Goal: Complete application form: Complete application form

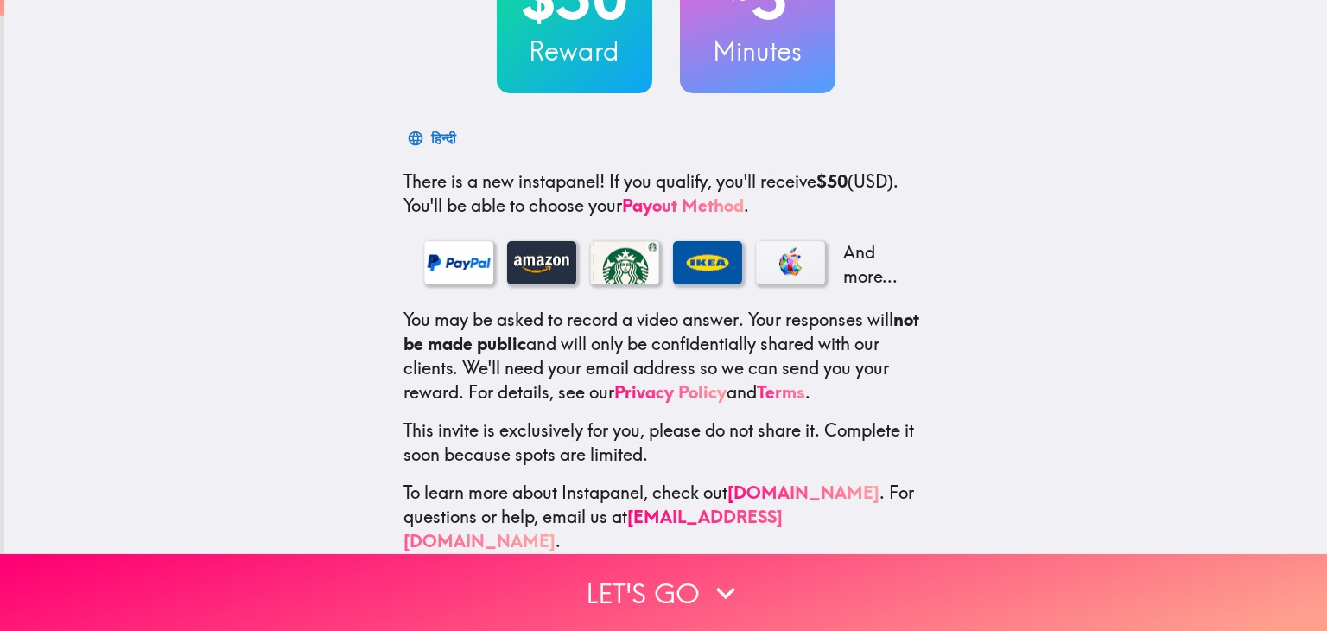
scroll to position [188, 0]
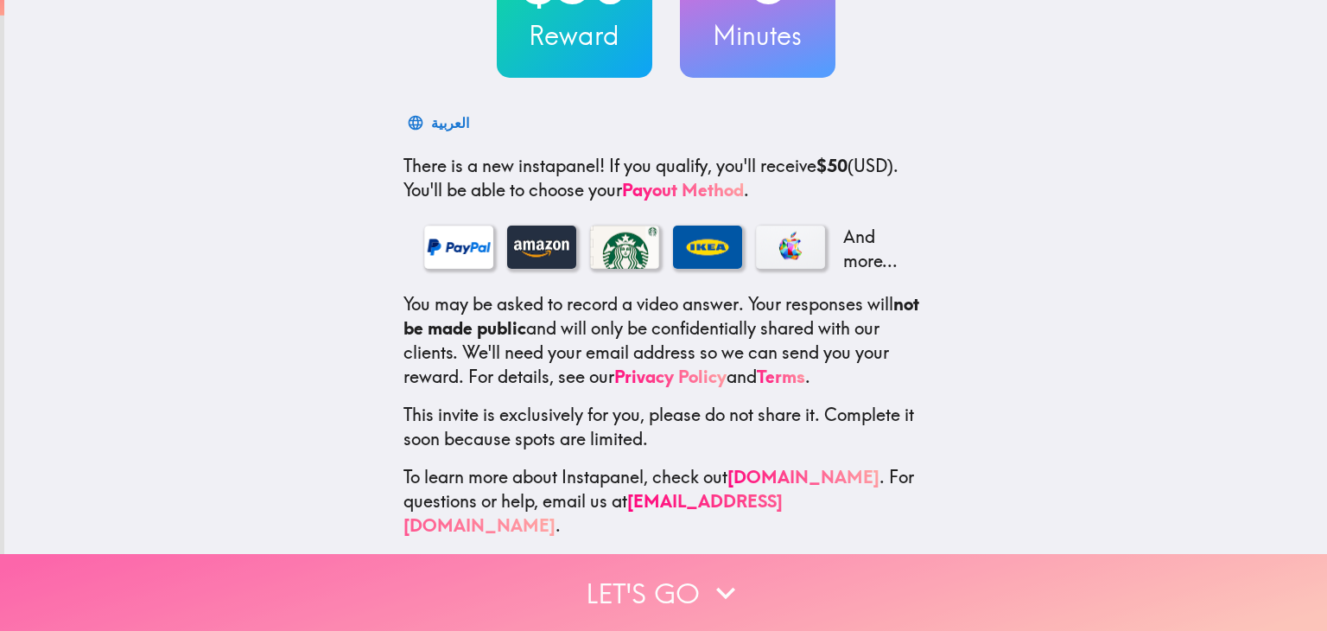
click at [646, 583] on button "Let's go" at bounding box center [663, 592] width 1327 height 77
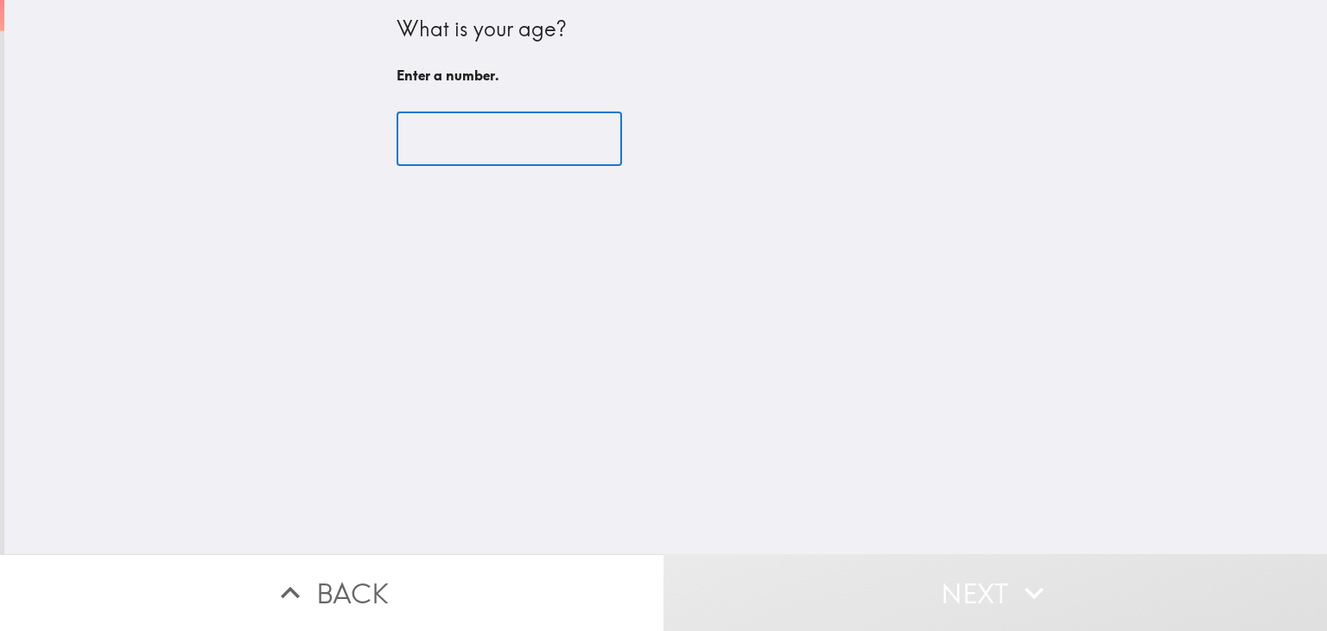
click at [495, 140] on input "number" at bounding box center [510, 139] width 226 height 54
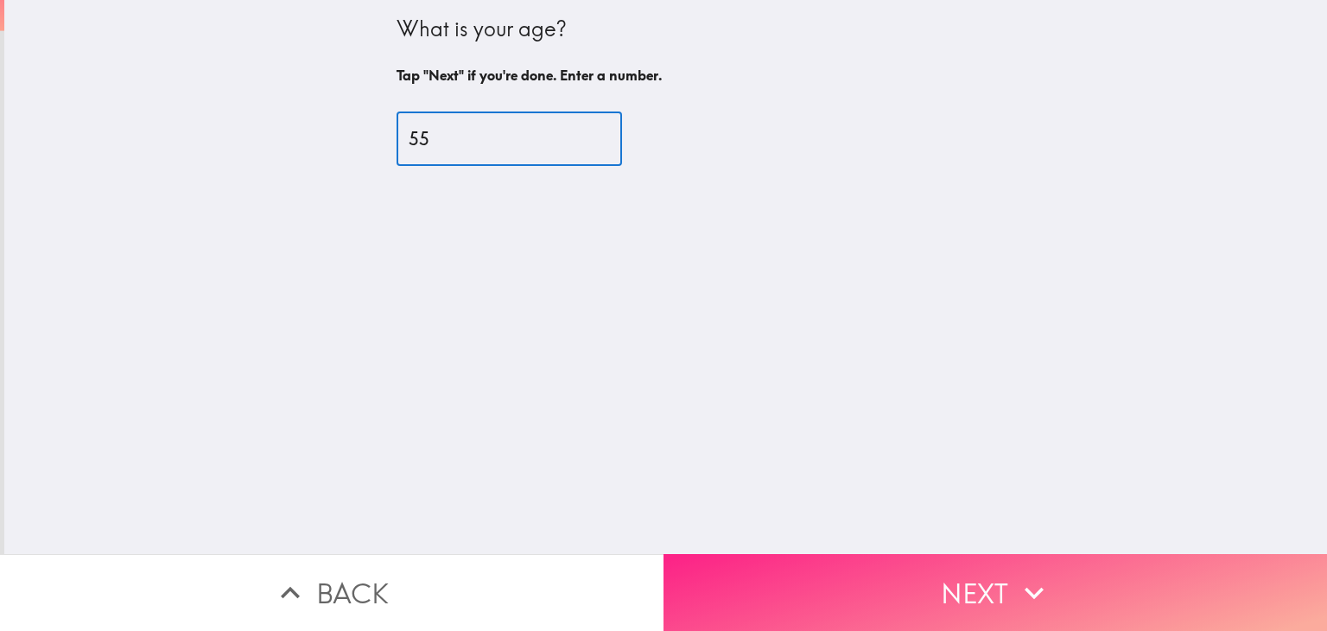
type input "55"
click at [982, 592] on button "Next" at bounding box center [996, 592] width 664 height 77
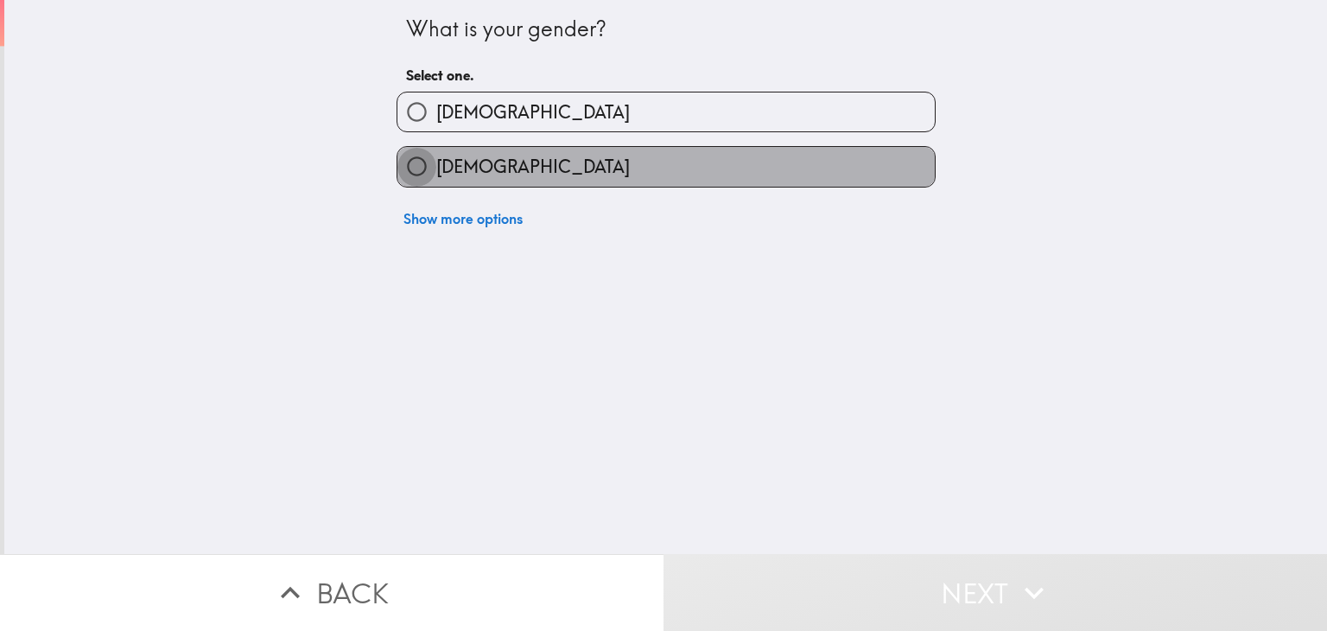
click at [408, 164] on input "[DEMOGRAPHIC_DATA]" at bounding box center [417, 166] width 39 height 39
radio input "true"
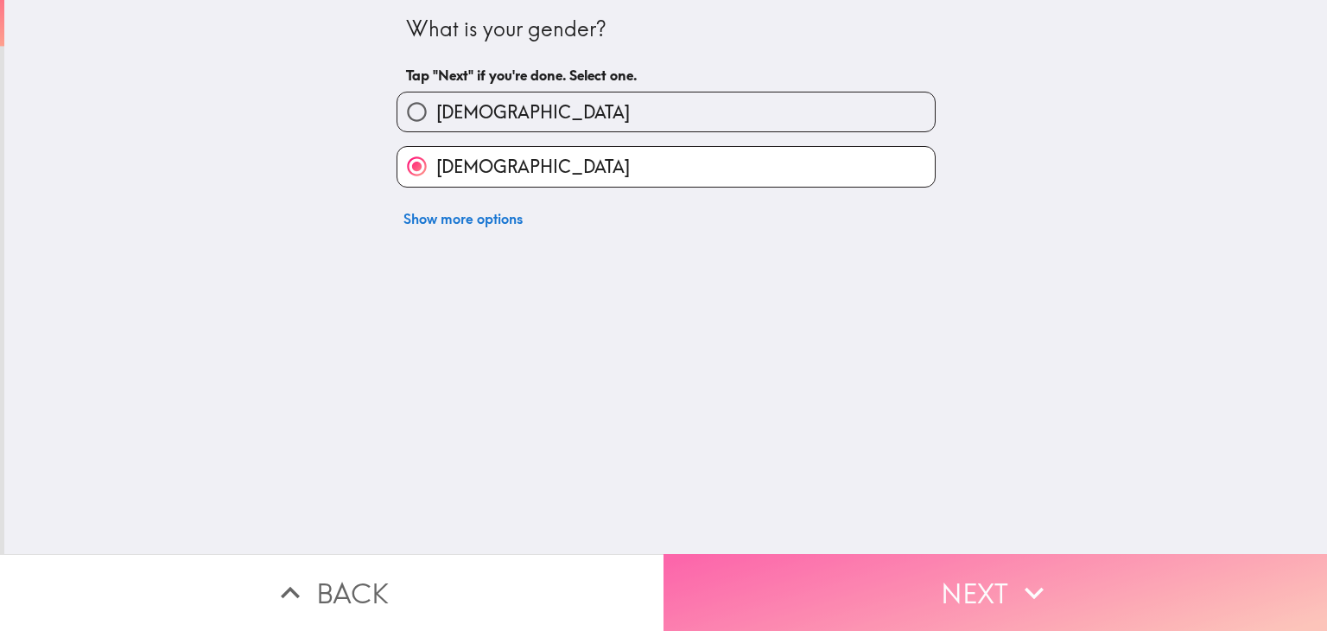
click at [929, 574] on button "Next" at bounding box center [996, 592] width 664 height 77
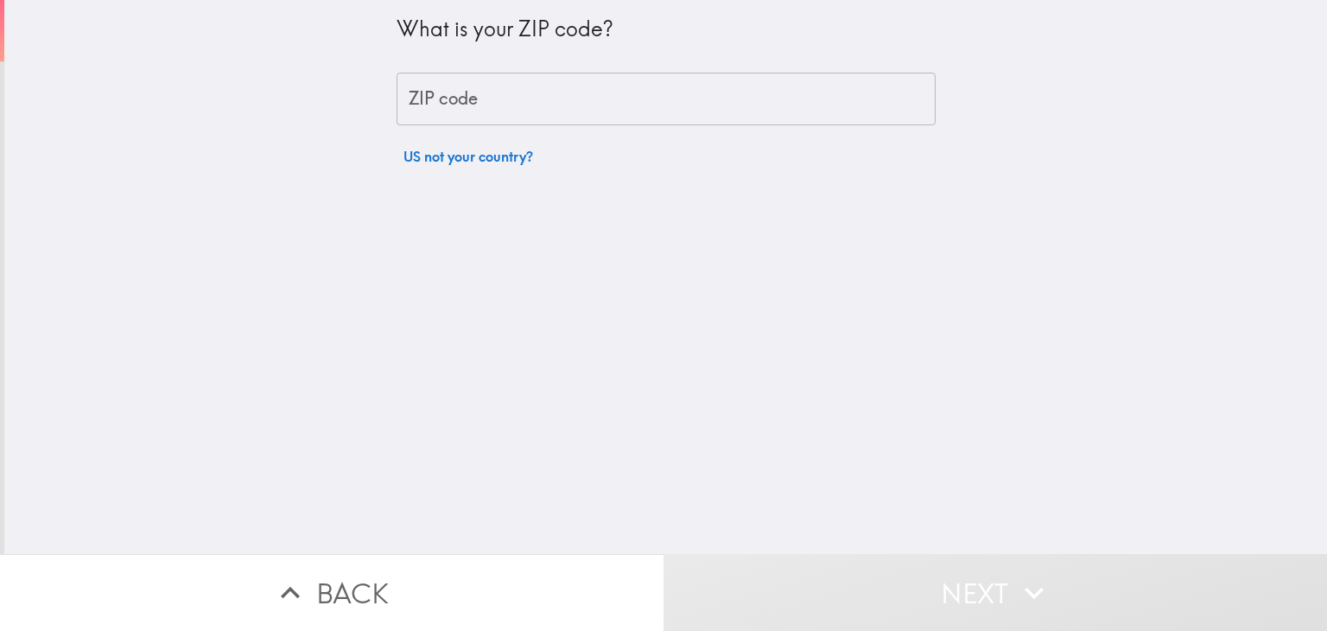
click at [482, 94] on input "ZIP code" at bounding box center [666, 100] width 539 height 54
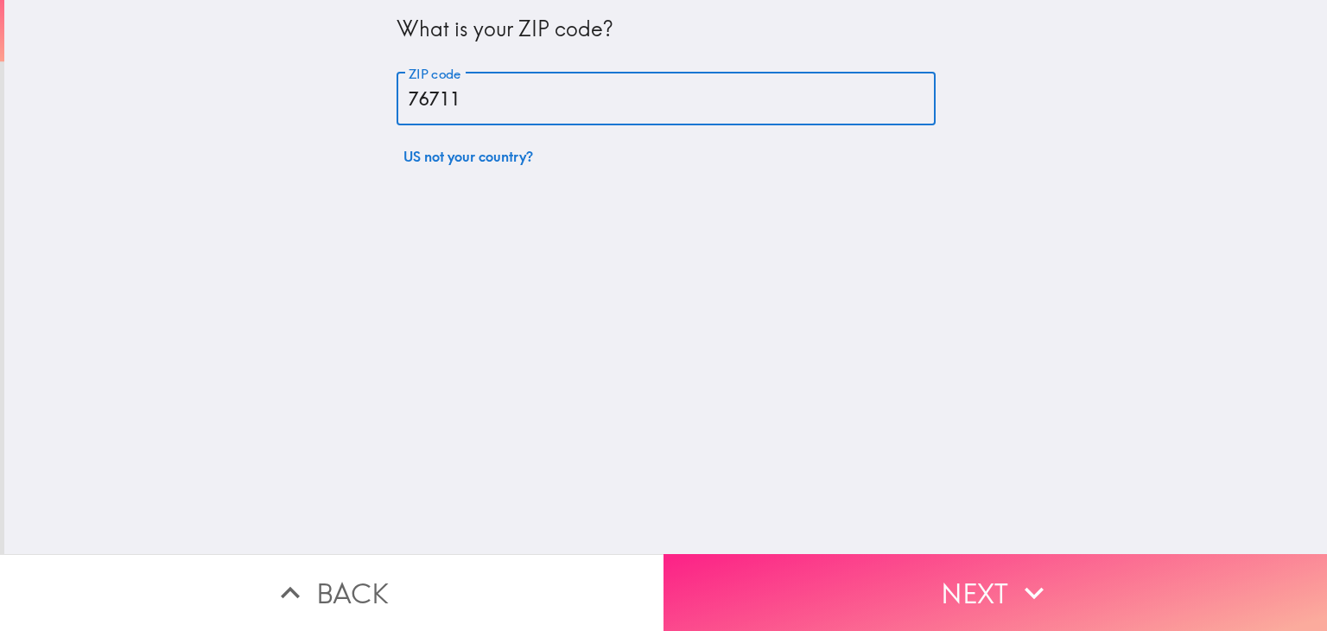
type input "76711"
click at [885, 576] on button "Next" at bounding box center [996, 592] width 664 height 77
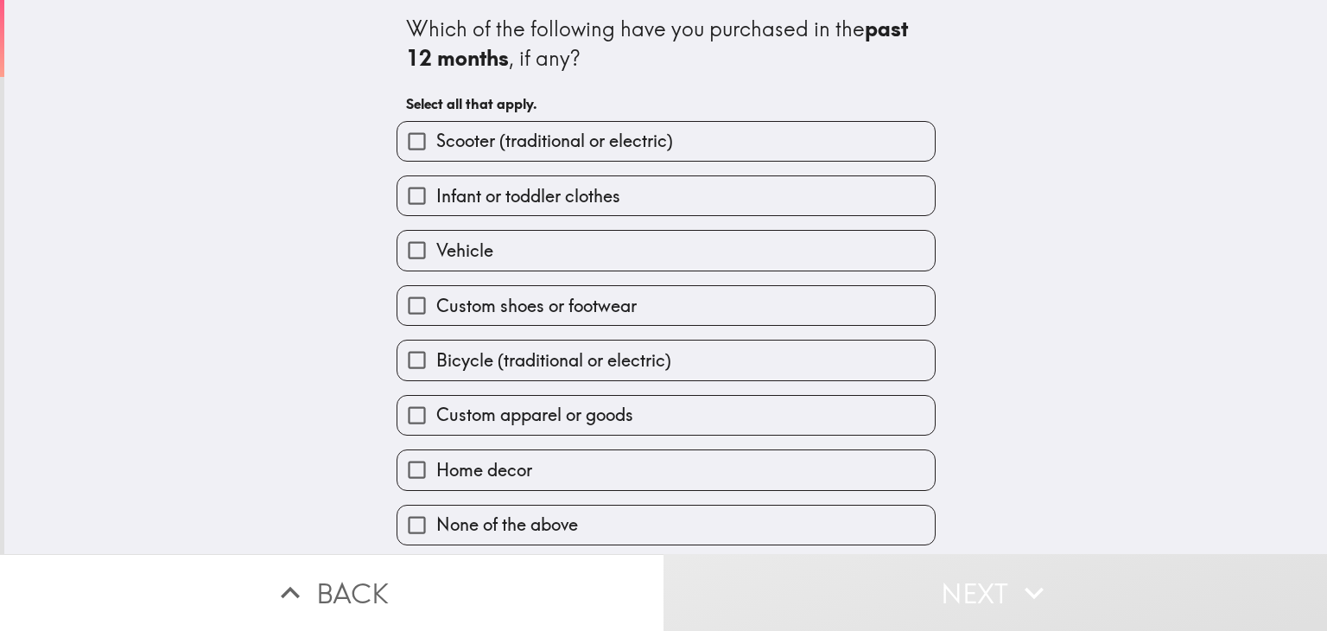
scroll to position [2, 0]
click at [404, 415] on input "Custom apparel or goods" at bounding box center [417, 415] width 39 height 39
checkbox input "true"
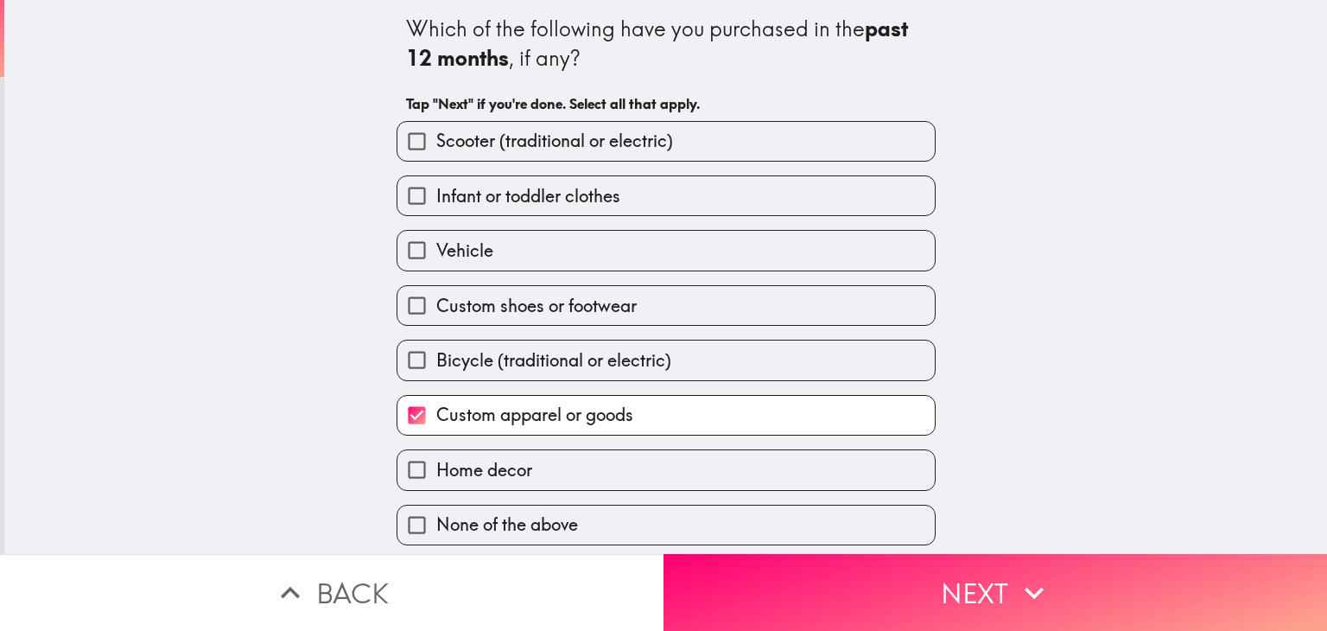
click at [403, 467] on input "Home decor" at bounding box center [417, 469] width 39 height 39
checkbox input "true"
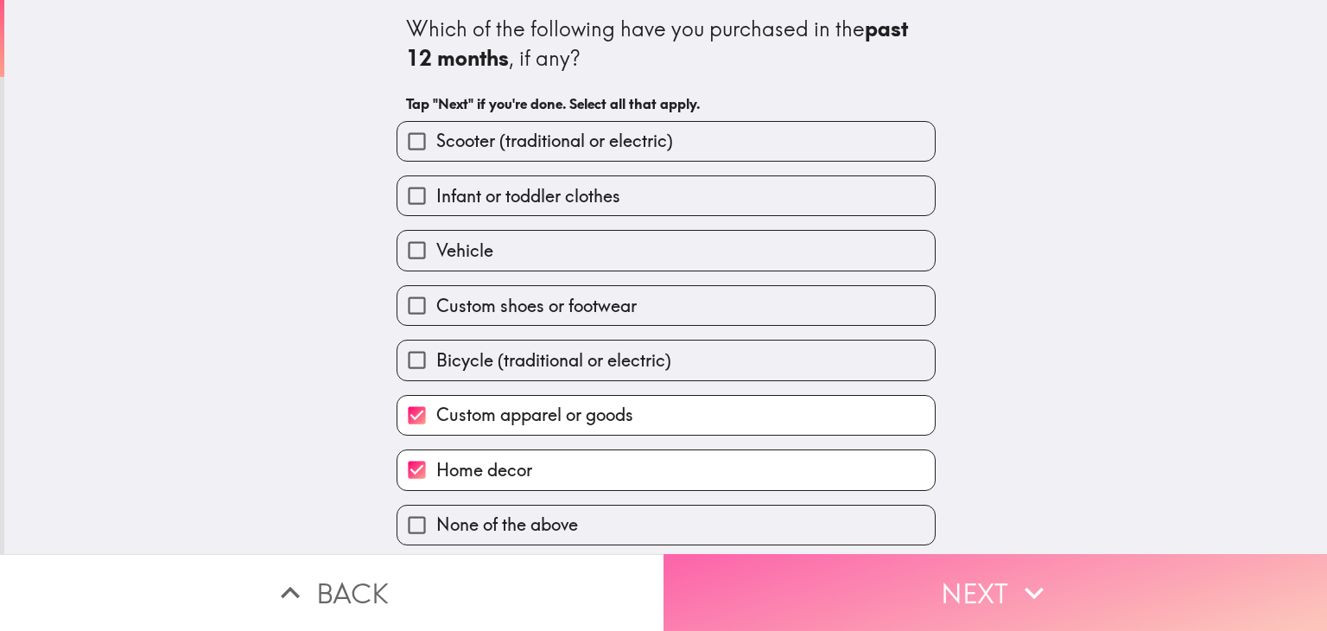
click at [933, 577] on button "Next" at bounding box center [996, 592] width 664 height 77
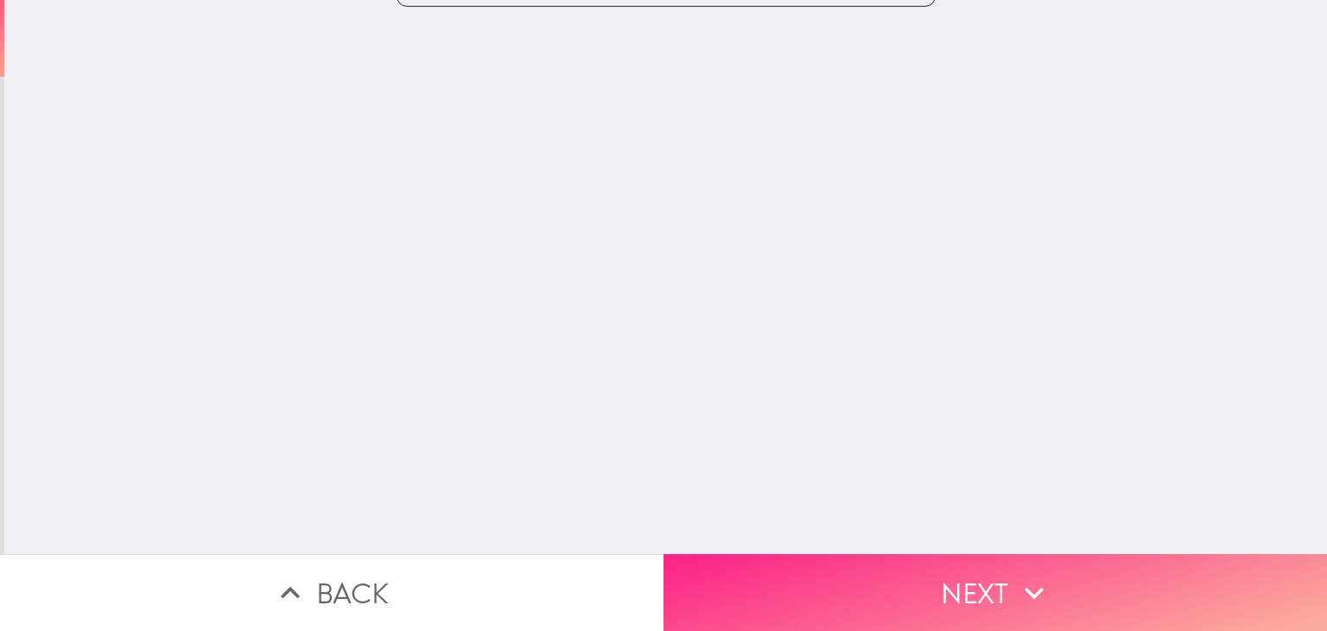
scroll to position [0, 0]
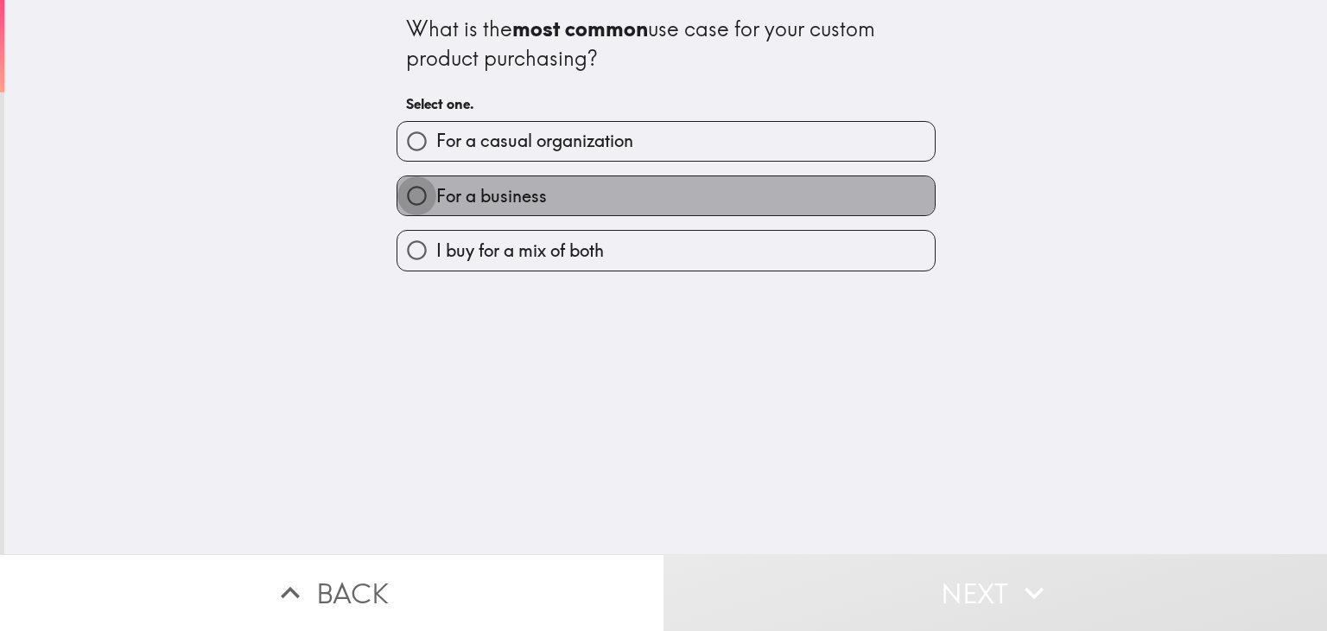
click at [403, 194] on input "For a business" at bounding box center [417, 195] width 39 height 39
radio input "true"
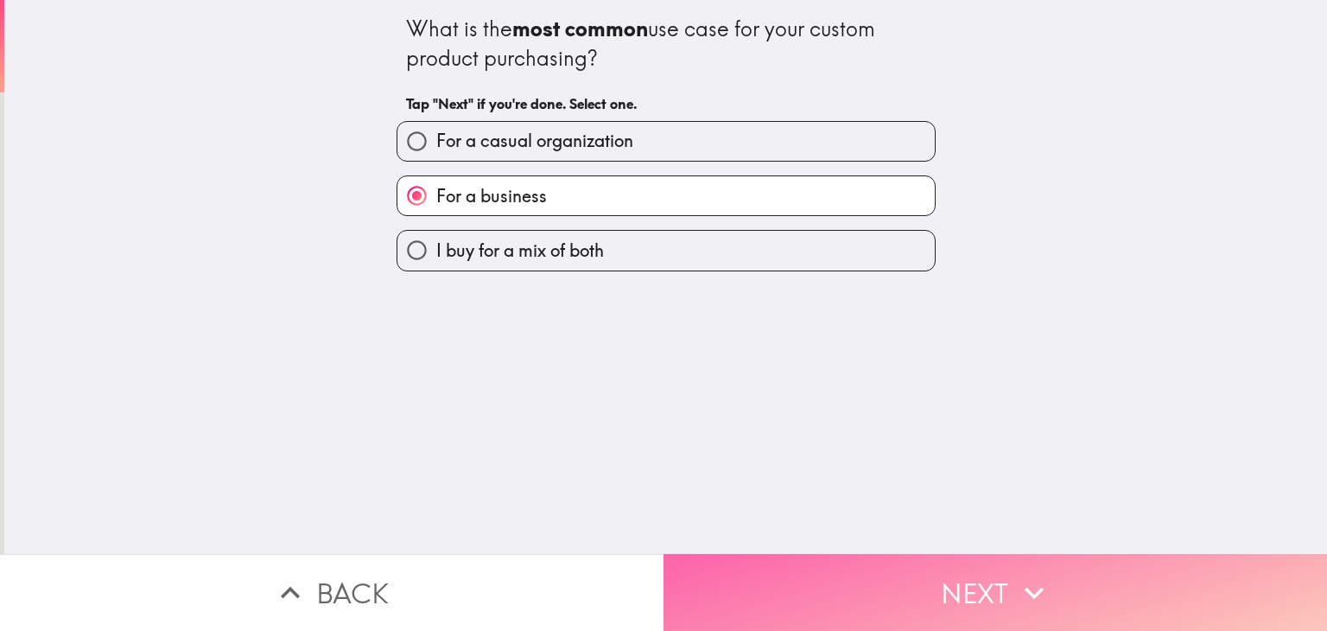
click at [939, 585] on button "Next" at bounding box center [996, 592] width 664 height 77
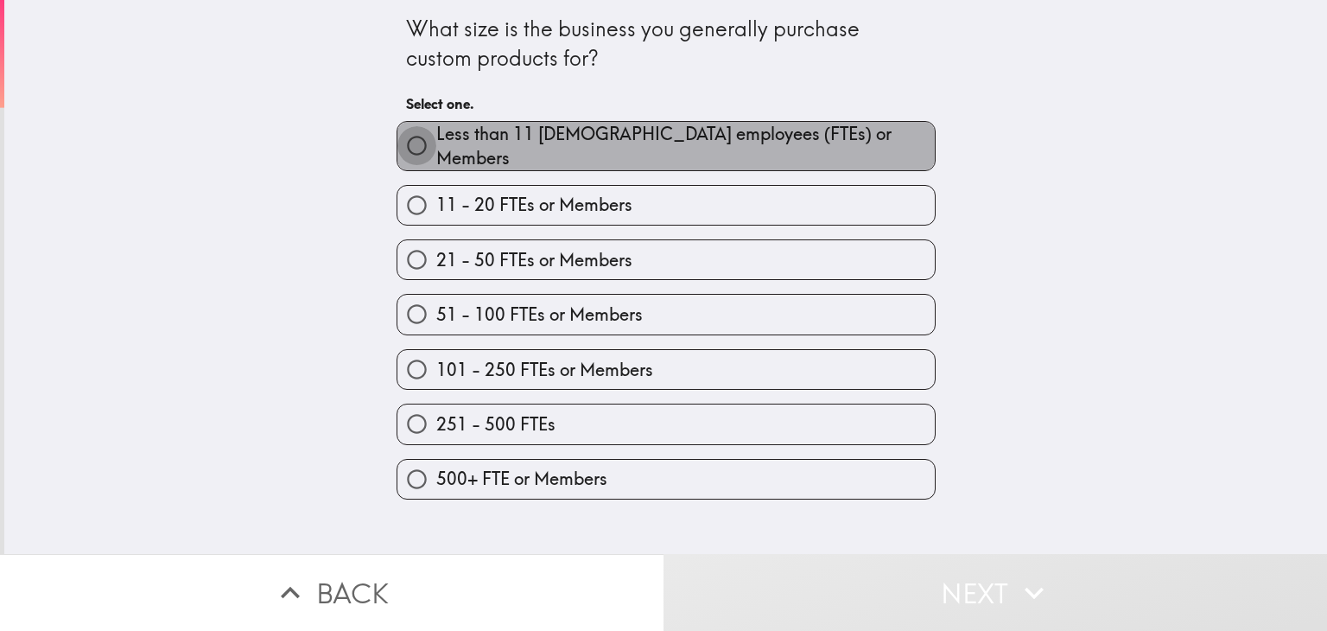
click at [410, 143] on input "Less than 11 [DEMOGRAPHIC_DATA] employees (FTEs) or Members" at bounding box center [417, 145] width 39 height 39
radio input "true"
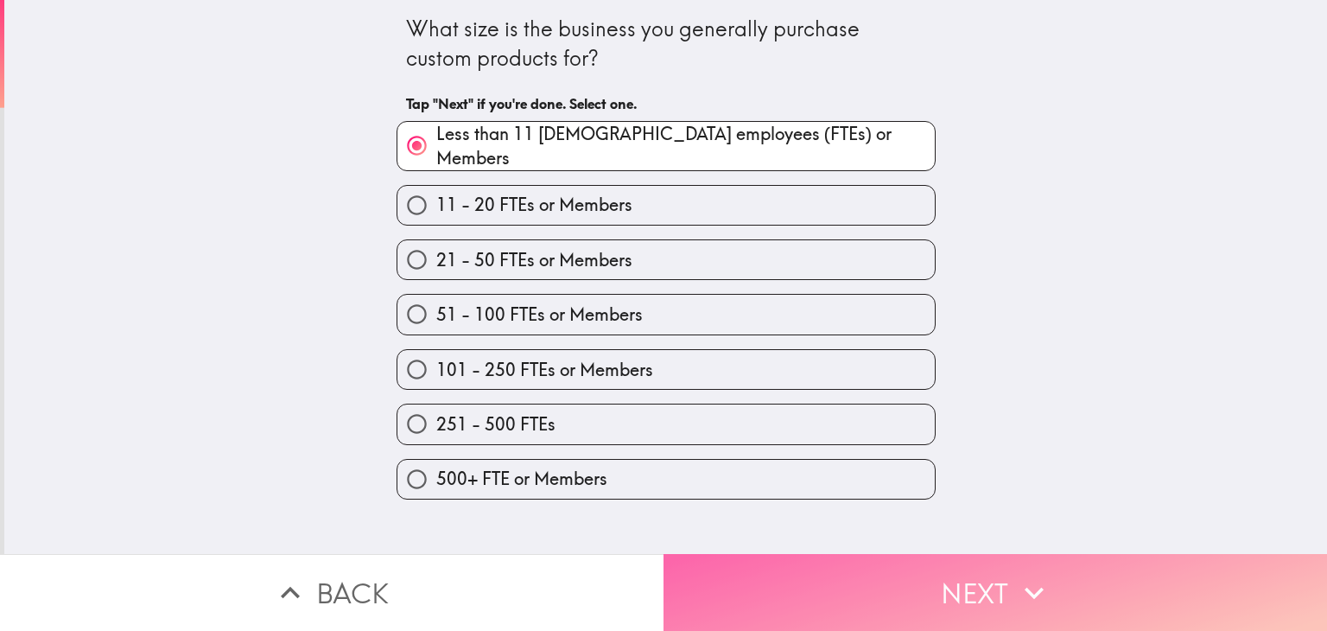
click at [892, 596] on button "Next" at bounding box center [996, 592] width 664 height 77
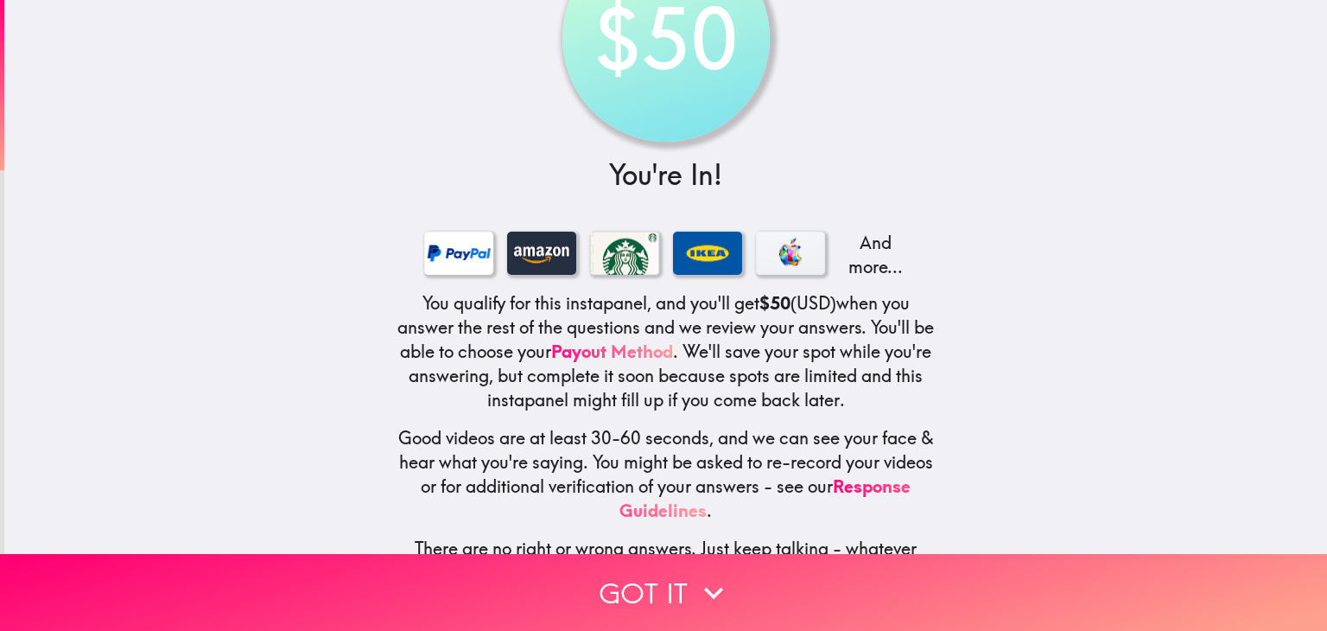
scroll to position [151, 0]
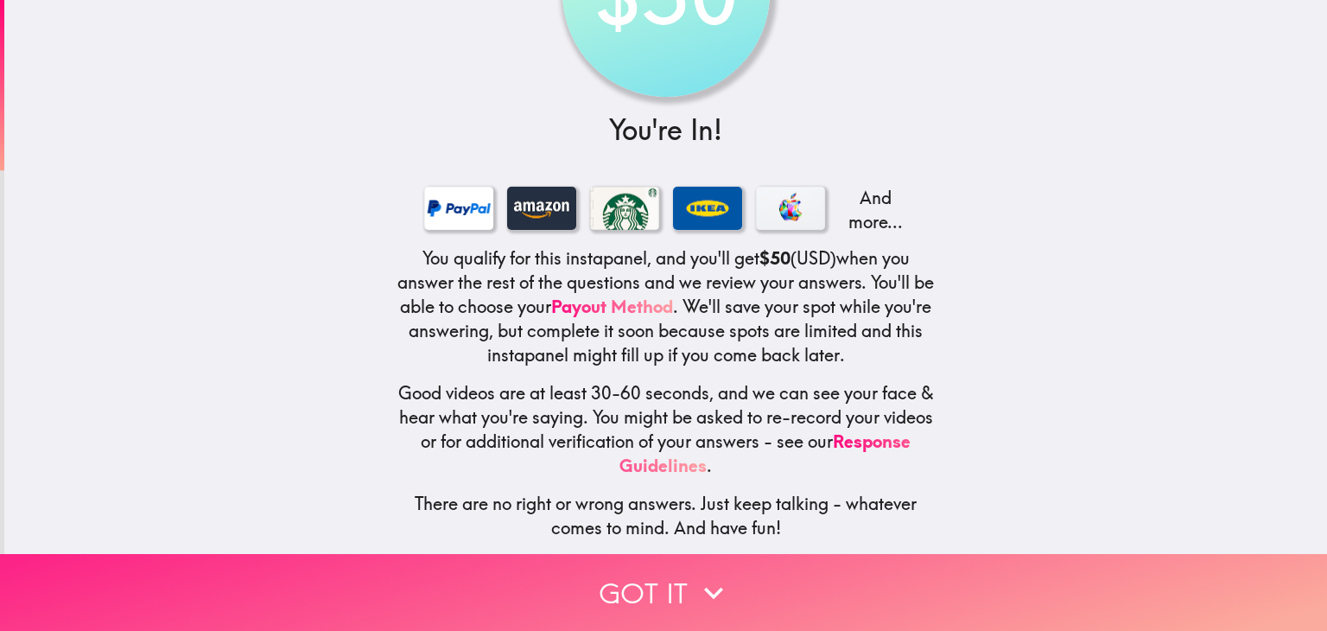
click at [642, 569] on button "Got it" at bounding box center [663, 592] width 1327 height 77
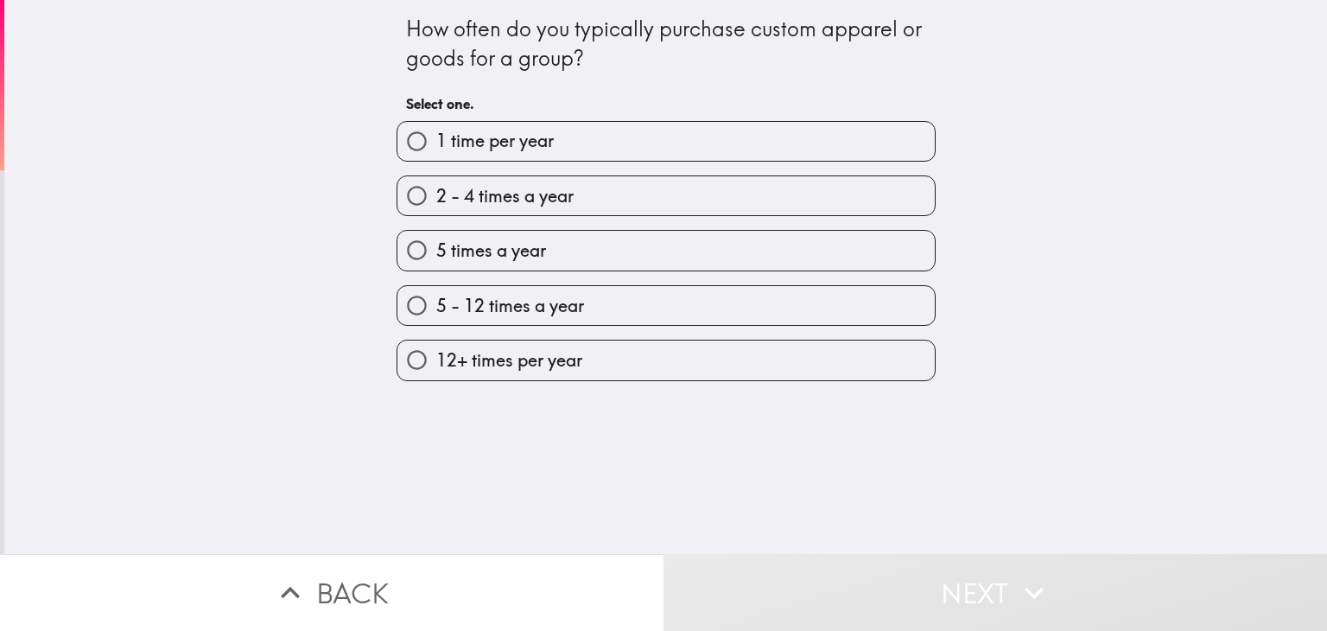
scroll to position [0, 0]
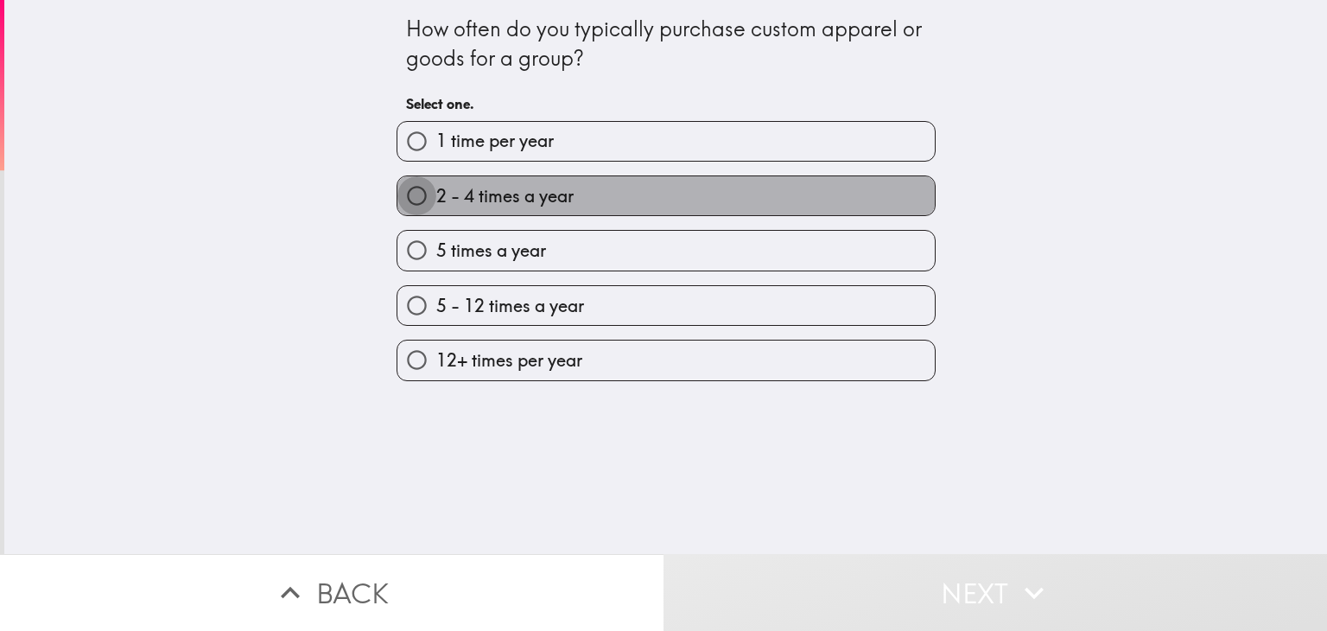
click at [401, 195] on input "2 - 4 times a year" at bounding box center [417, 195] width 39 height 39
radio input "true"
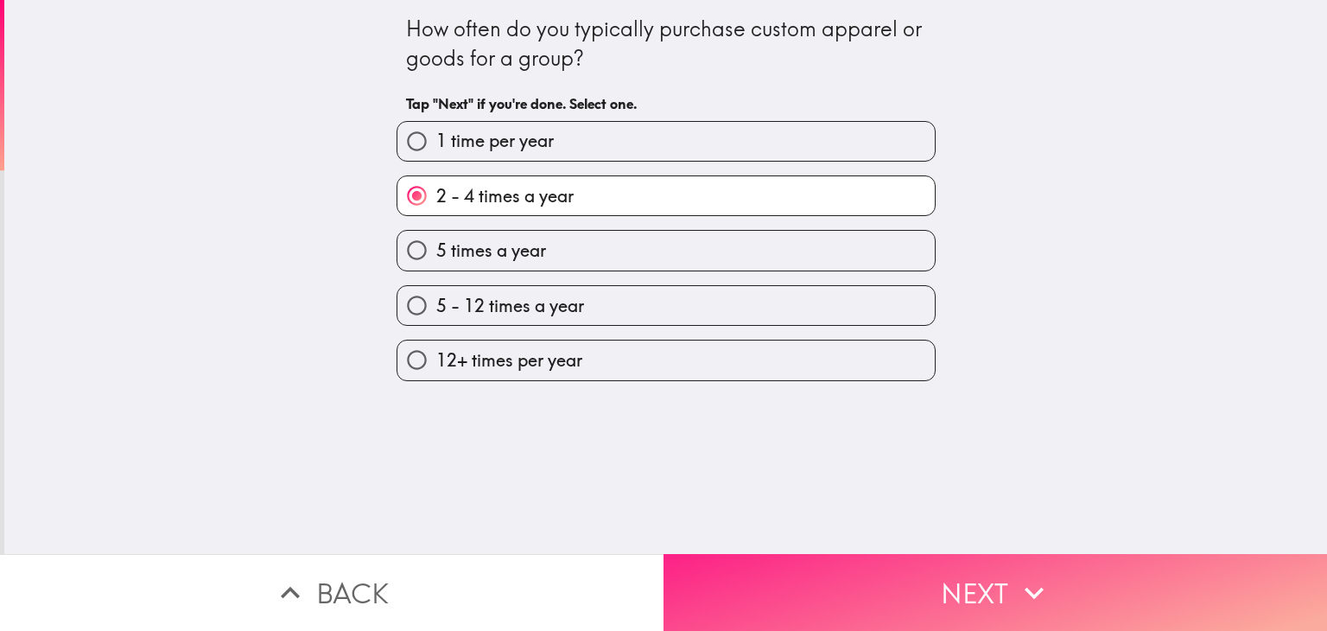
click at [1020, 581] on icon "button" at bounding box center [1034, 593] width 38 height 38
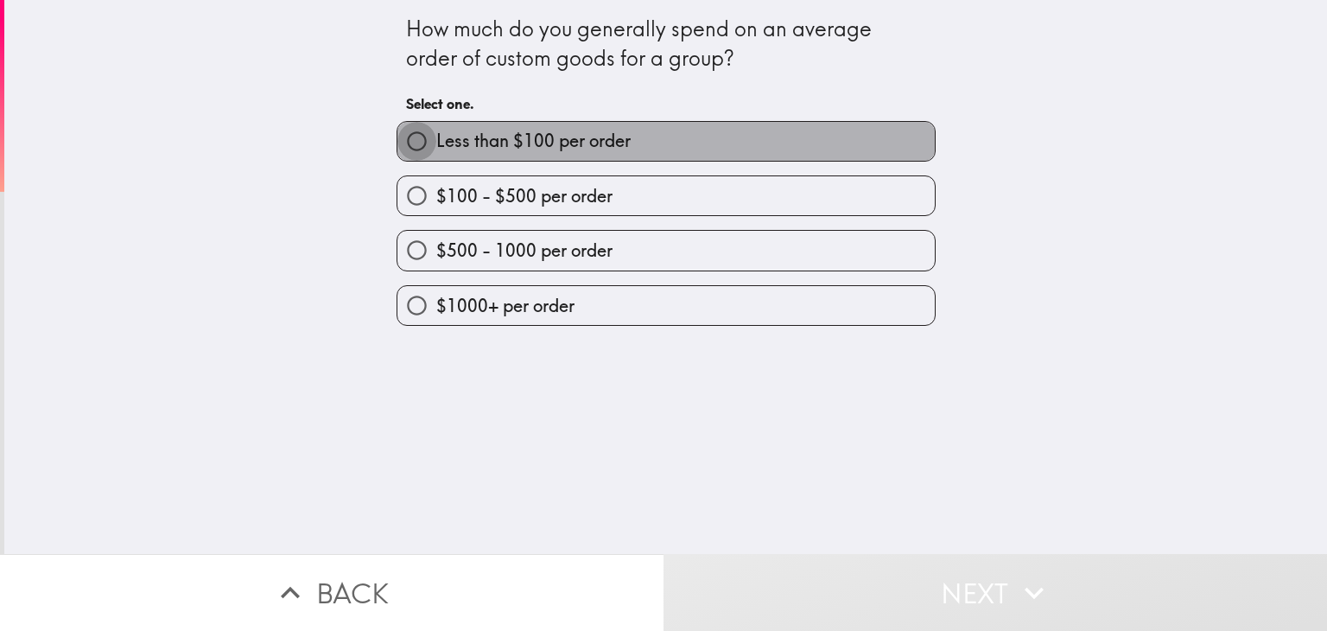
click at [401, 143] on input "Less than $100 per order" at bounding box center [417, 141] width 39 height 39
radio input "true"
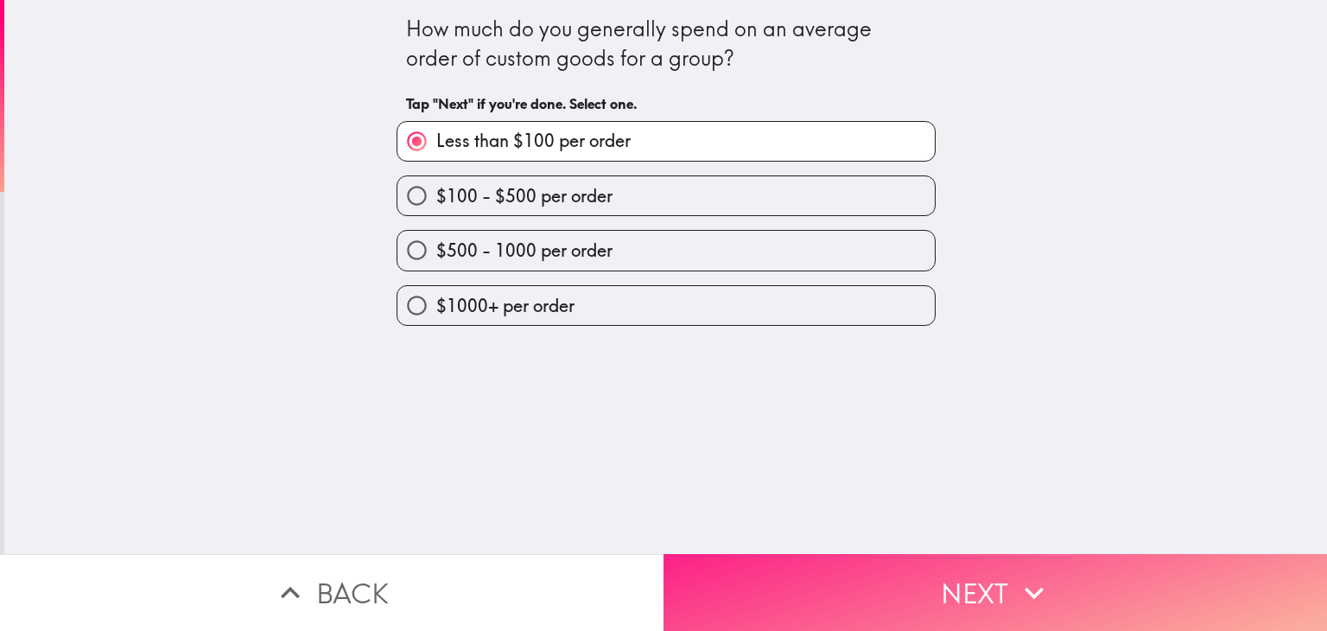
click at [930, 596] on button "Next" at bounding box center [996, 592] width 664 height 77
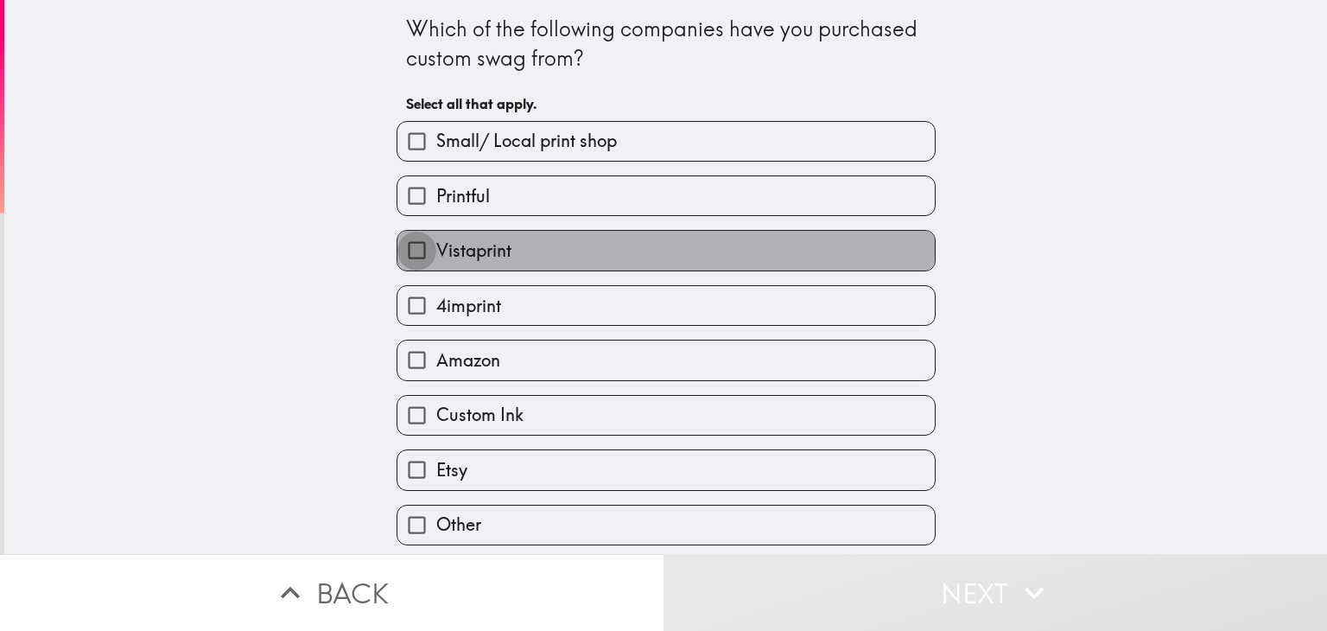
click at [398, 259] on input "Vistaprint" at bounding box center [417, 250] width 39 height 39
checkbox input "true"
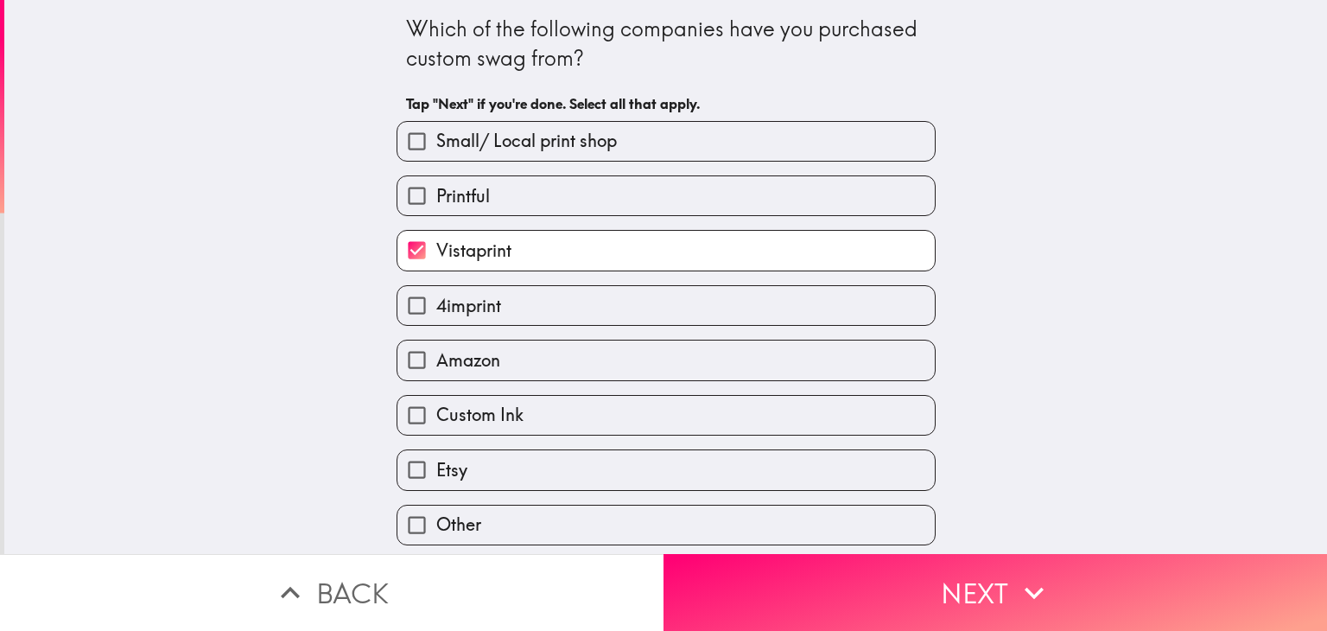
scroll to position [2, 0]
click at [404, 133] on input "Small/ Local print shop" at bounding box center [417, 141] width 39 height 39
checkbox input "true"
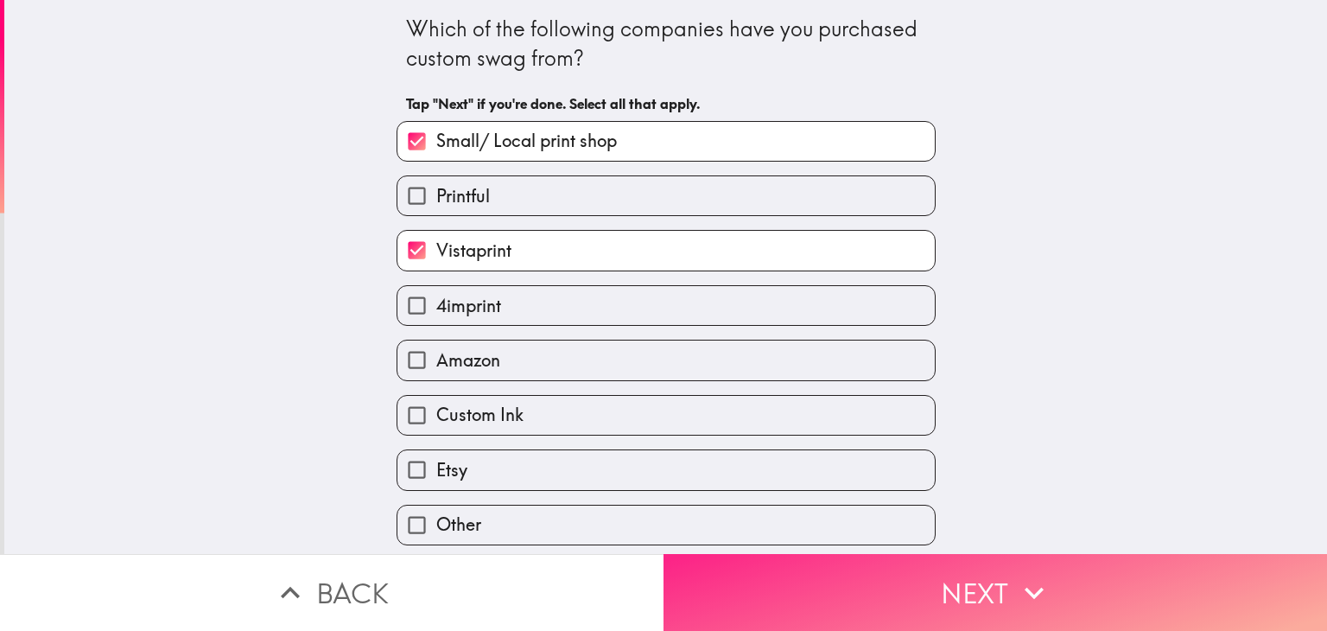
click at [1051, 582] on button "Next" at bounding box center [996, 592] width 664 height 77
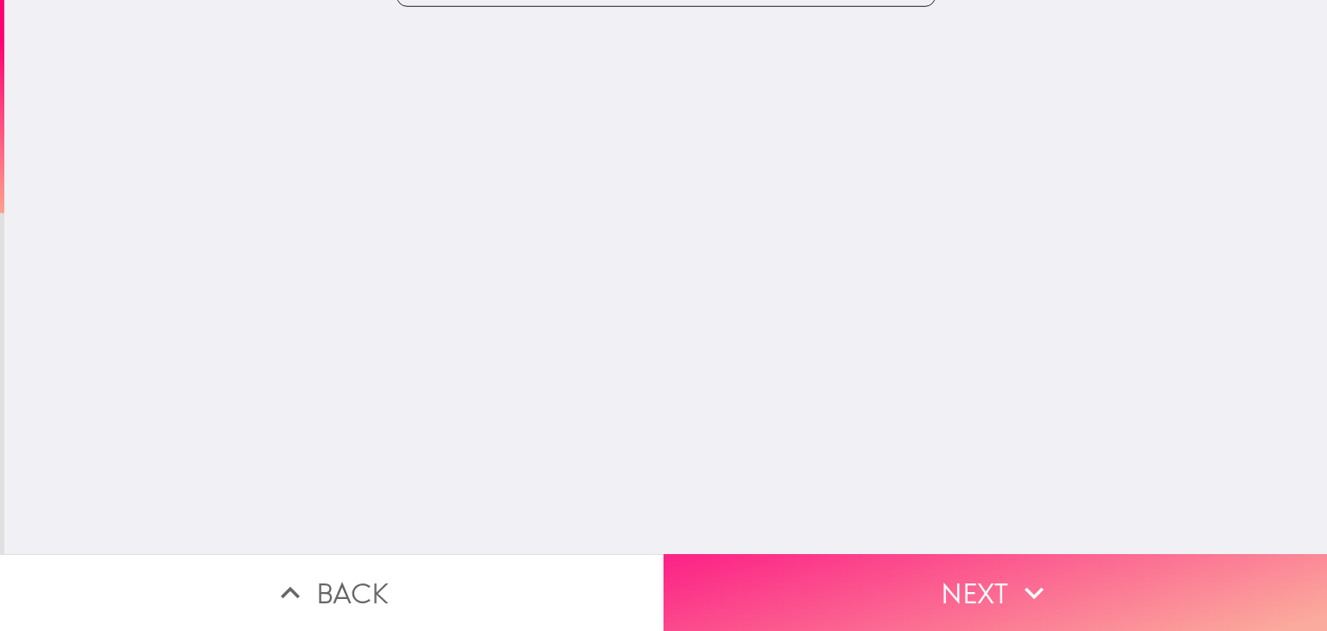
scroll to position [0, 0]
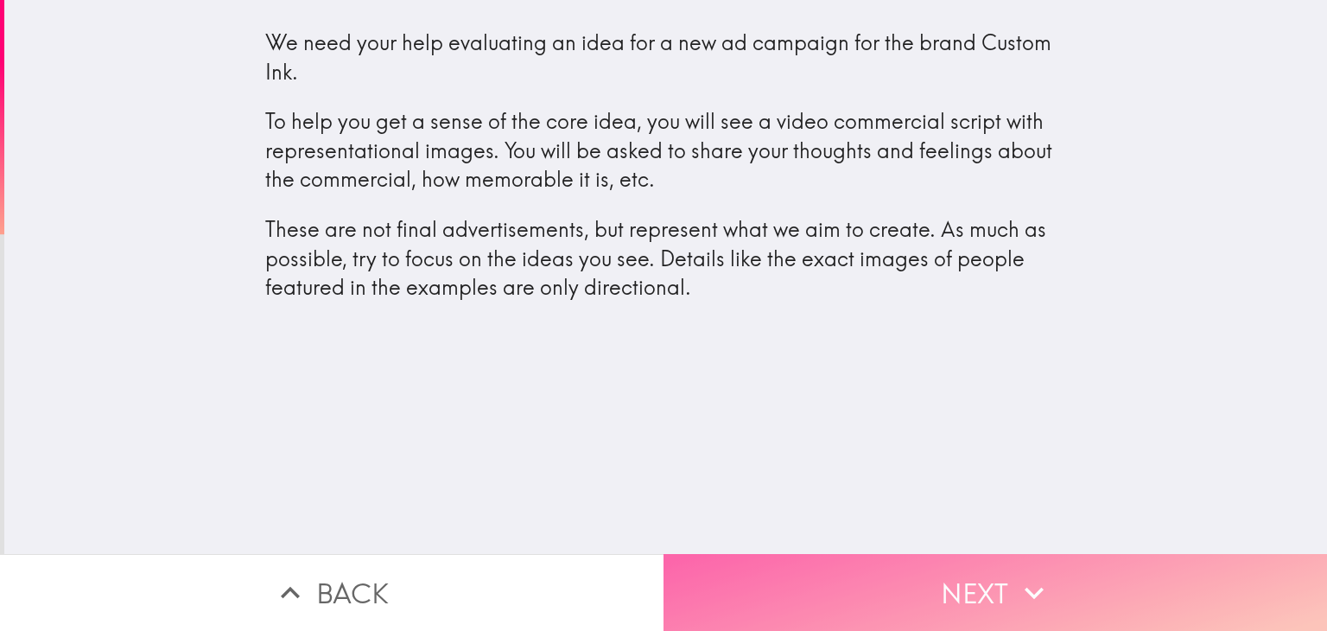
click at [978, 582] on button "Next" at bounding box center [996, 592] width 664 height 77
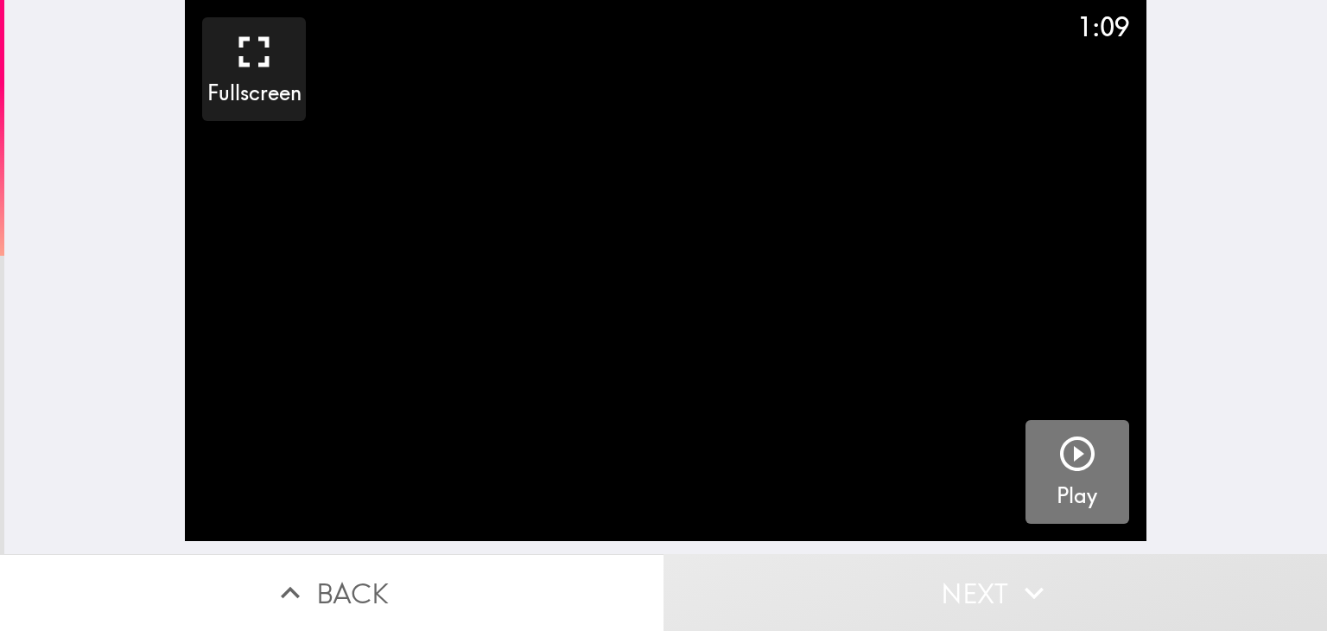
click at [1059, 474] on icon "button" at bounding box center [1077, 453] width 41 height 41
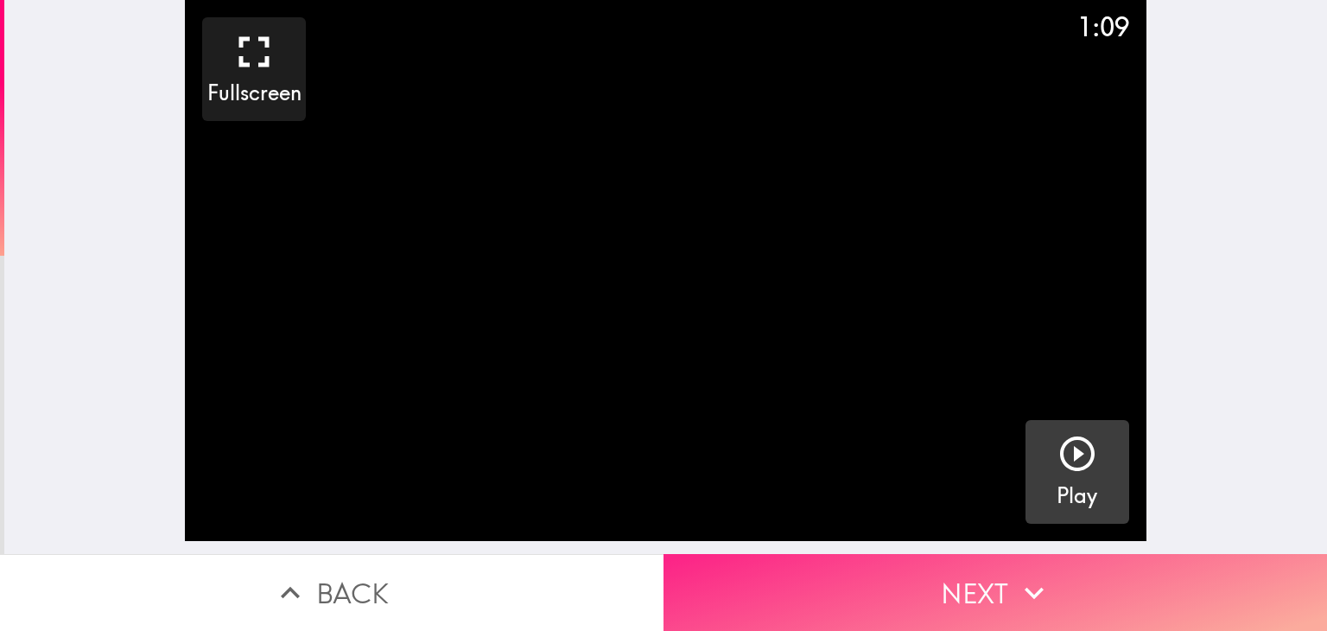
click at [990, 585] on button "Next" at bounding box center [996, 592] width 664 height 77
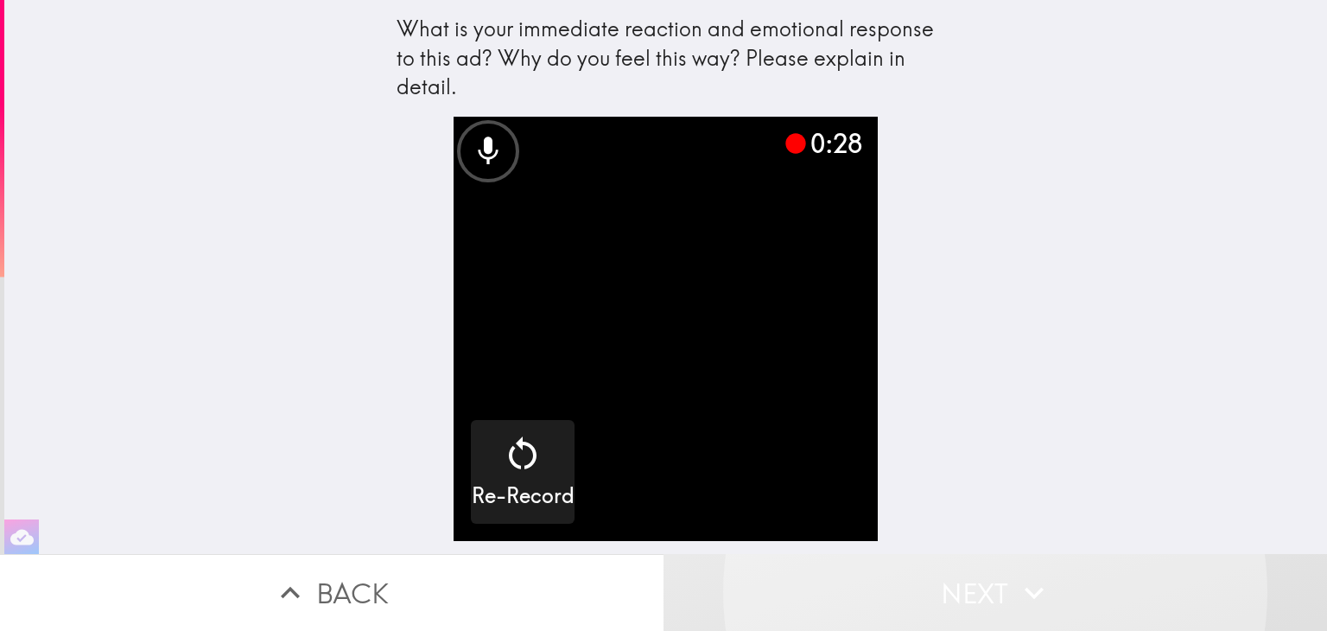
click at [678, 372] on video "button" at bounding box center [666, 329] width 424 height 424
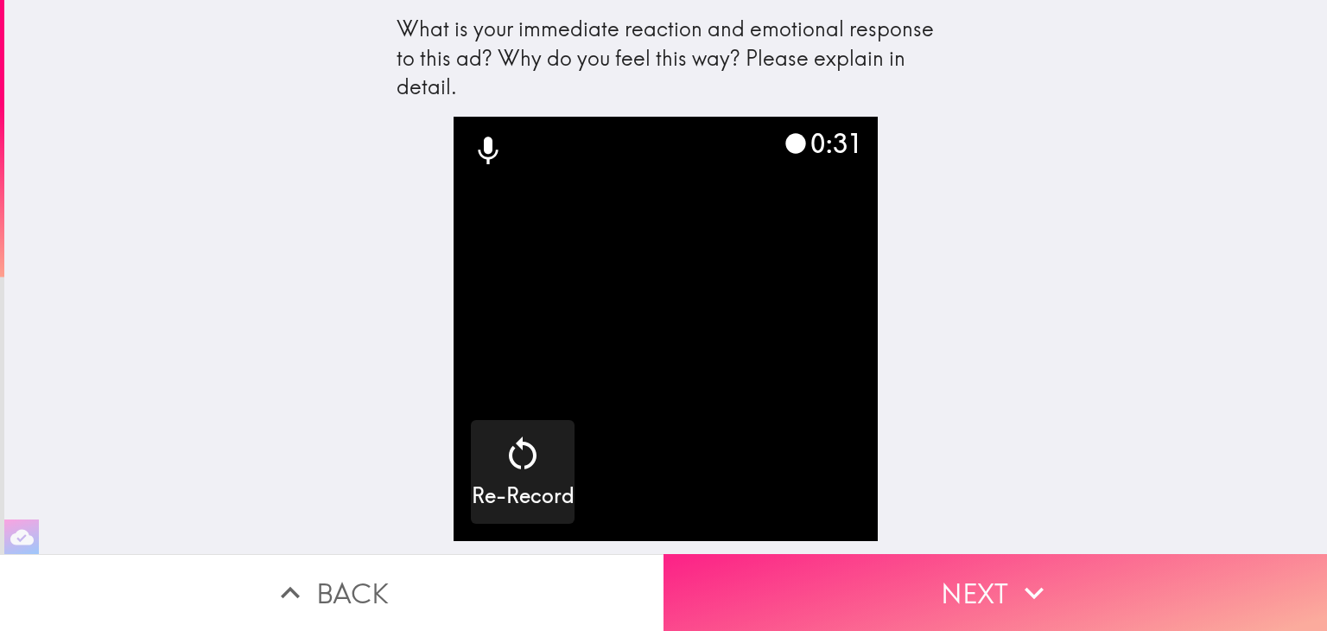
click at [971, 585] on button "Next" at bounding box center [996, 592] width 664 height 77
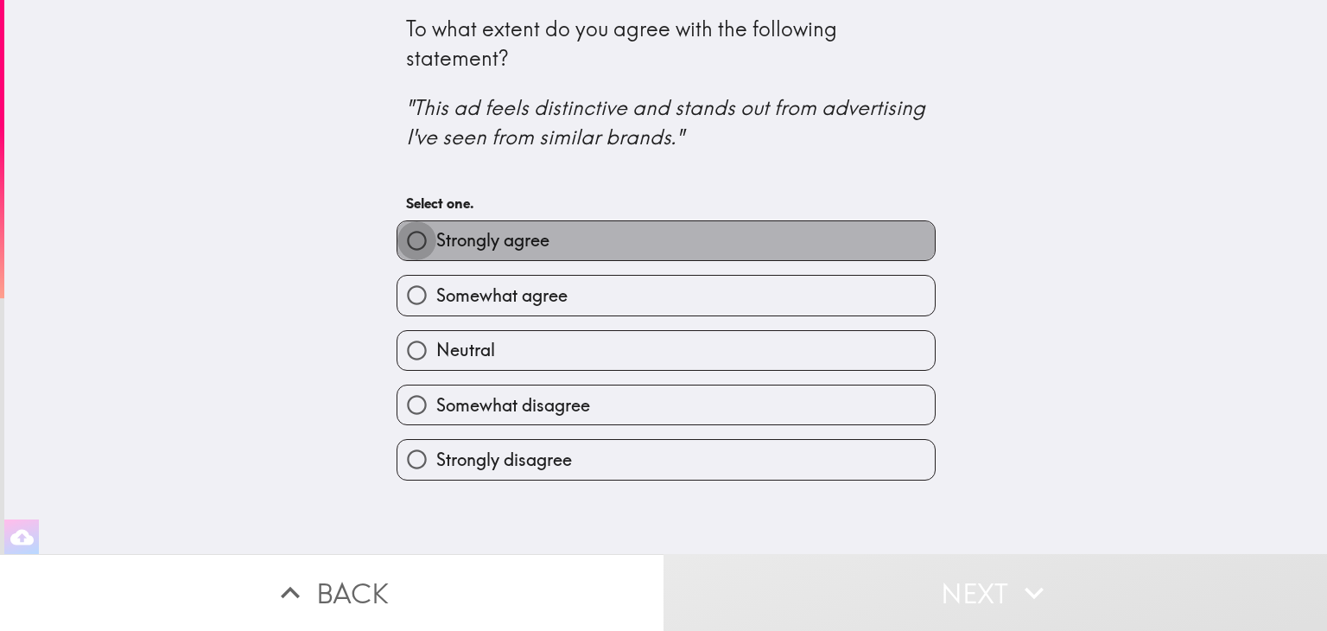
click at [404, 240] on input "Strongly agree" at bounding box center [417, 240] width 39 height 39
radio input "true"
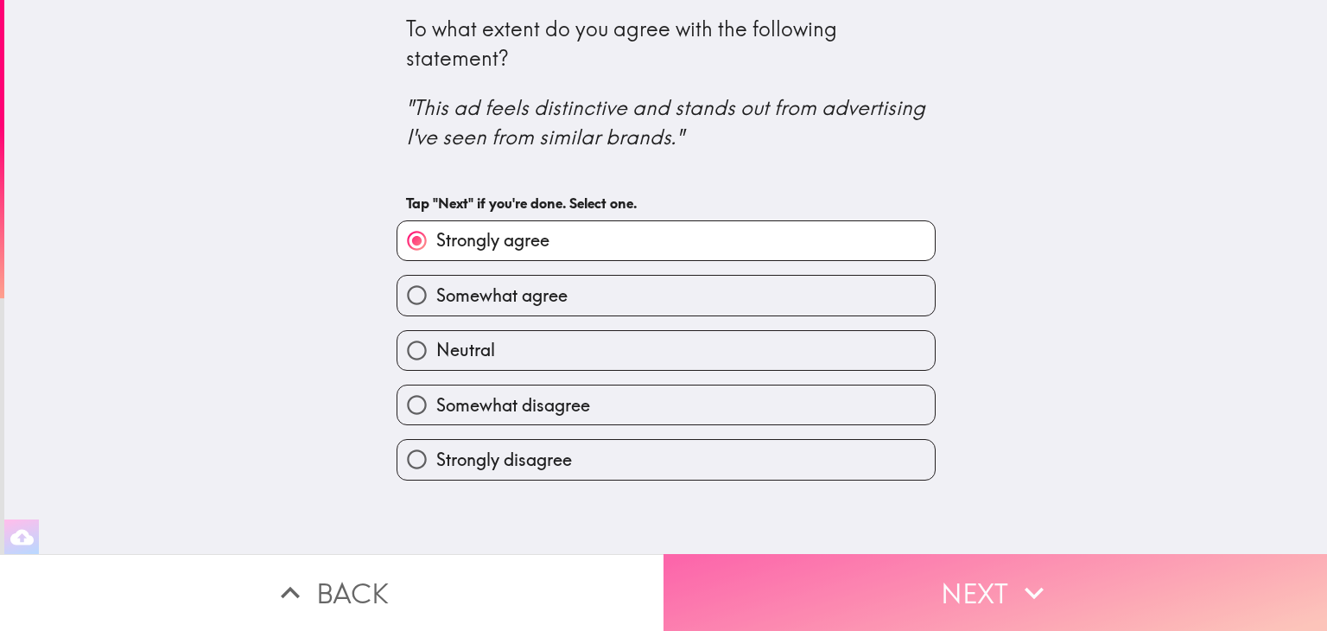
click at [970, 585] on button "Next" at bounding box center [996, 592] width 664 height 77
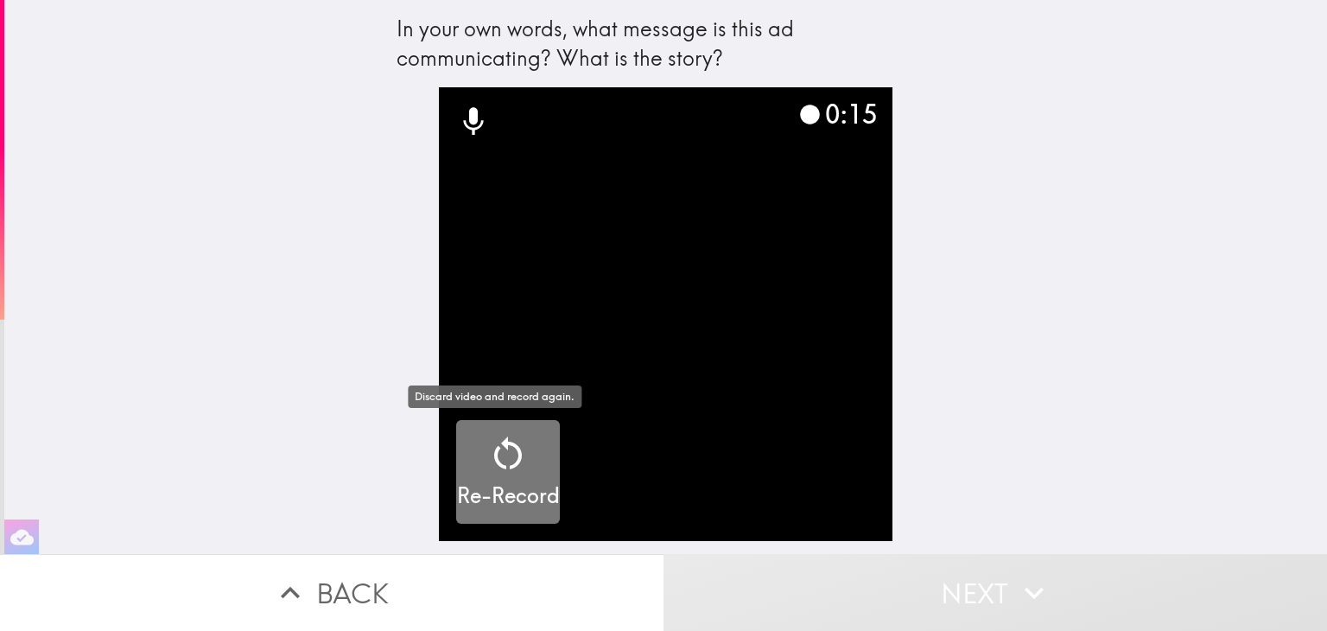
click at [490, 469] on icon "button" at bounding box center [507, 453] width 41 height 41
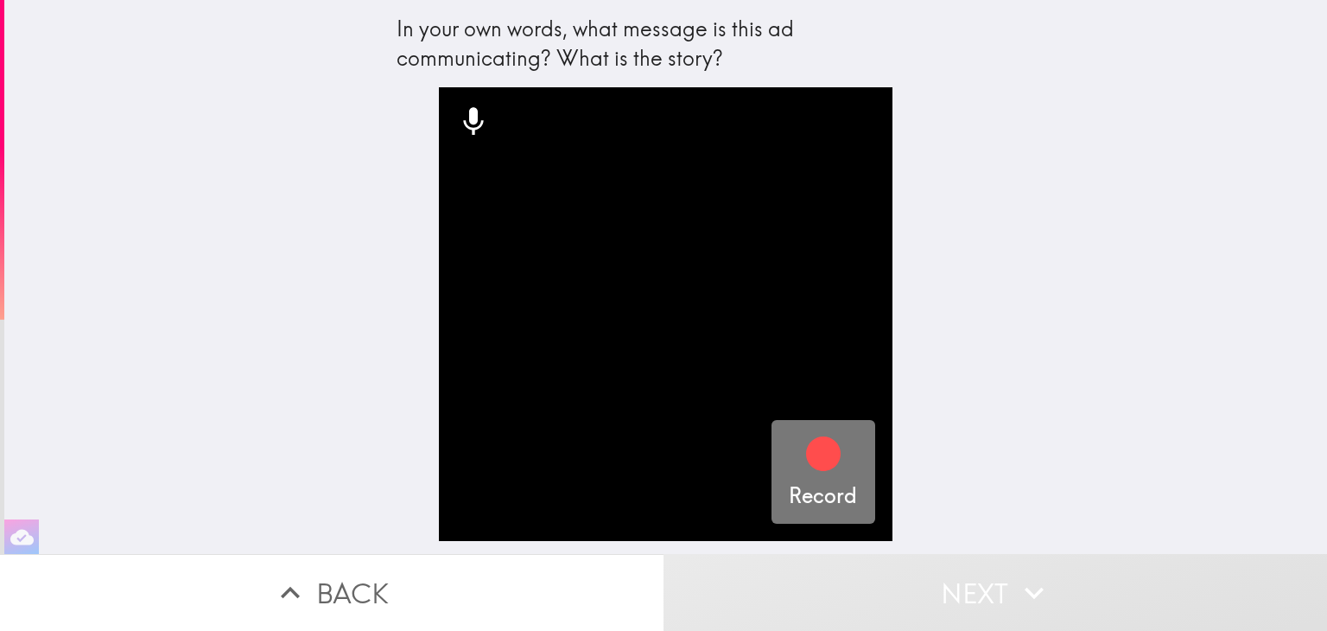
click at [810, 455] on icon "button" at bounding box center [823, 453] width 35 height 35
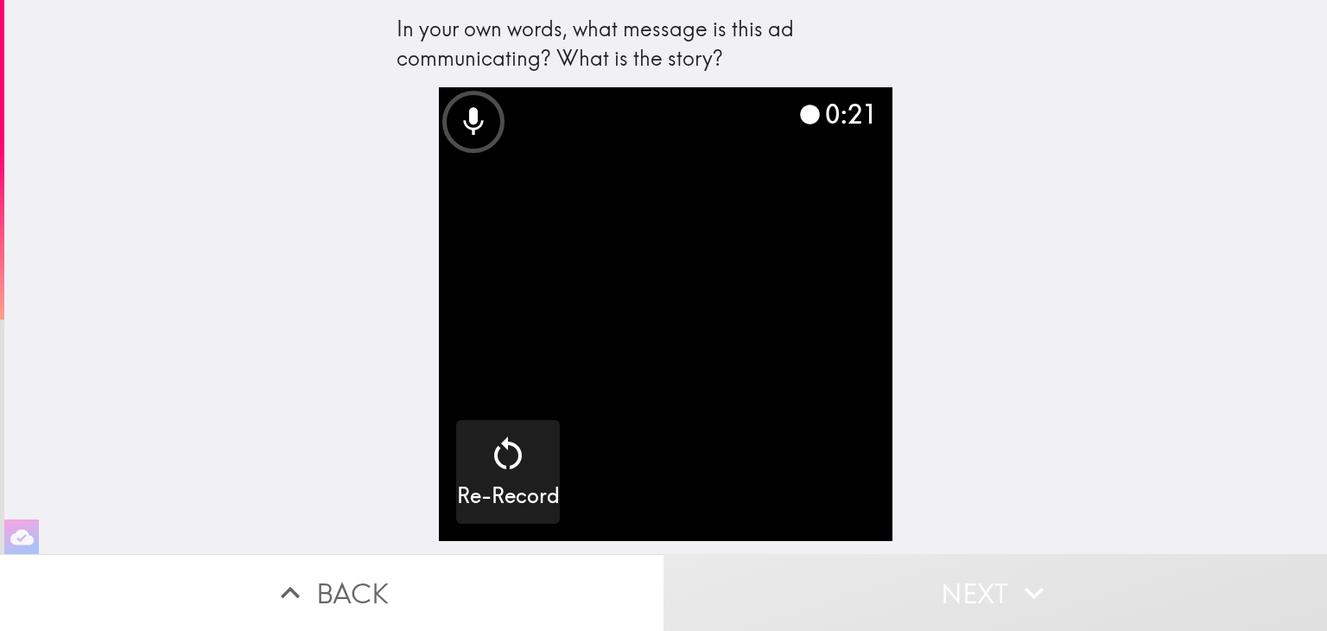
click at [795, 419] on video "button" at bounding box center [665, 313] width 453 height 453
click at [741, 415] on video "button" at bounding box center [665, 313] width 453 height 453
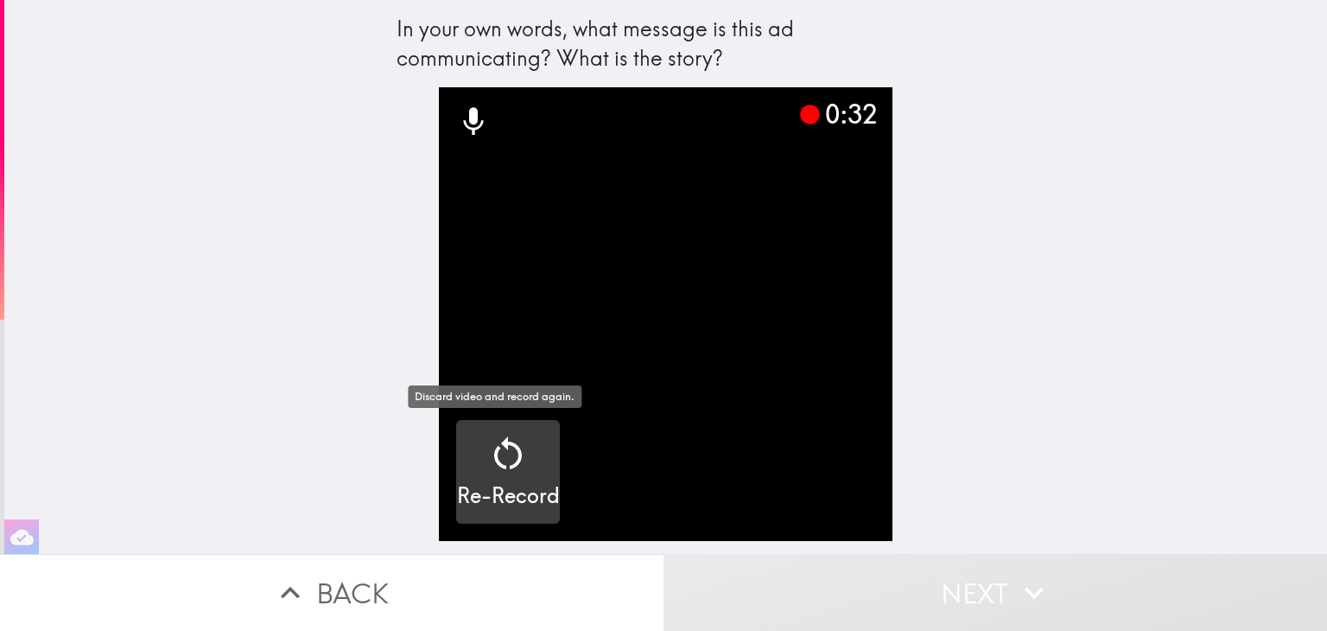
click at [502, 459] on icon "button" at bounding box center [507, 453] width 41 height 41
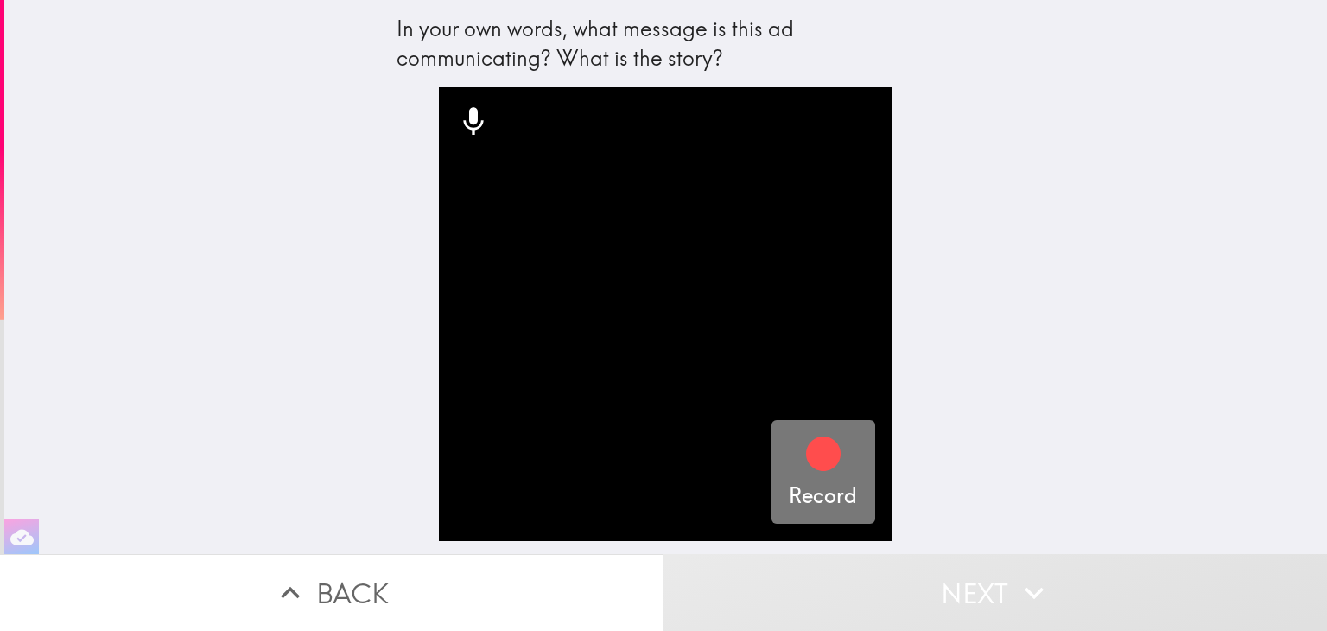
click at [804, 471] on icon "button" at bounding box center [823, 453] width 41 height 41
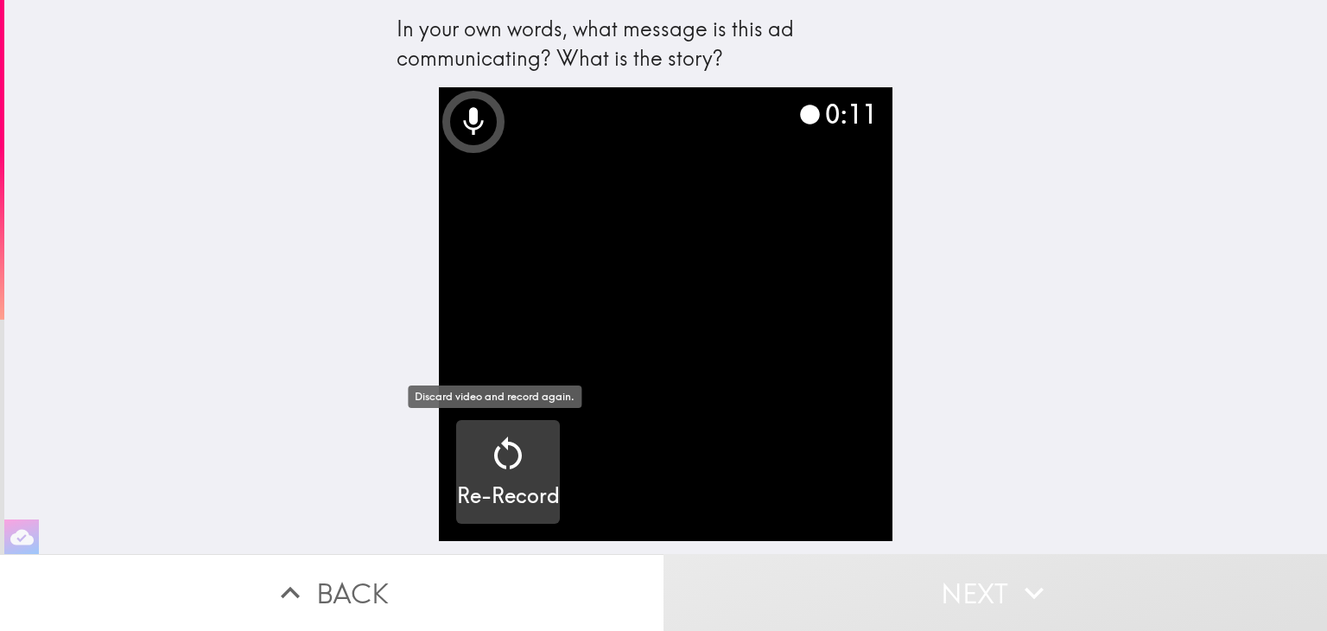
click at [487, 469] on icon "button" at bounding box center [507, 453] width 41 height 41
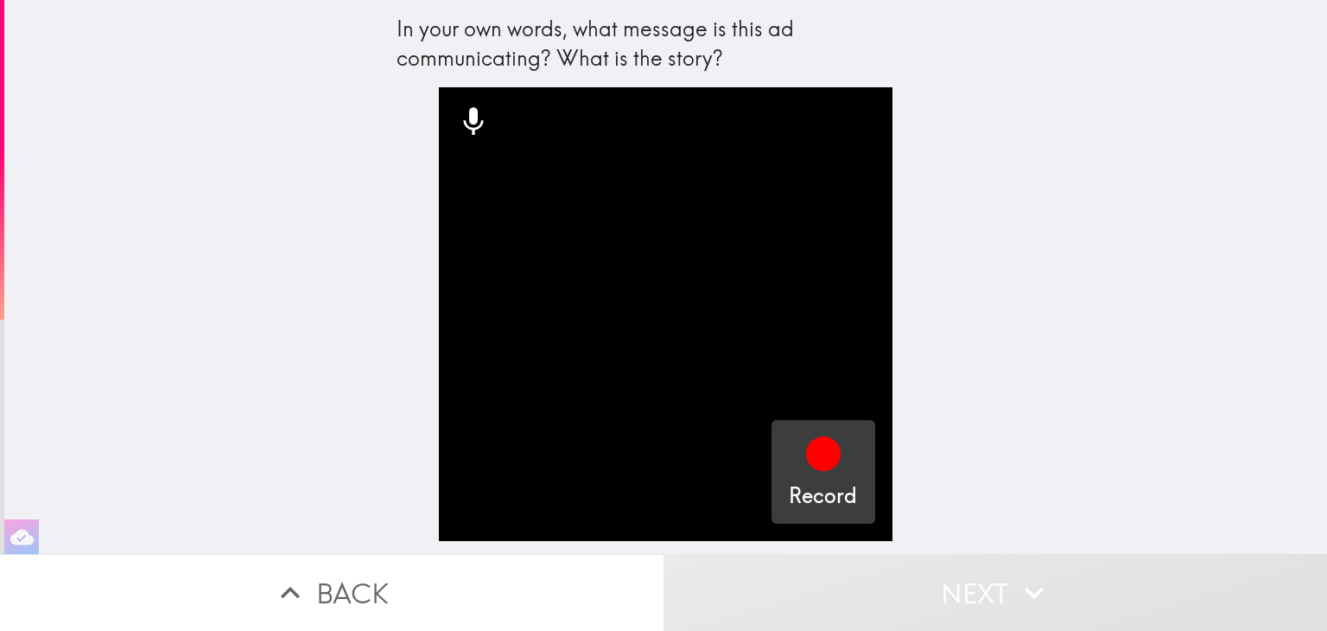
click at [828, 474] on div "button" at bounding box center [823, 457] width 41 height 48
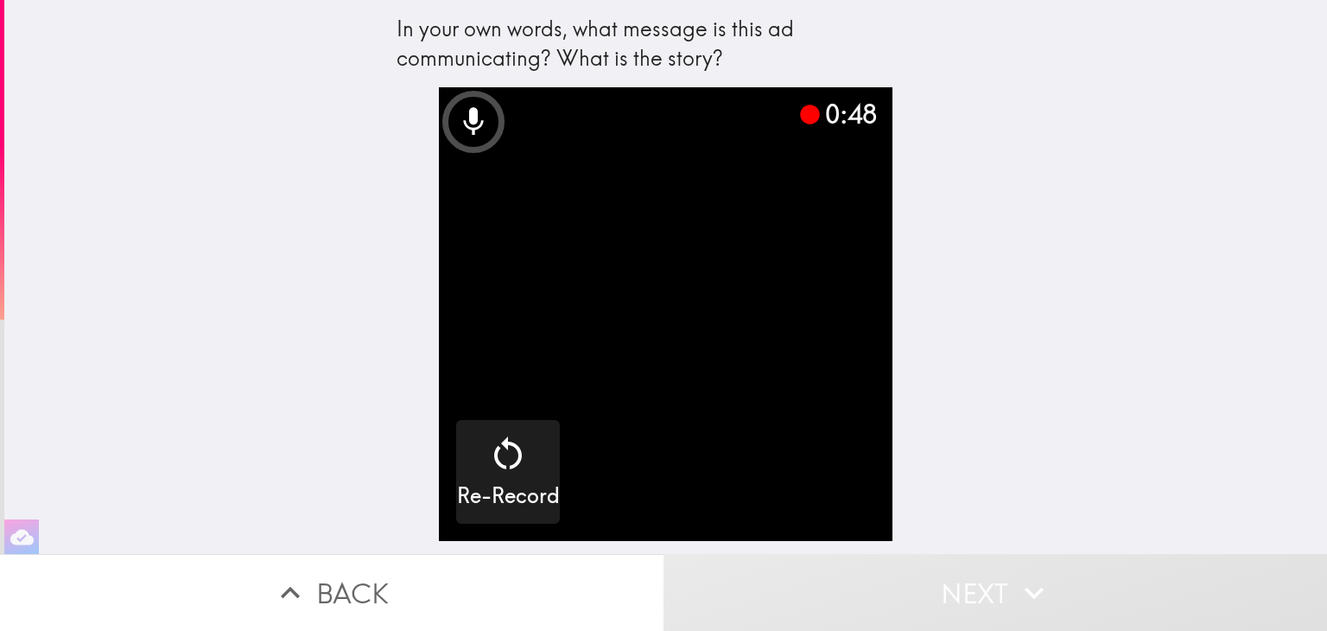
click at [759, 295] on video "button" at bounding box center [665, 313] width 453 height 453
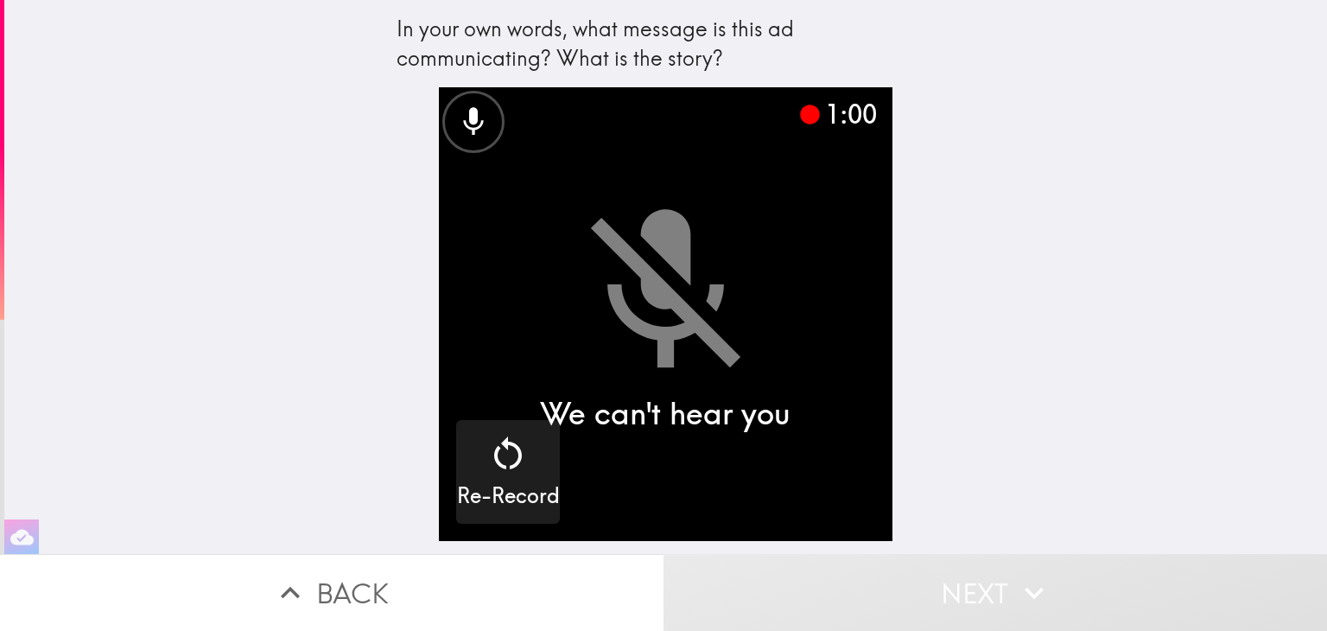
click at [750, 298] on video "button" at bounding box center [665, 313] width 453 height 453
click at [648, 340] on video "button" at bounding box center [665, 313] width 453 height 453
click at [771, 461] on video "button" at bounding box center [665, 313] width 453 height 453
click at [720, 334] on video "button" at bounding box center [665, 313] width 453 height 453
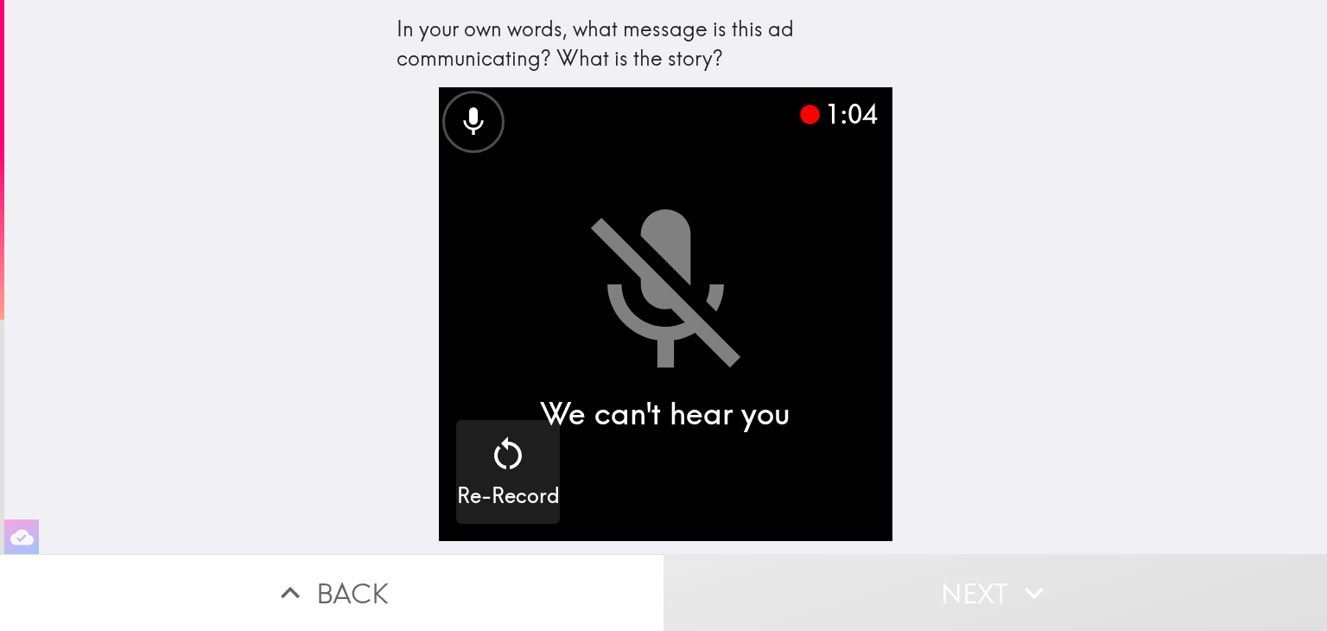
click at [720, 334] on video "button" at bounding box center [665, 313] width 453 height 453
click at [668, 260] on video "button" at bounding box center [665, 313] width 453 height 453
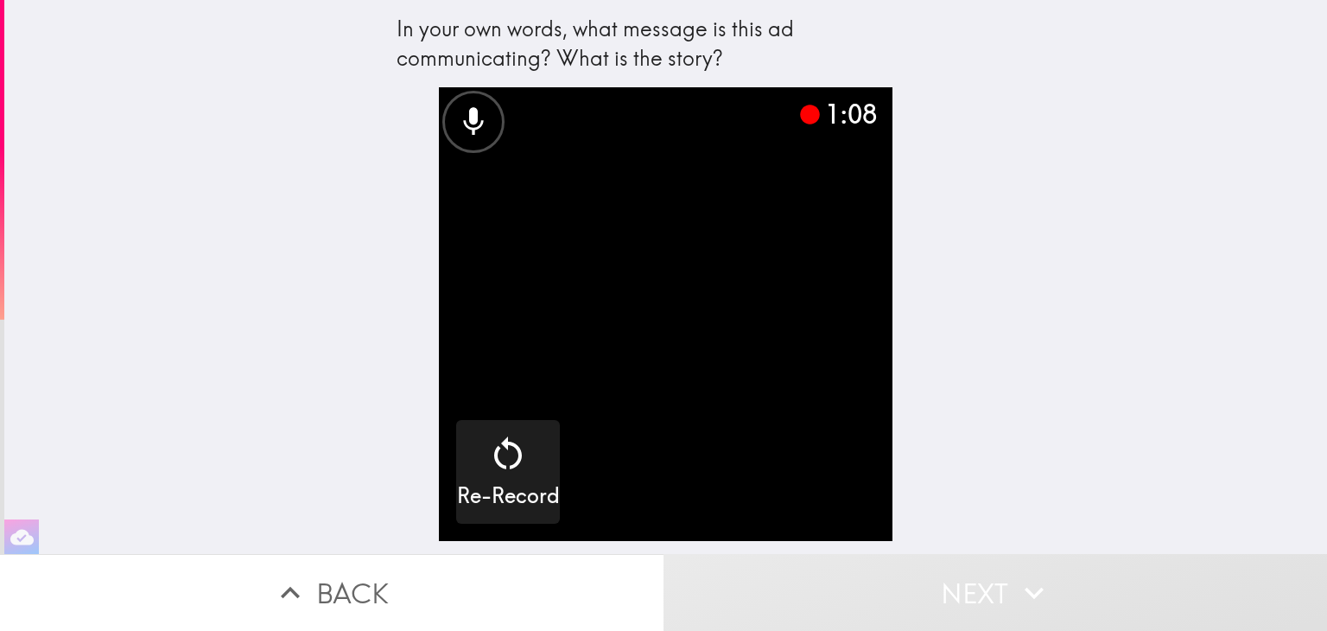
click at [750, 280] on video "button" at bounding box center [665, 313] width 453 height 453
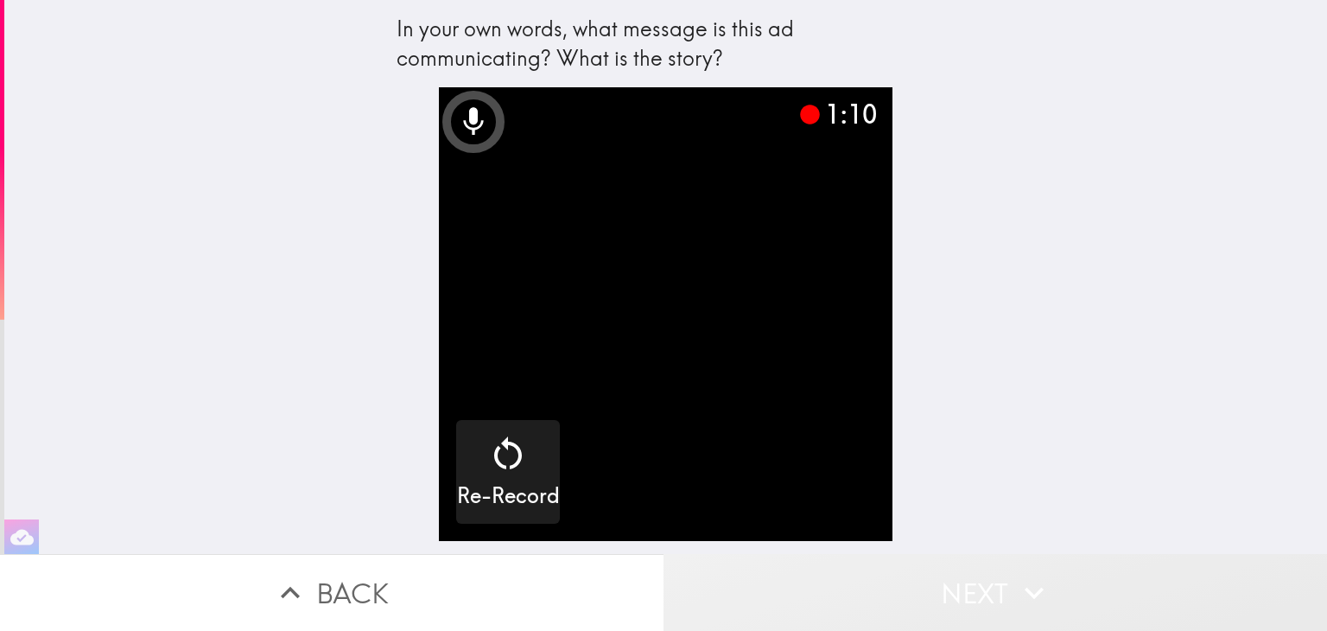
click at [978, 585] on button "Next" at bounding box center [996, 592] width 664 height 77
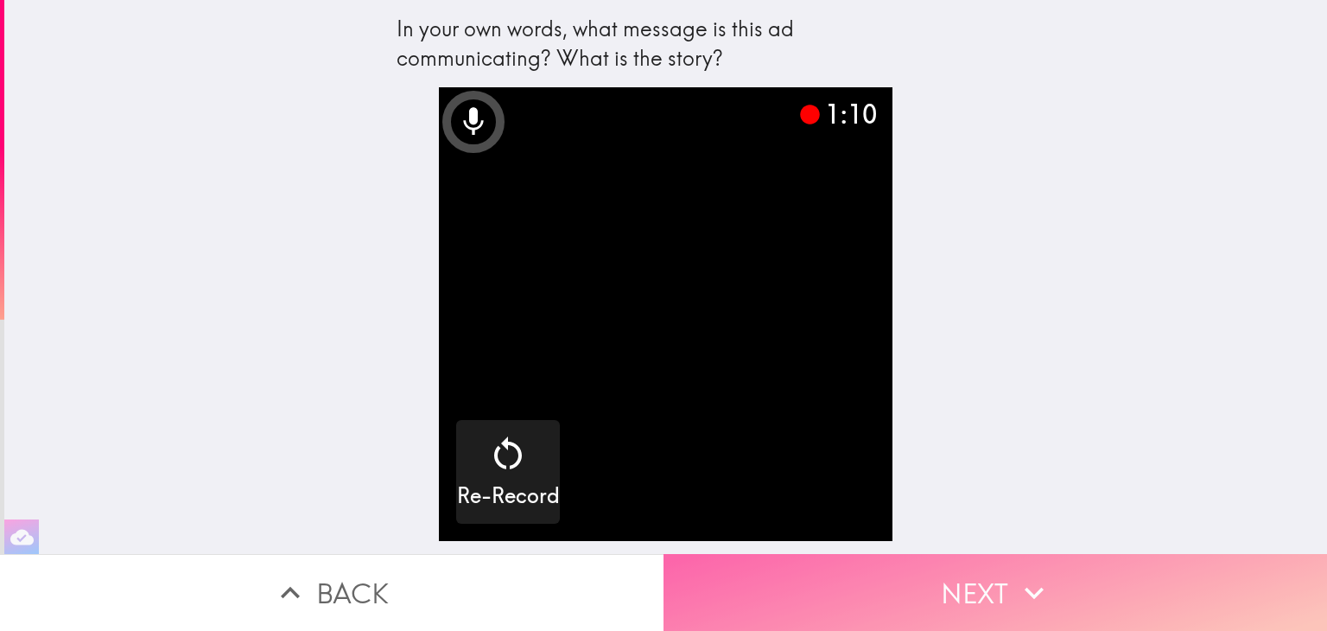
click at [978, 585] on button "Next" at bounding box center [996, 592] width 664 height 77
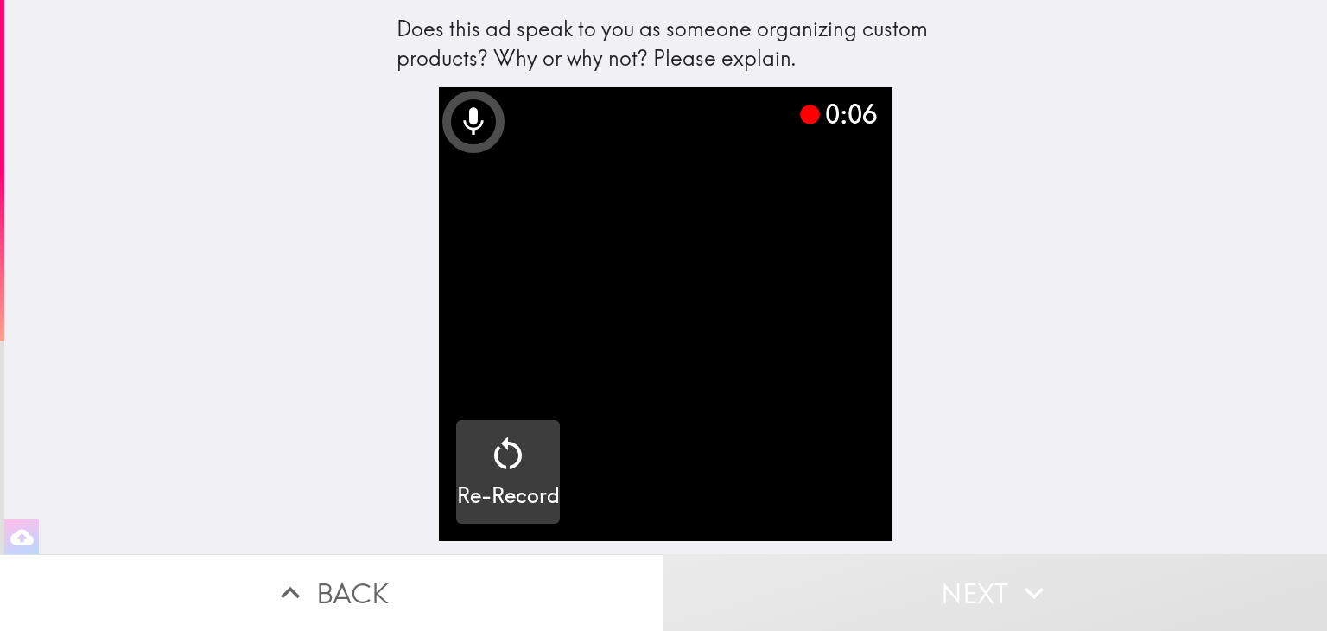
click at [487, 472] on icon "button" at bounding box center [507, 453] width 41 height 41
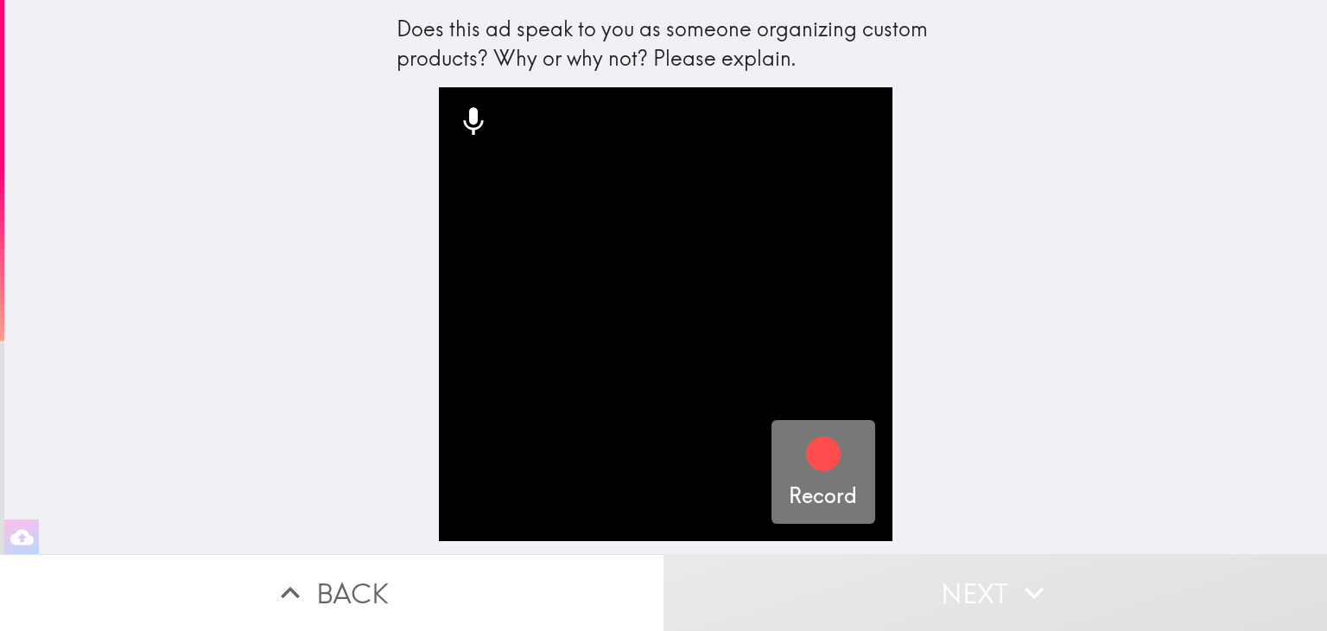
click at [806, 462] on icon "button" at bounding box center [823, 453] width 35 height 35
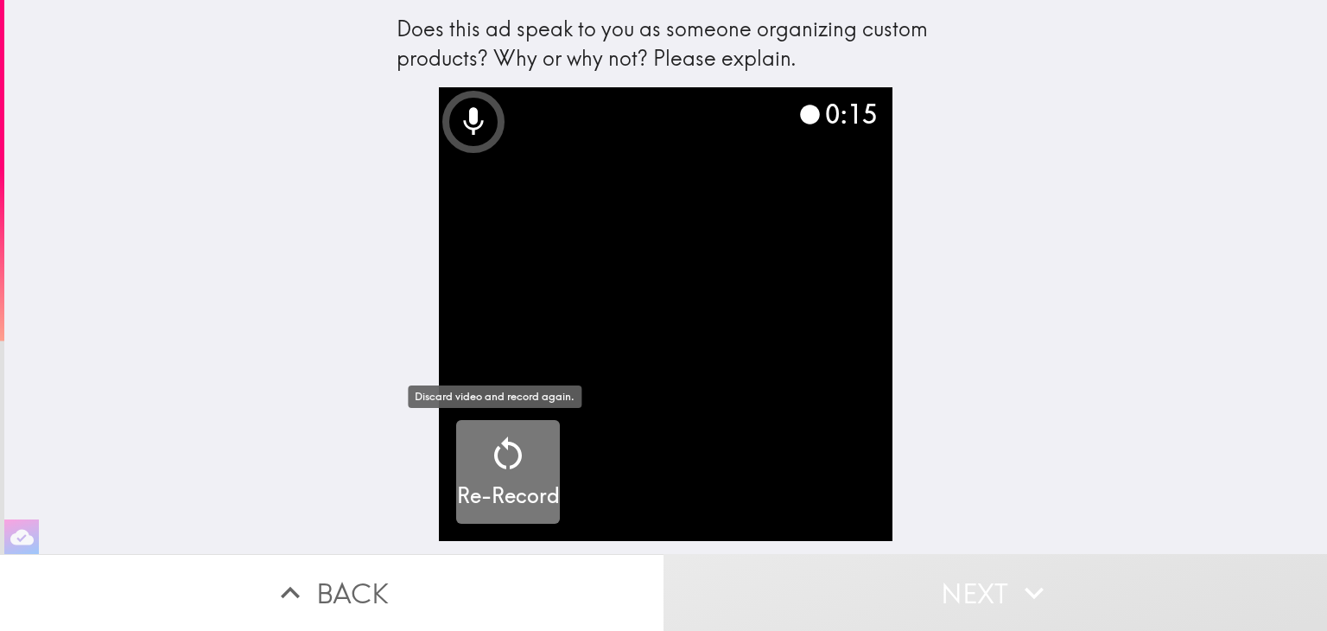
click at [494, 458] on icon "button" at bounding box center [507, 453] width 41 height 41
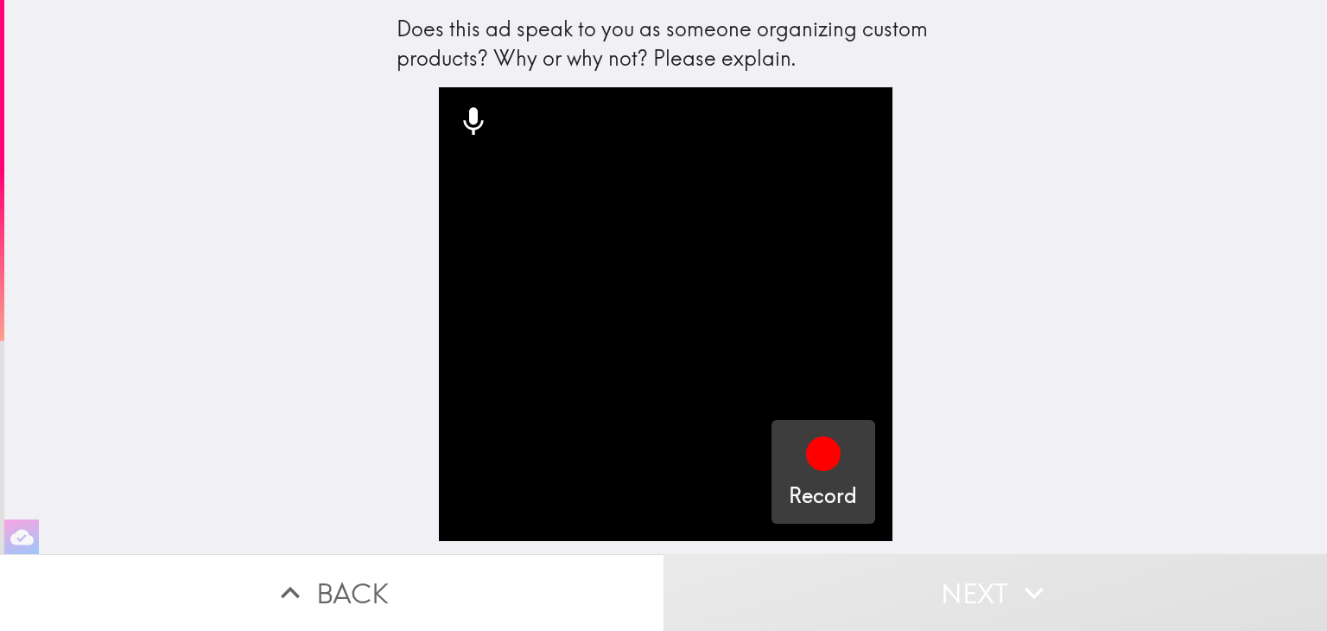
click at [811, 468] on icon "button" at bounding box center [823, 453] width 35 height 35
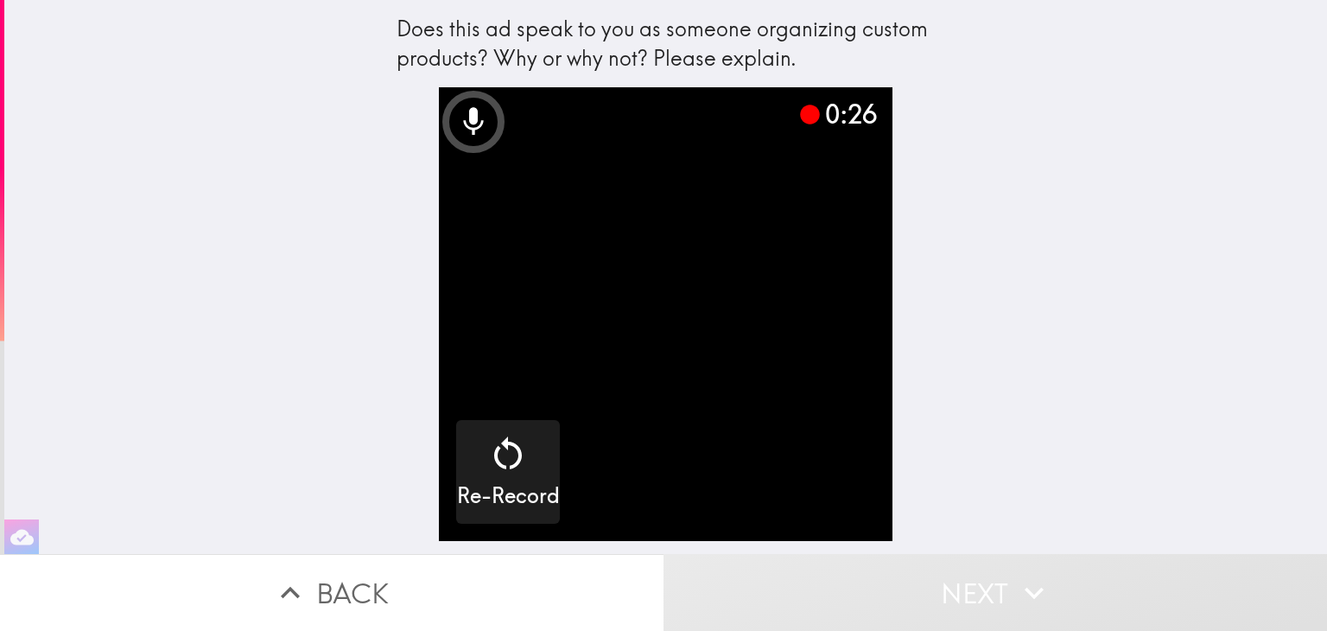
click at [1017, 577] on icon "button" at bounding box center [1034, 593] width 38 height 38
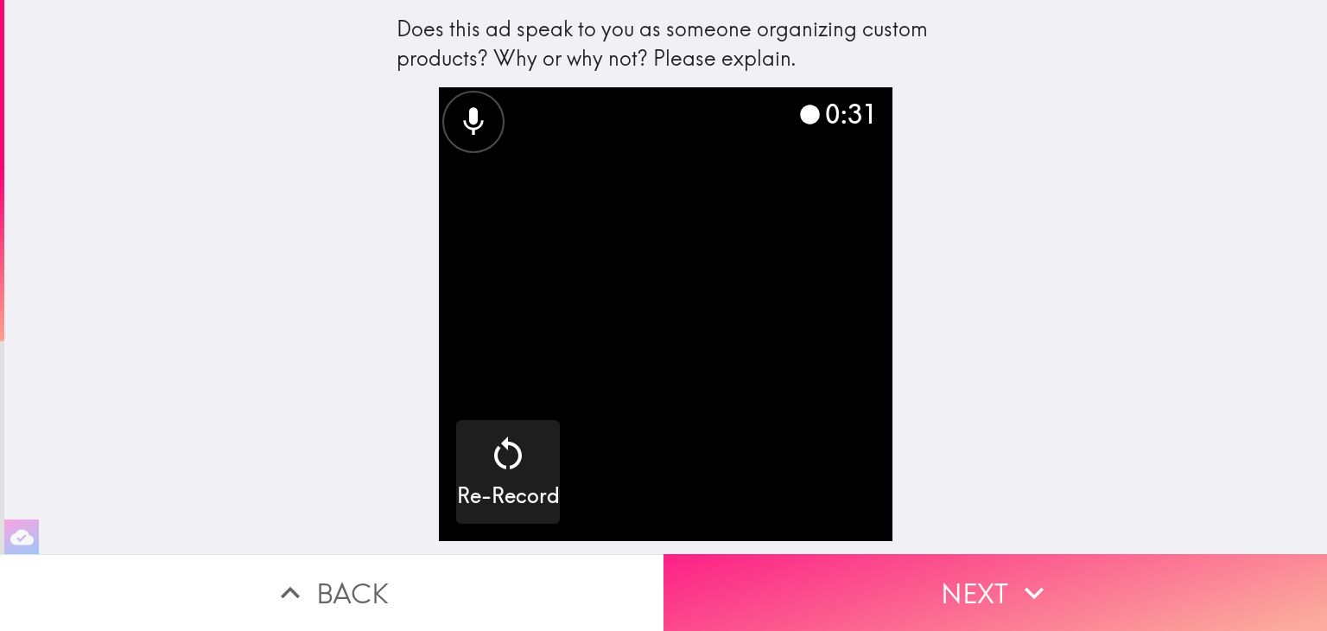
click at [960, 581] on button "Next" at bounding box center [996, 592] width 664 height 77
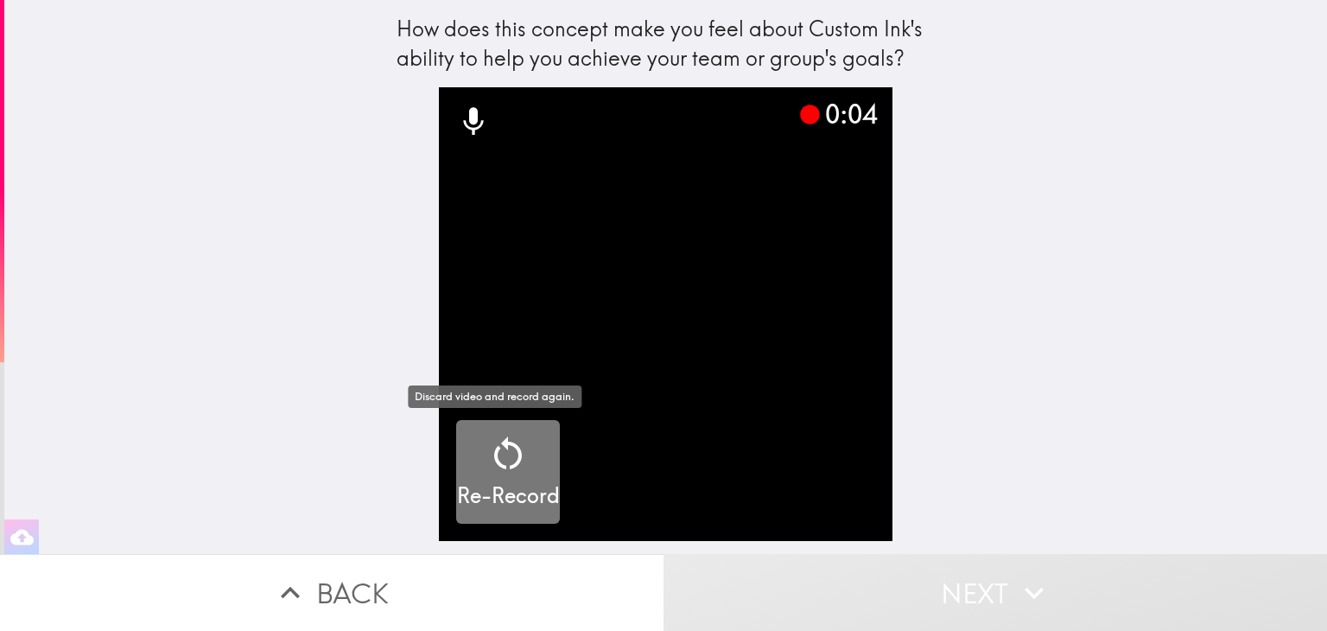
click at [512, 459] on icon "button" at bounding box center [507, 453] width 41 height 41
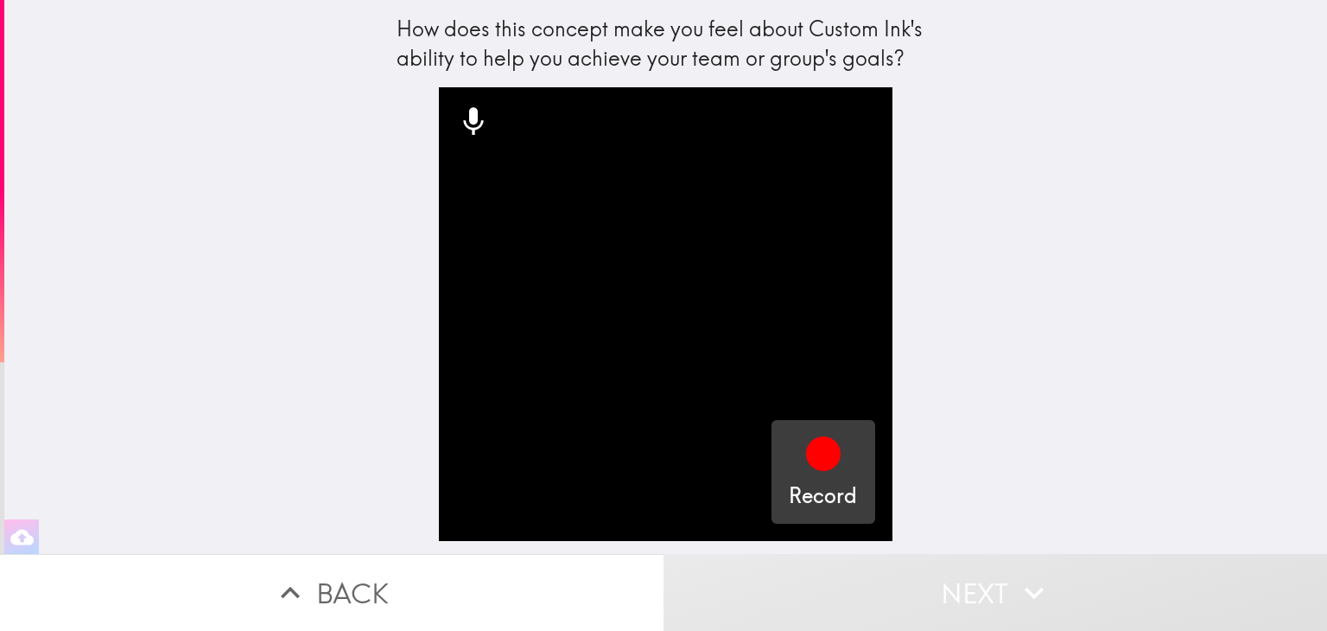
click at [819, 469] on icon "button" at bounding box center [823, 453] width 41 height 41
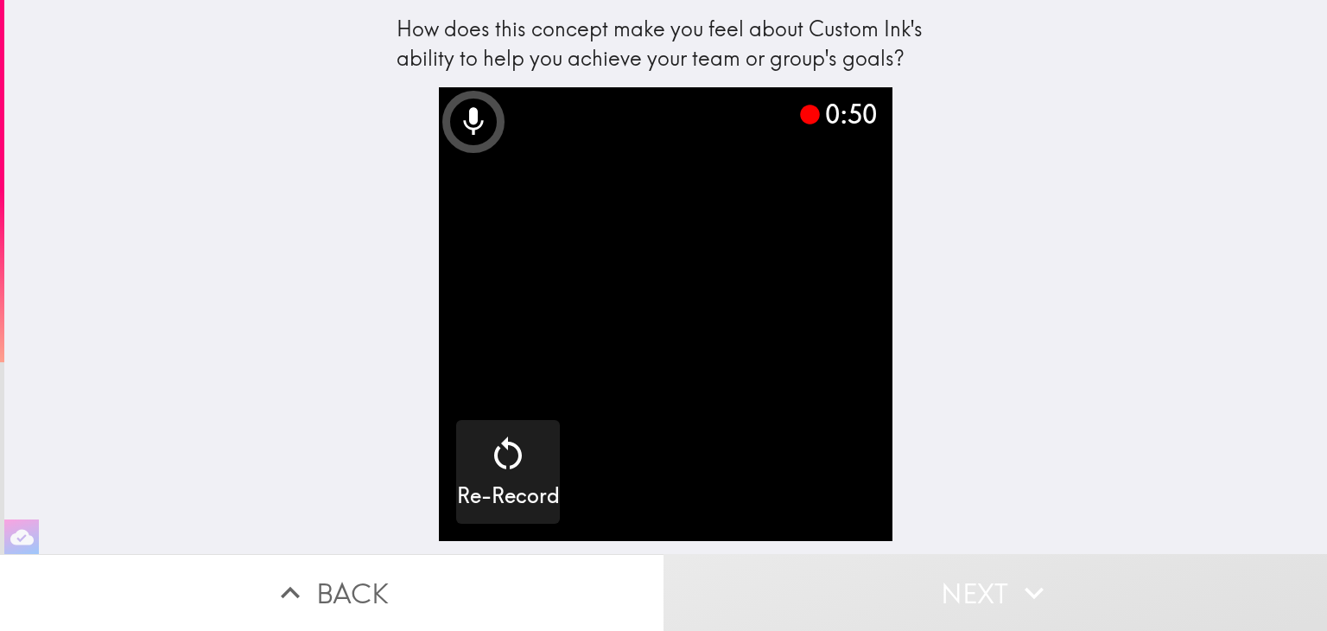
click at [750, 352] on video "button" at bounding box center [665, 313] width 453 height 453
click at [1007, 592] on button "Next" at bounding box center [996, 592] width 664 height 77
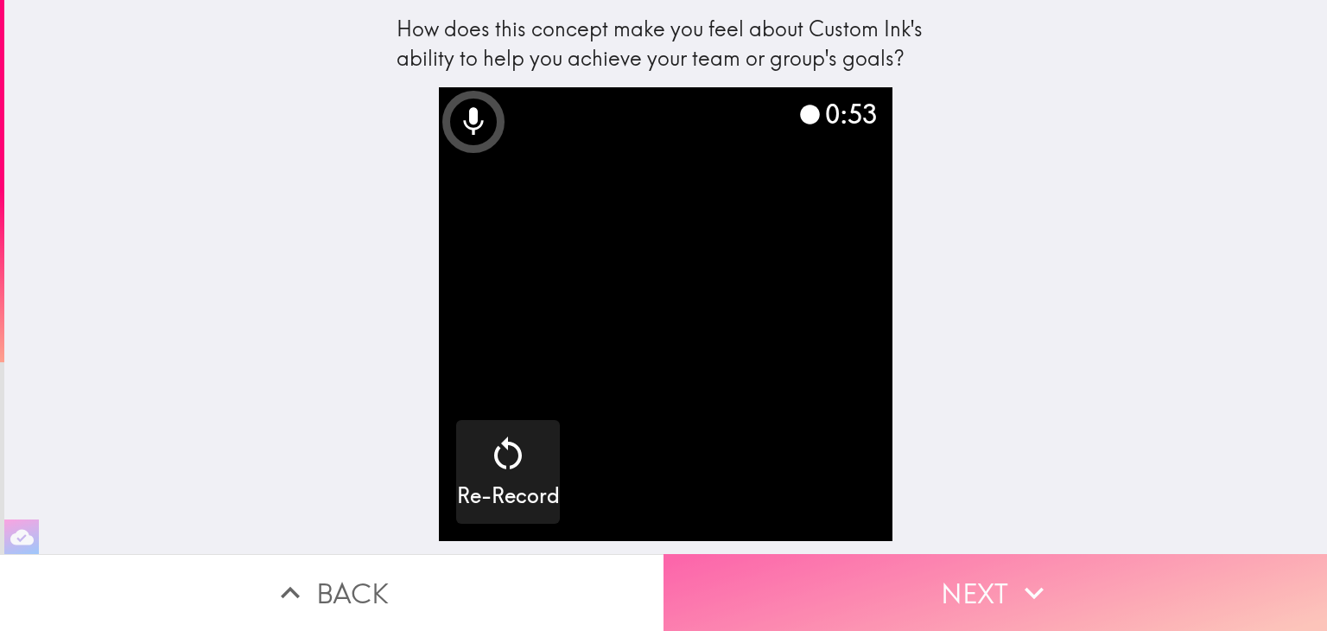
click at [1017, 578] on icon "button" at bounding box center [1034, 593] width 38 height 38
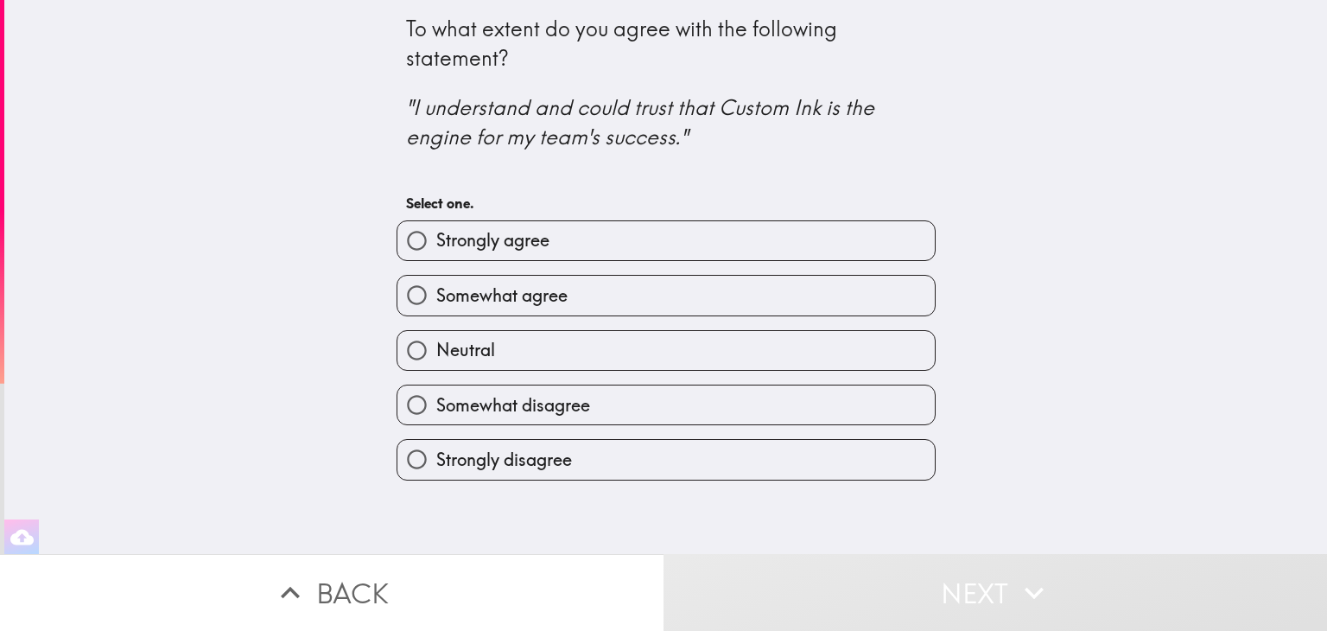
click at [491, 246] on span "Strongly agree" at bounding box center [492, 240] width 113 height 24
click at [436, 246] on input "Strongly agree" at bounding box center [417, 240] width 39 height 39
radio input "true"
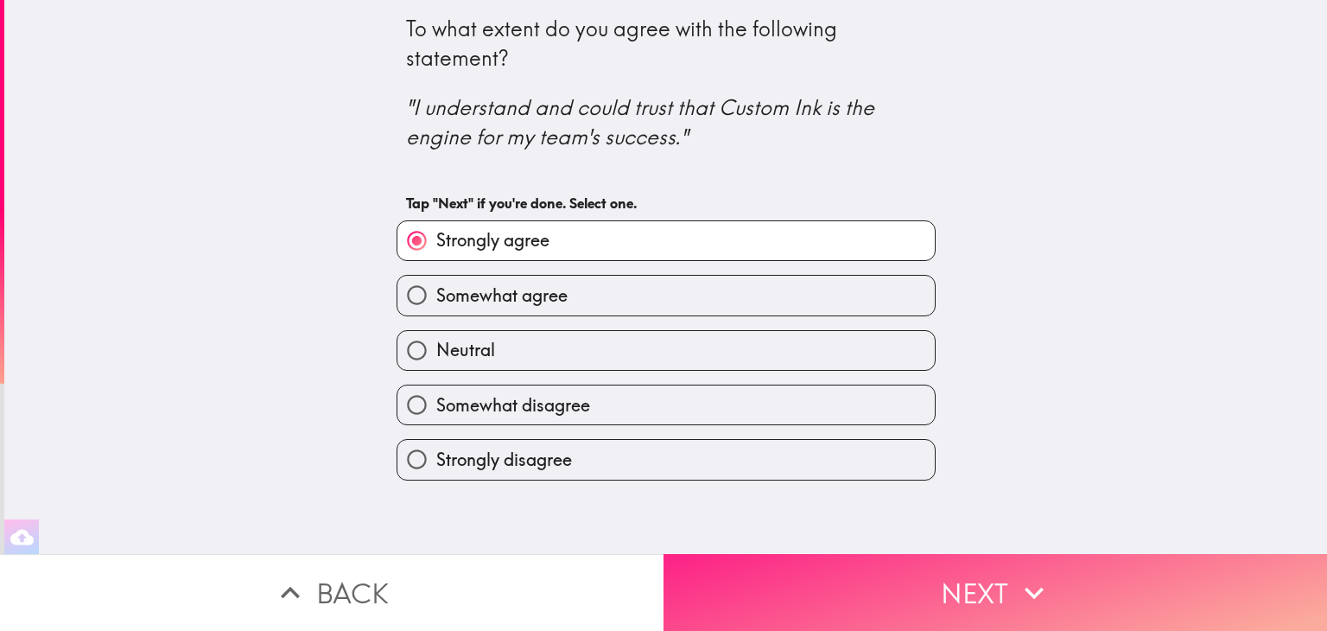
click at [926, 580] on button "Next" at bounding box center [996, 592] width 664 height 77
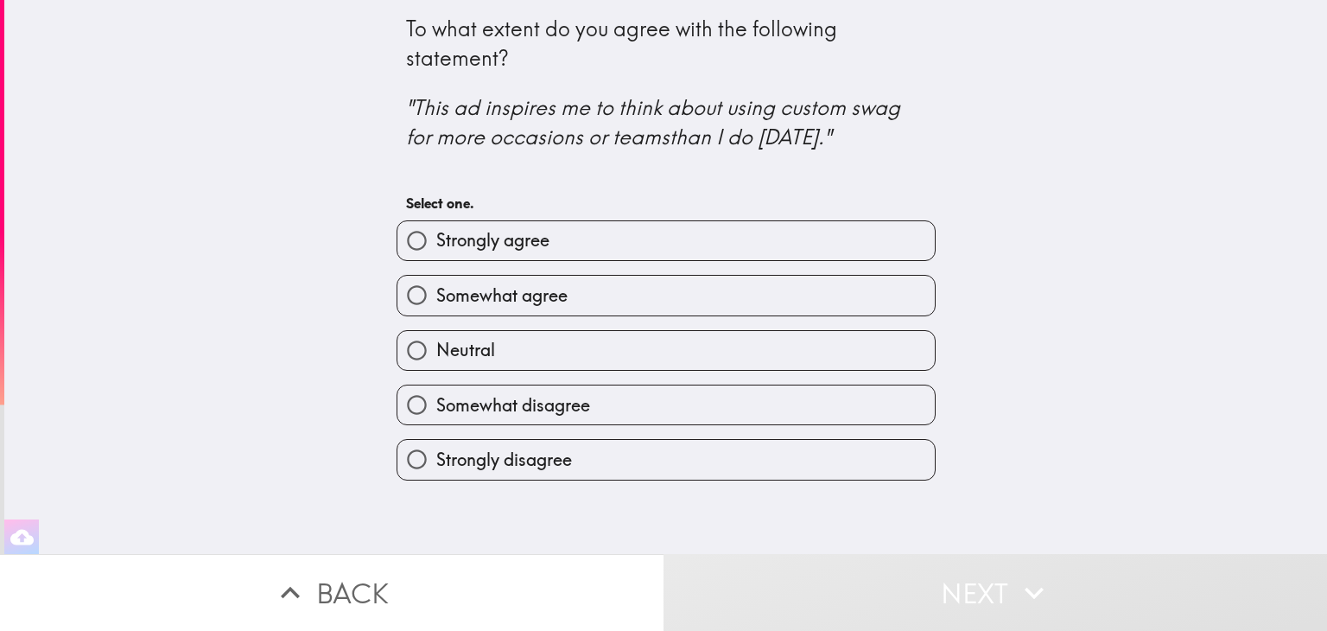
click at [518, 239] on span "Strongly agree" at bounding box center [492, 240] width 113 height 24
click at [436, 239] on input "Strongly agree" at bounding box center [417, 240] width 39 height 39
radio input "true"
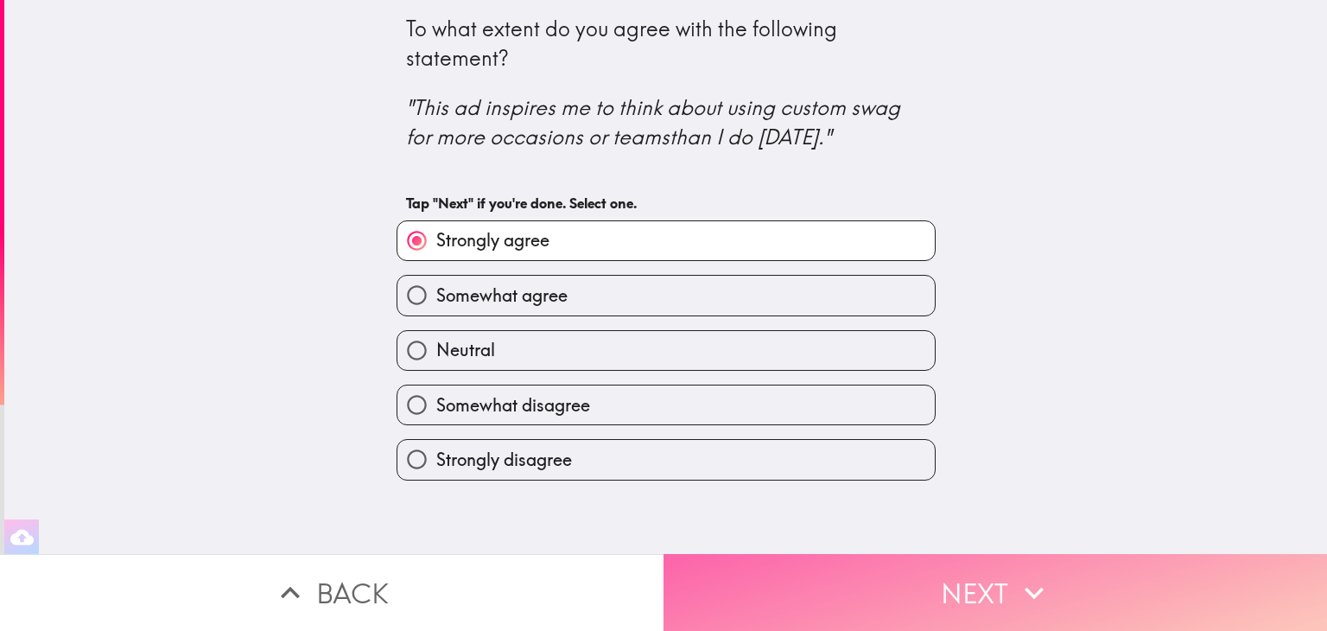
click at [928, 576] on button "Next" at bounding box center [996, 592] width 664 height 77
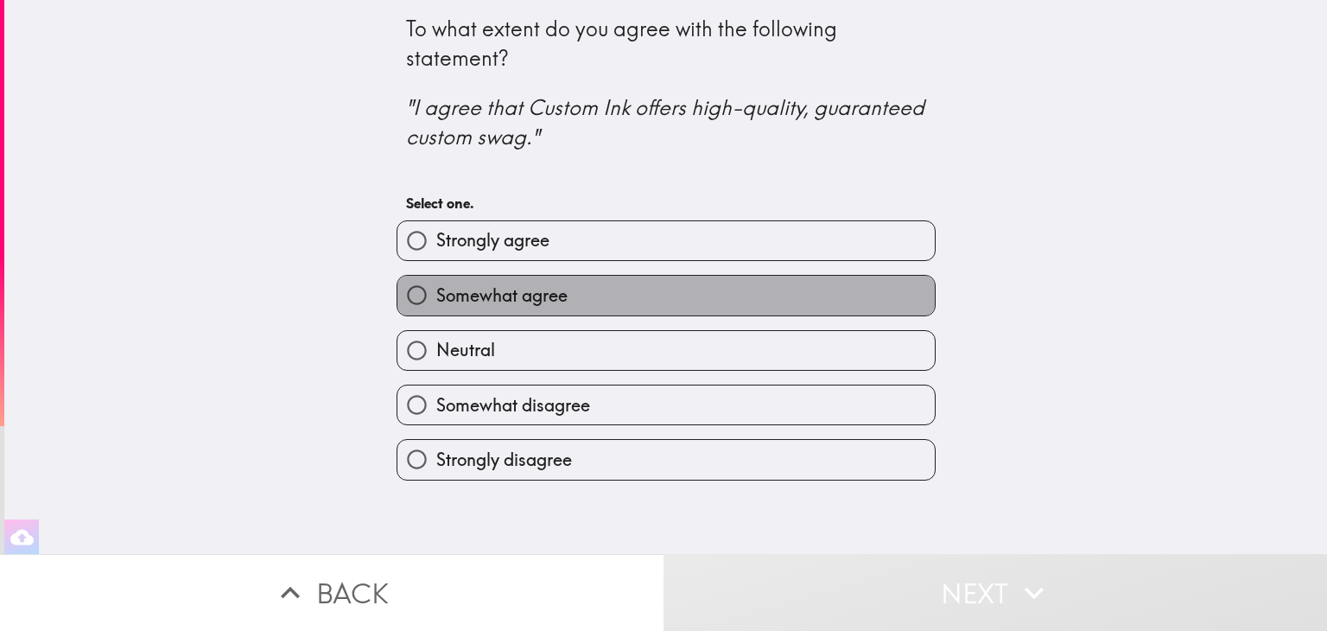
click at [537, 299] on span "Somewhat agree" at bounding box center [501, 295] width 131 height 24
click at [436, 299] on input "Somewhat agree" at bounding box center [417, 295] width 39 height 39
radio input "true"
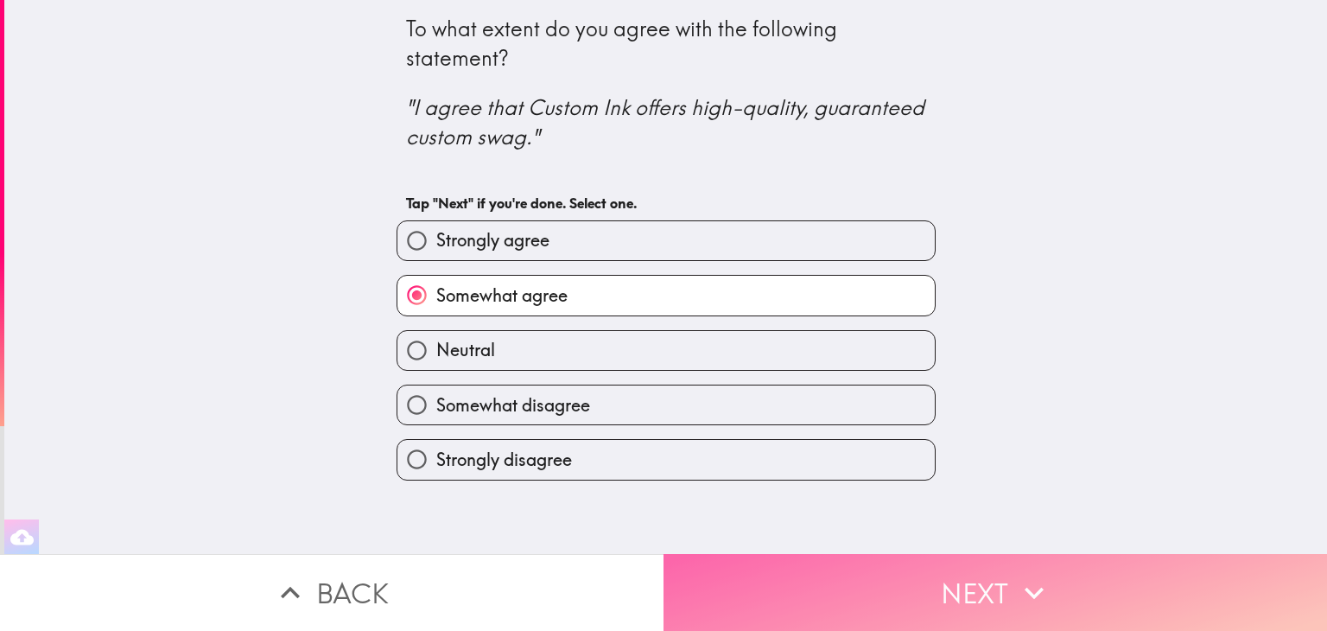
click at [895, 595] on button "Next" at bounding box center [996, 592] width 664 height 77
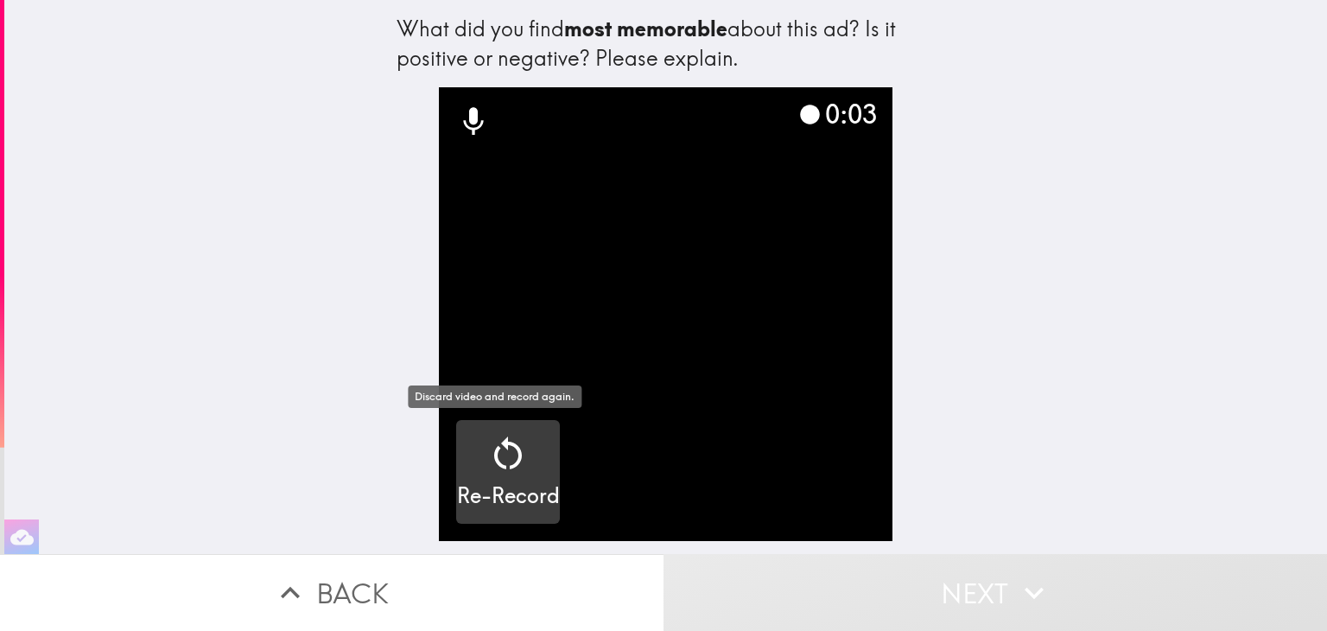
click at [512, 450] on icon "button" at bounding box center [507, 453] width 41 height 41
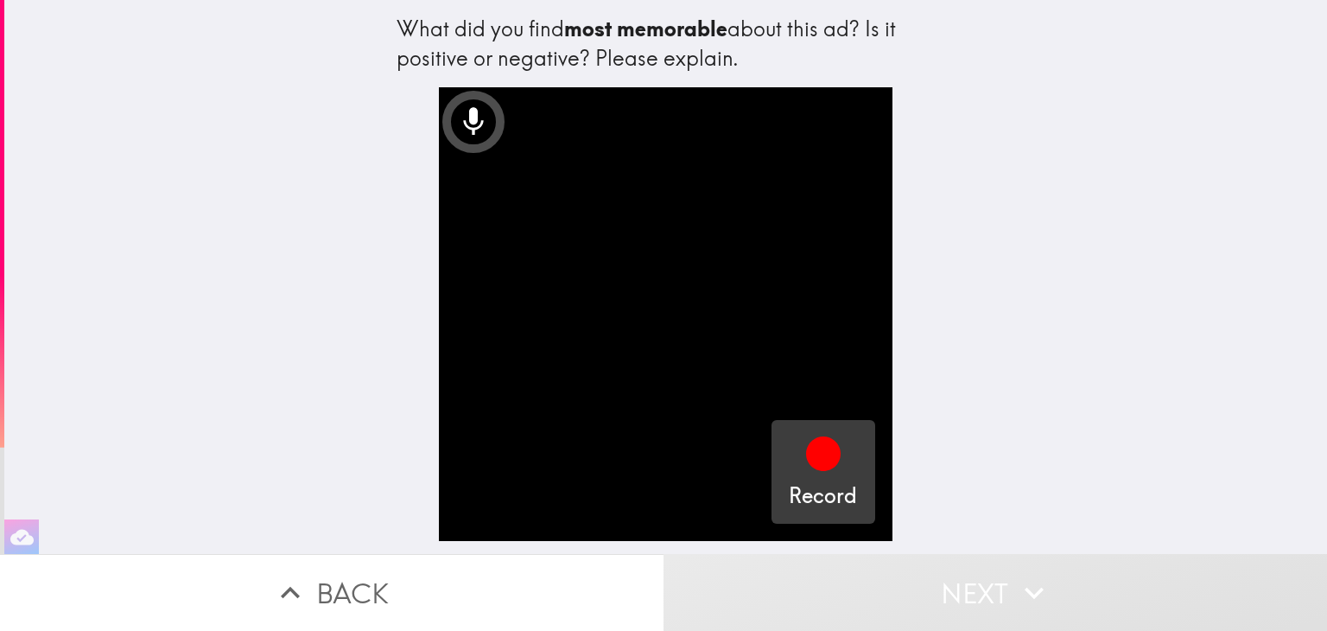
click at [816, 469] on icon "button" at bounding box center [823, 453] width 35 height 35
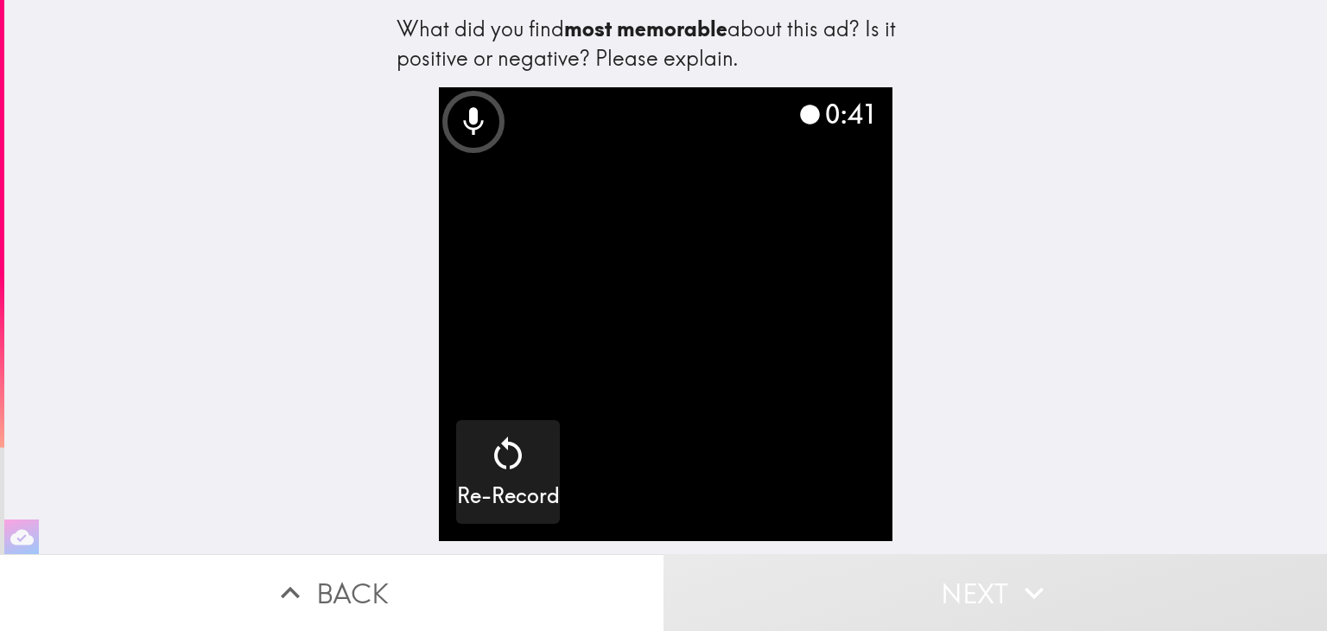
click at [802, 355] on video "button" at bounding box center [665, 313] width 453 height 453
click at [954, 582] on button "Next" at bounding box center [996, 592] width 664 height 77
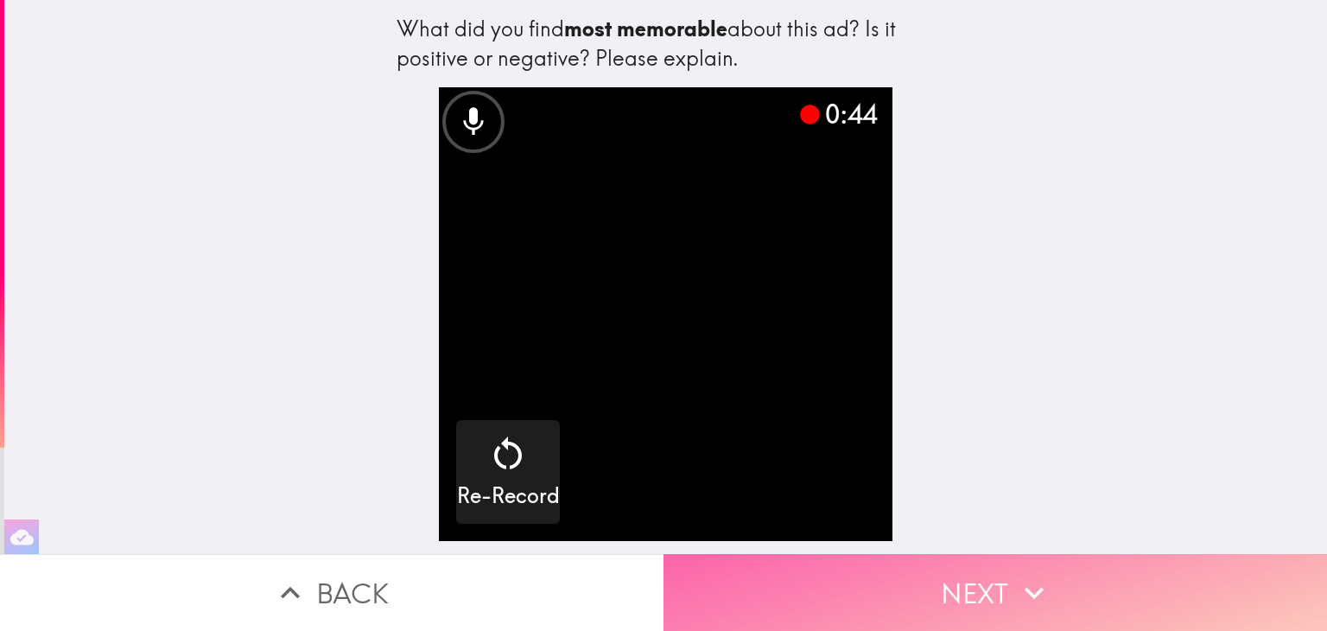
click at [956, 580] on button "Next" at bounding box center [996, 592] width 664 height 77
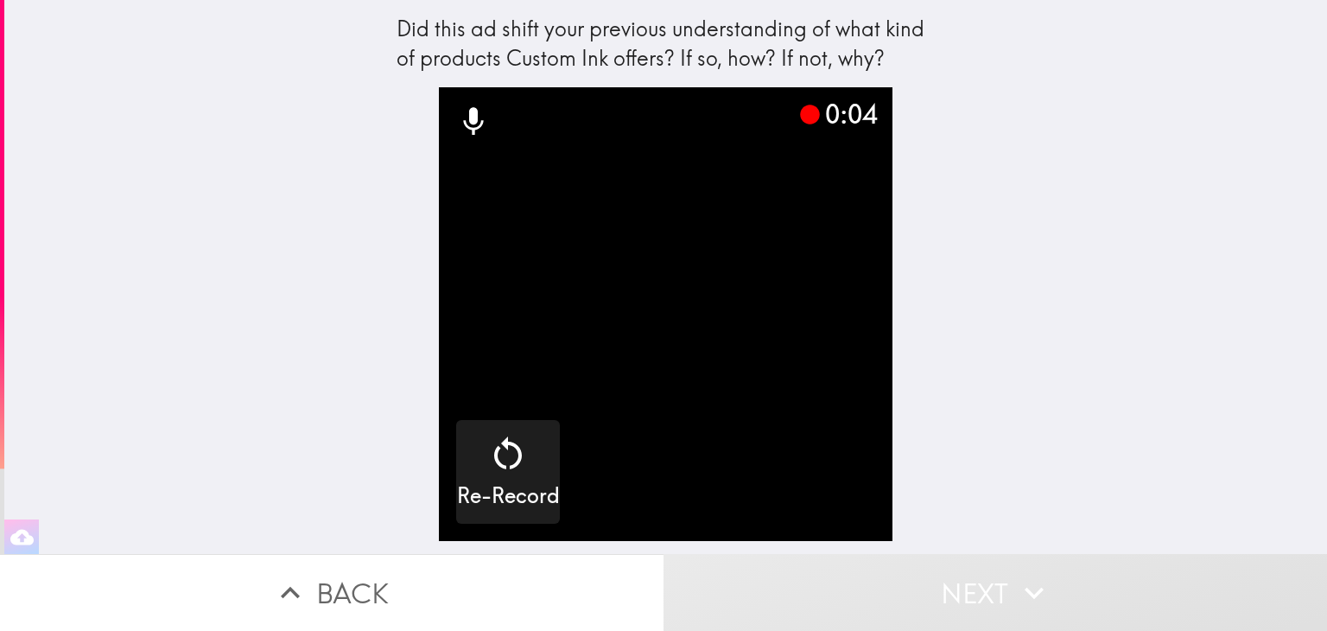
click at [646, 251] on video "button" at bounding box center [665, 313] width 453 height 453
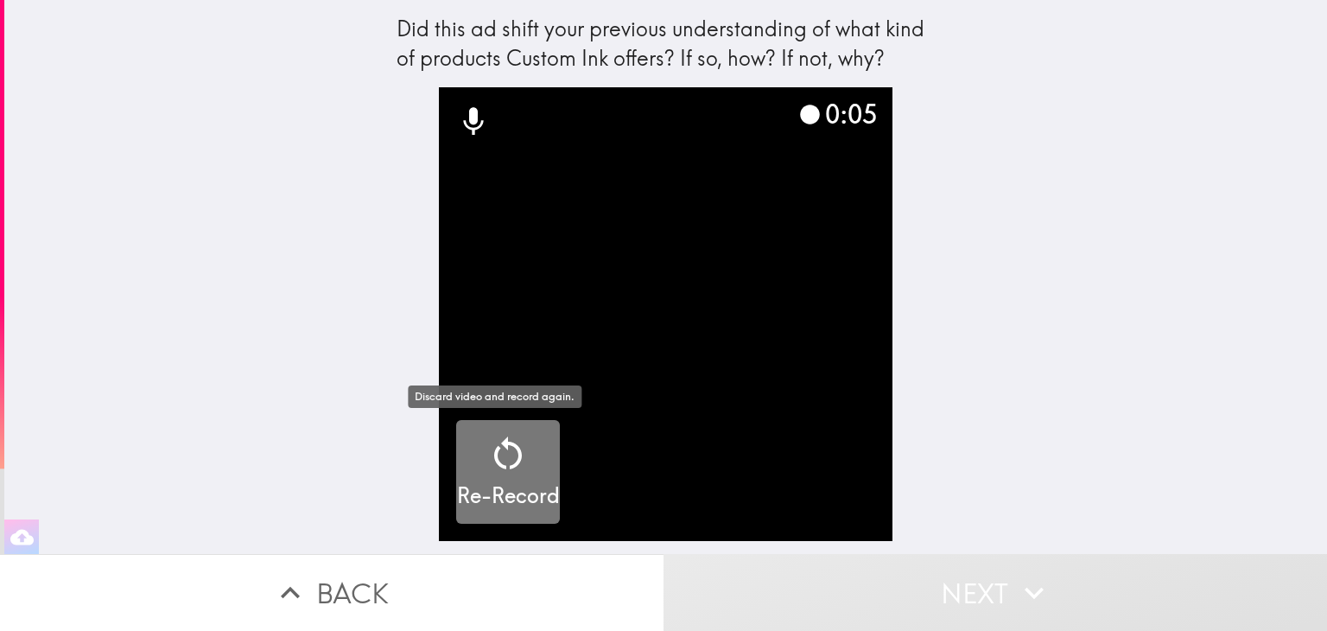
click at [501, 469] on icon "button" at bounding box center [507, 453] width 41 height 41
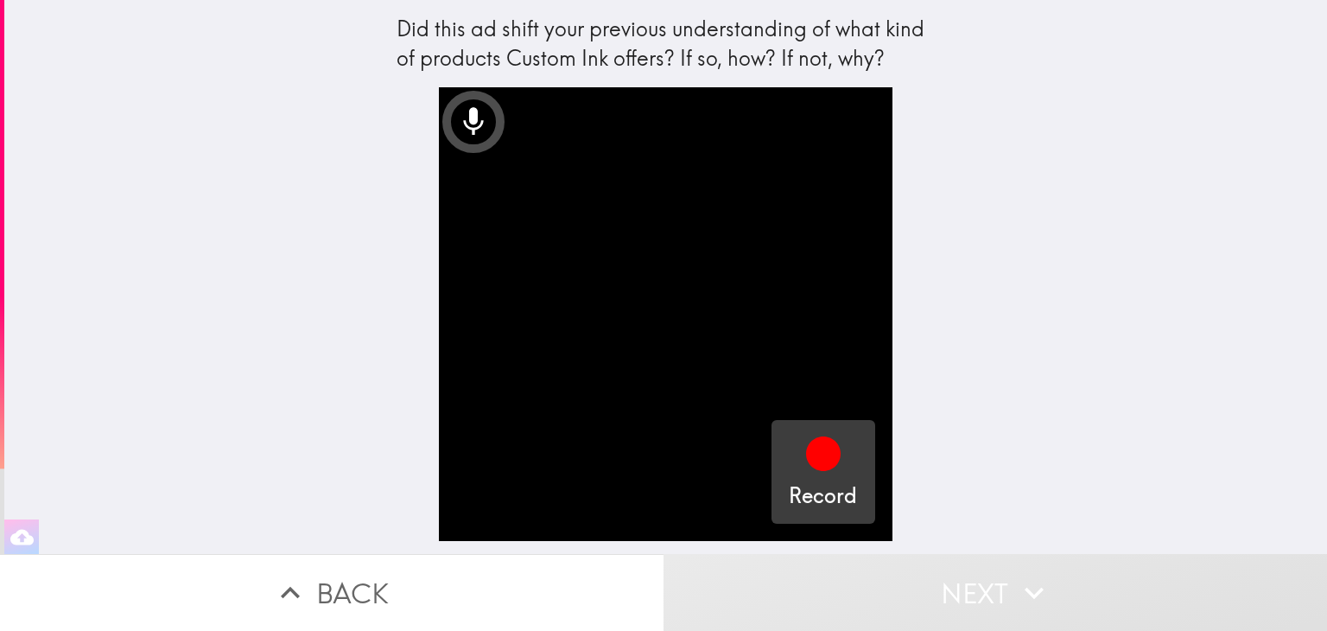
click at [812, 463] on icon "button" at bounding box center [823, 453] width 35 height 35
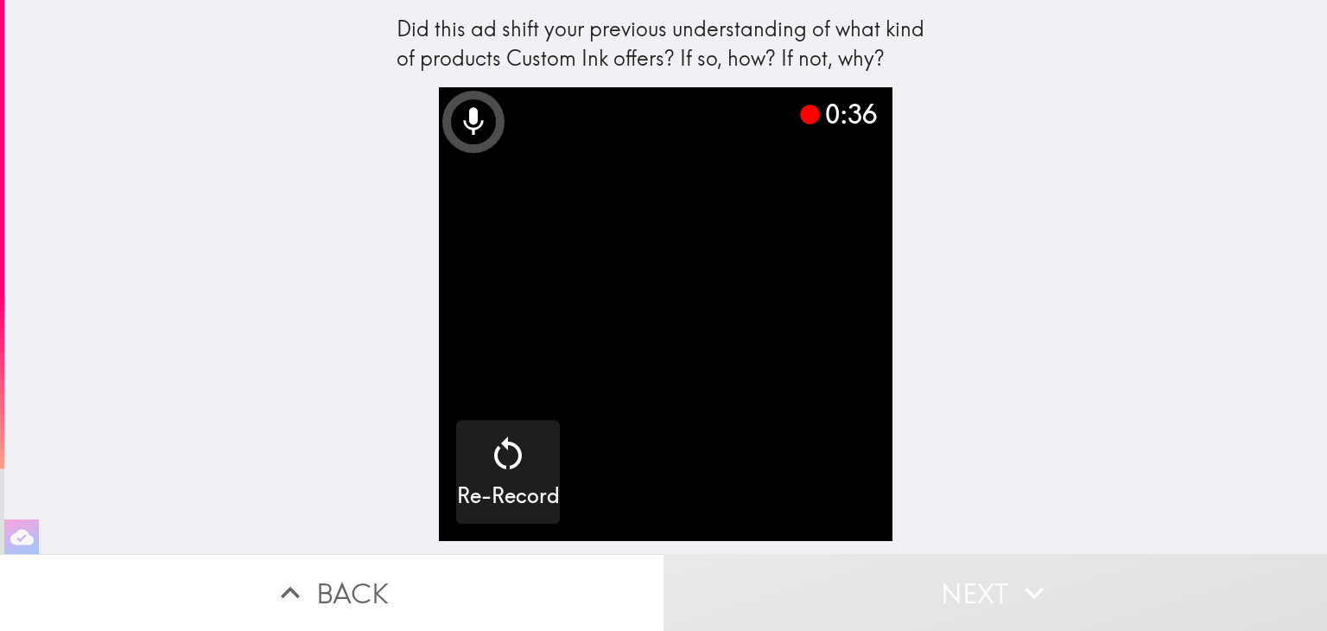
click at [784, 339] on video "button" at bounding box center [665, 313] width 453 height 453
click at [972, 576] on button "Next" at bounding box center [996, 592] width 664 height 77
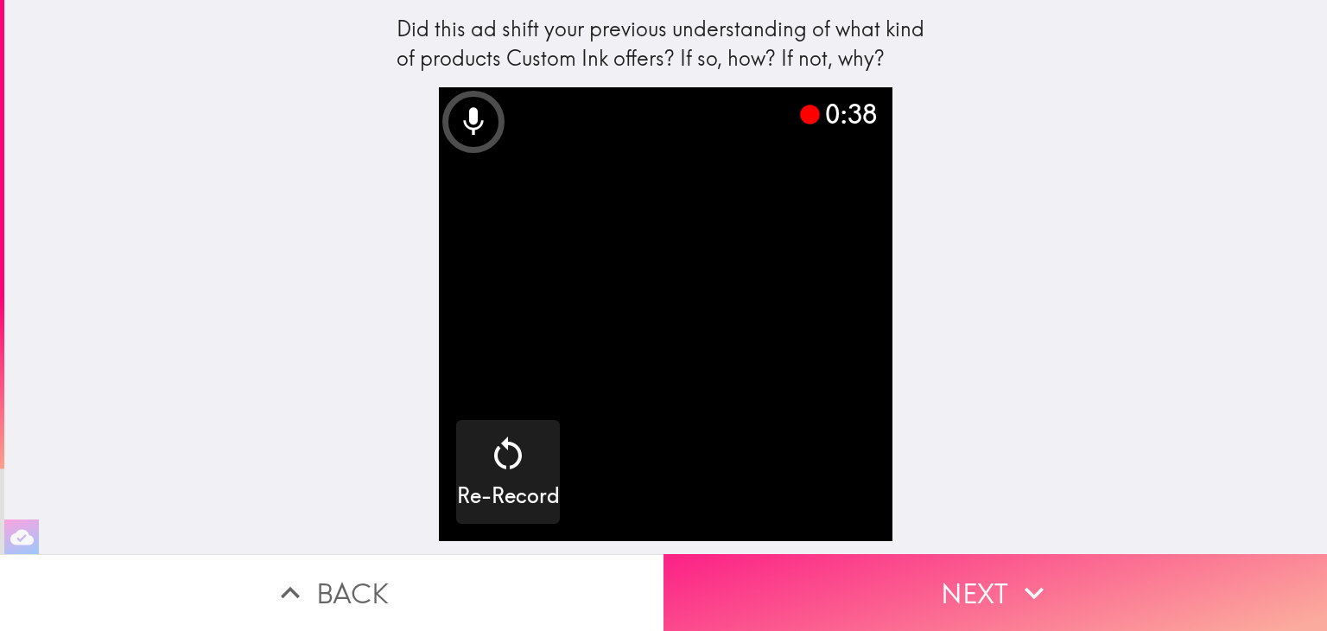
click at [988, 575] on button "Next" at bounding box center [996, 592] width 664 height 77
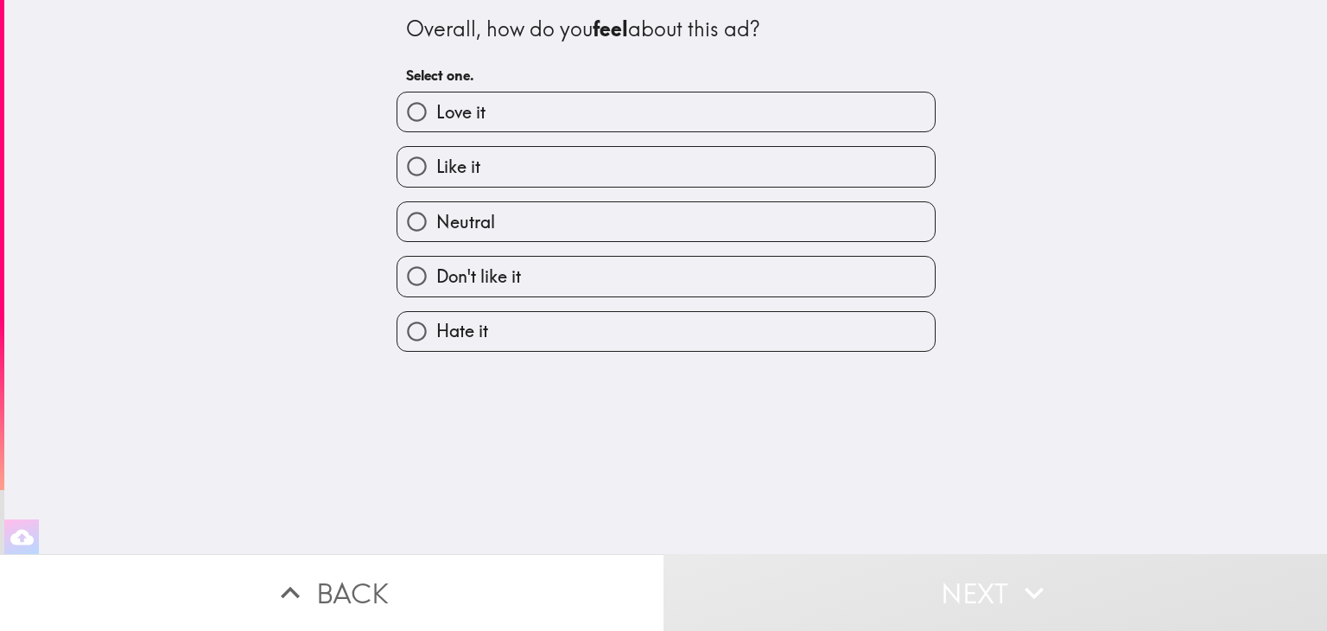
click at [442, 181] on label "Like it" at bounding box center [667, 166] width 538 height 39
click at [436, 181] on input "Like it" at bounding box center [417, 166] width 39 height 39
radio input "true"
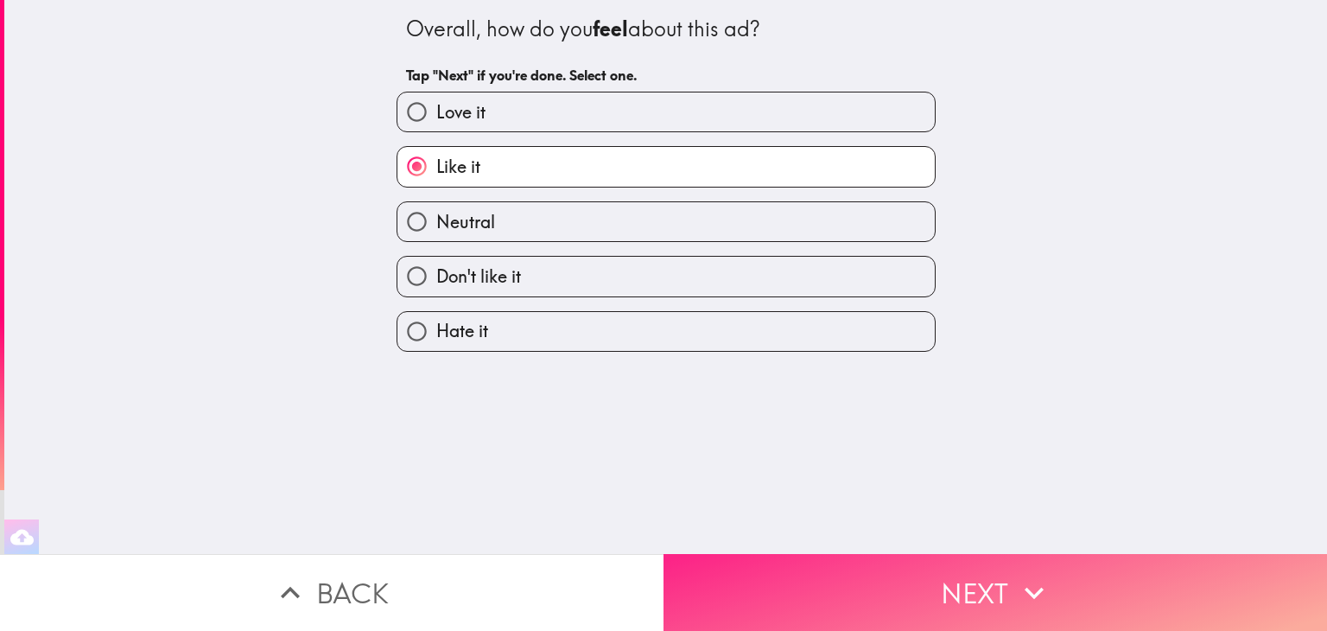
click at [910, 585] on button "Next" at bounding box center [996, 592] width 664 height 77
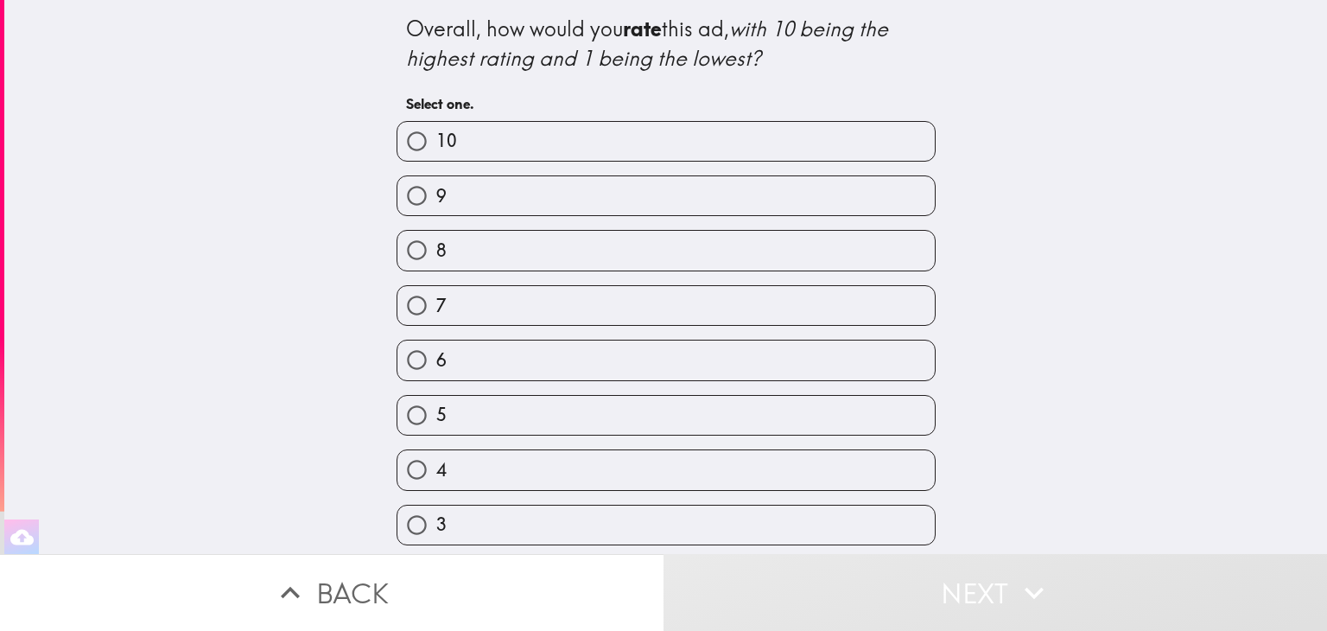
click at [493, 251] on label "8" at bounding box center [667, 250] width 538 height 39
click at [436, 251] on input "8" at bounding box center [417, 250] width 39 height 39
radio input "true"
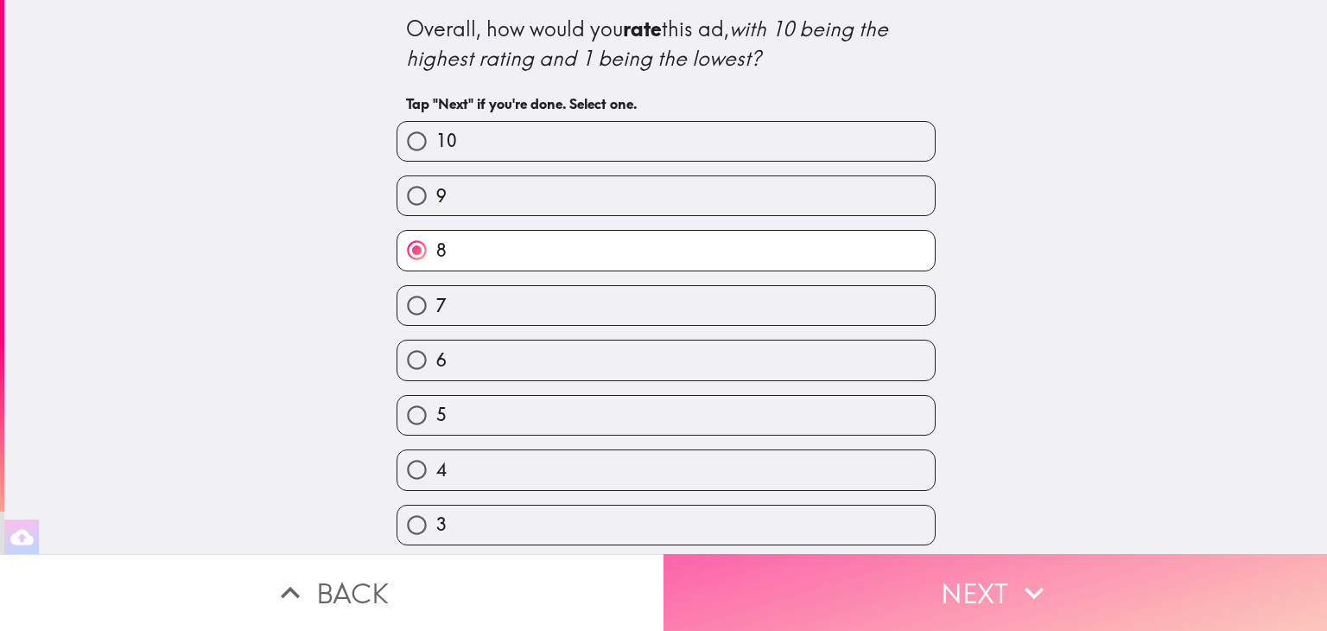
click at [987, 576] on button "Next" at bounding box center [996, 592] width 664 height 77
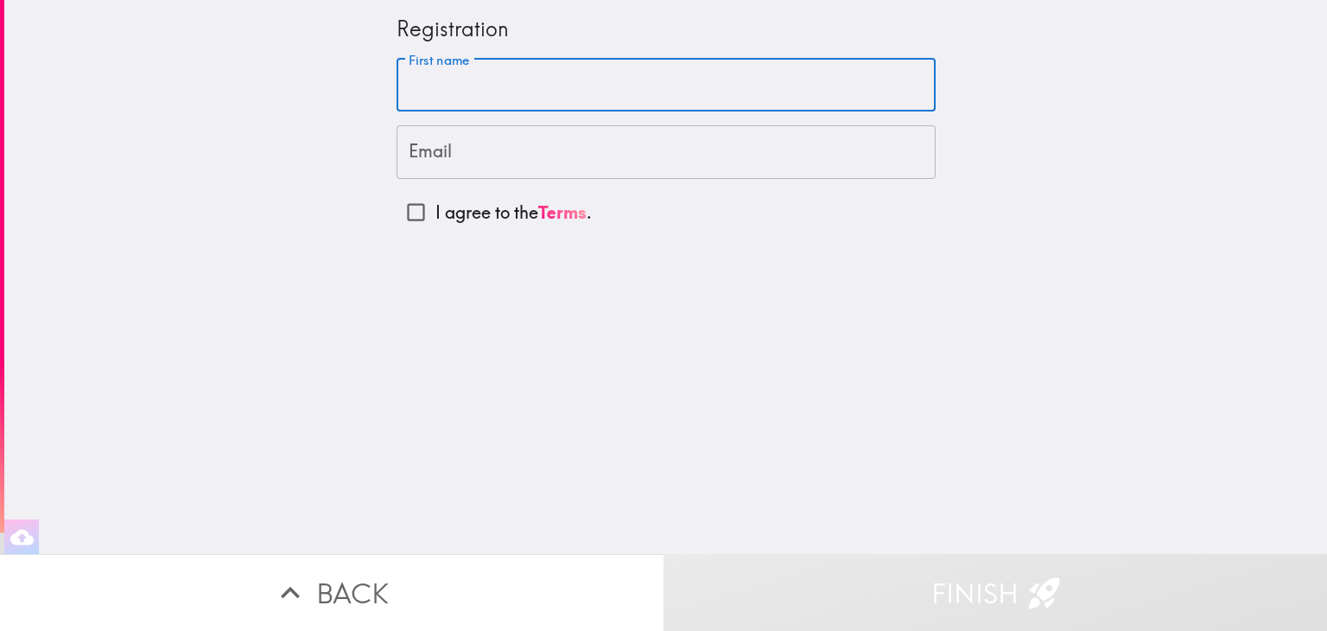
click at [416, 87] on input "First name" at bounding box center [666, 86] width 539 height 54
type input "[PERSON_NAME]"
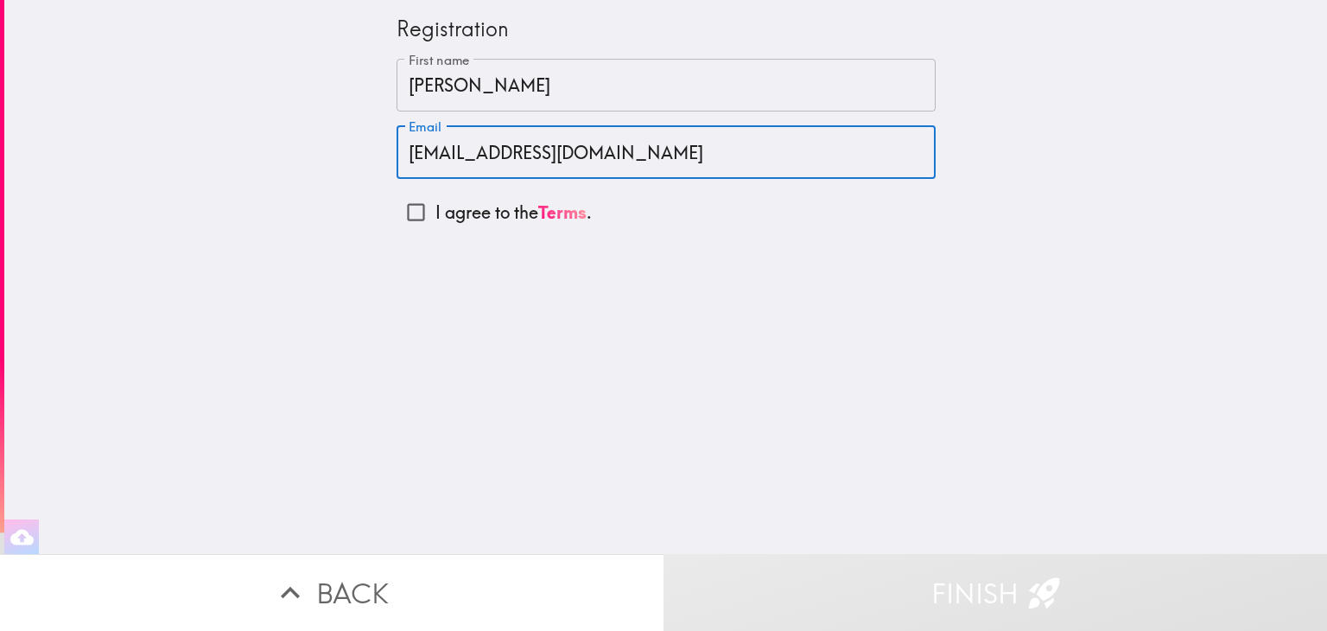
type input "[EMAIL_ADDRESS][DOMAIN_NAME]"
click at [408, 213] on input "I agree to the Terms ." at bounding box center [416, 212] width 39 height 39
checkbox input "true"
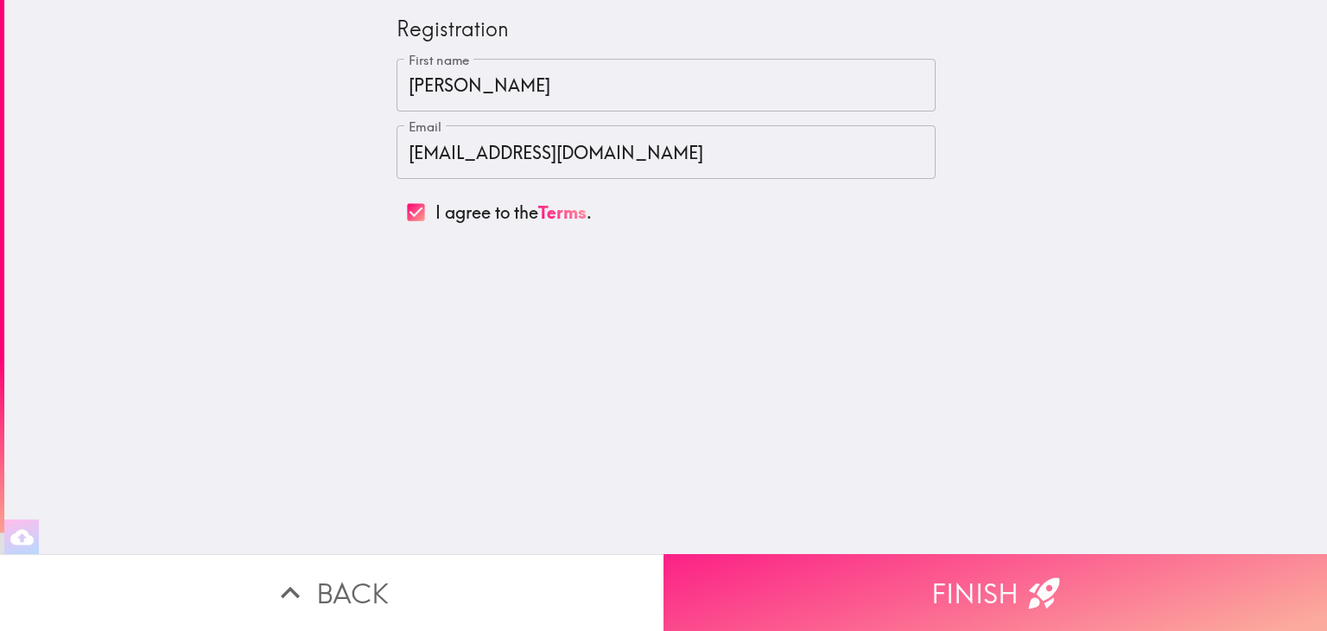
click at [953, 577] on button "Finish" at bounding box center [996, 592] width 664 height 77
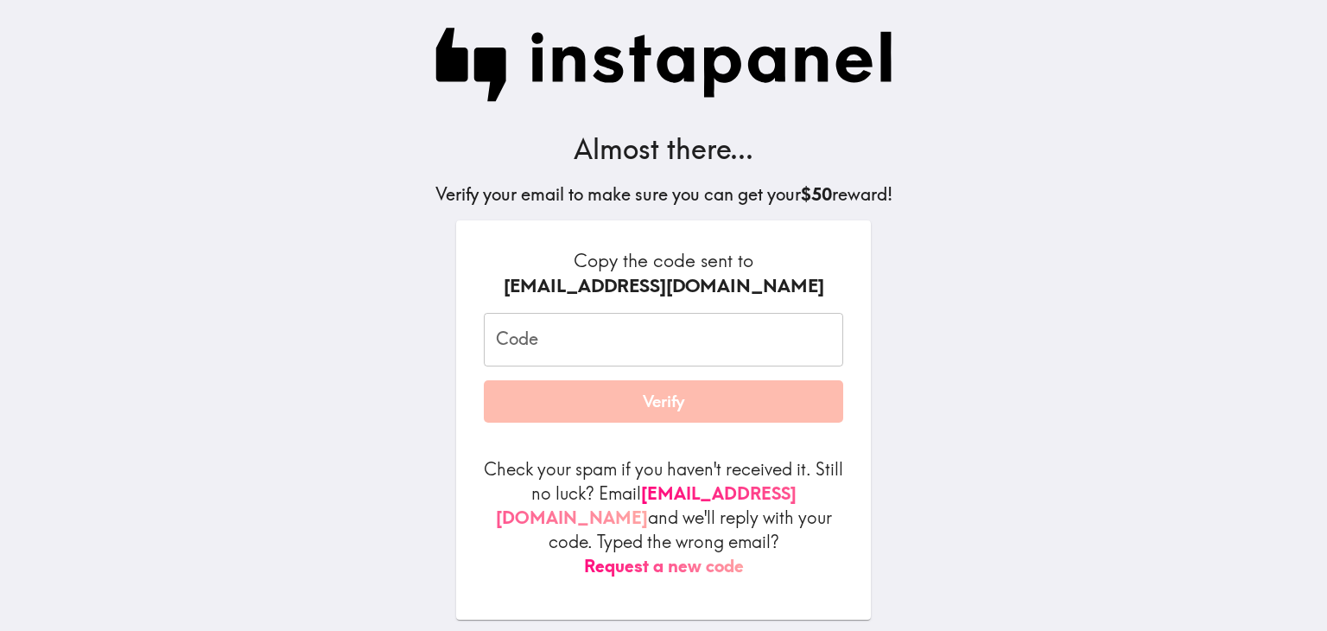
click at [537, 340] on input "Code" at bounding box center [663, 340] width 359 height 54
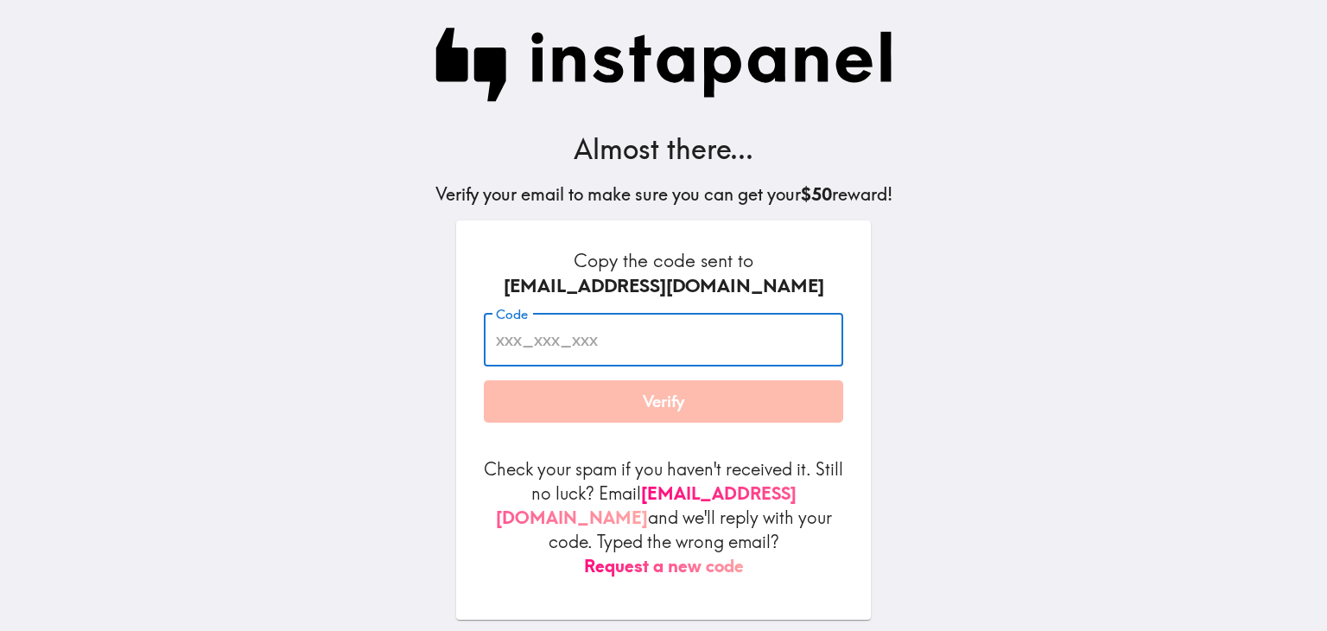
paste input "9fF_HB9_ru9"
type input "9fF_HB9_ru9"
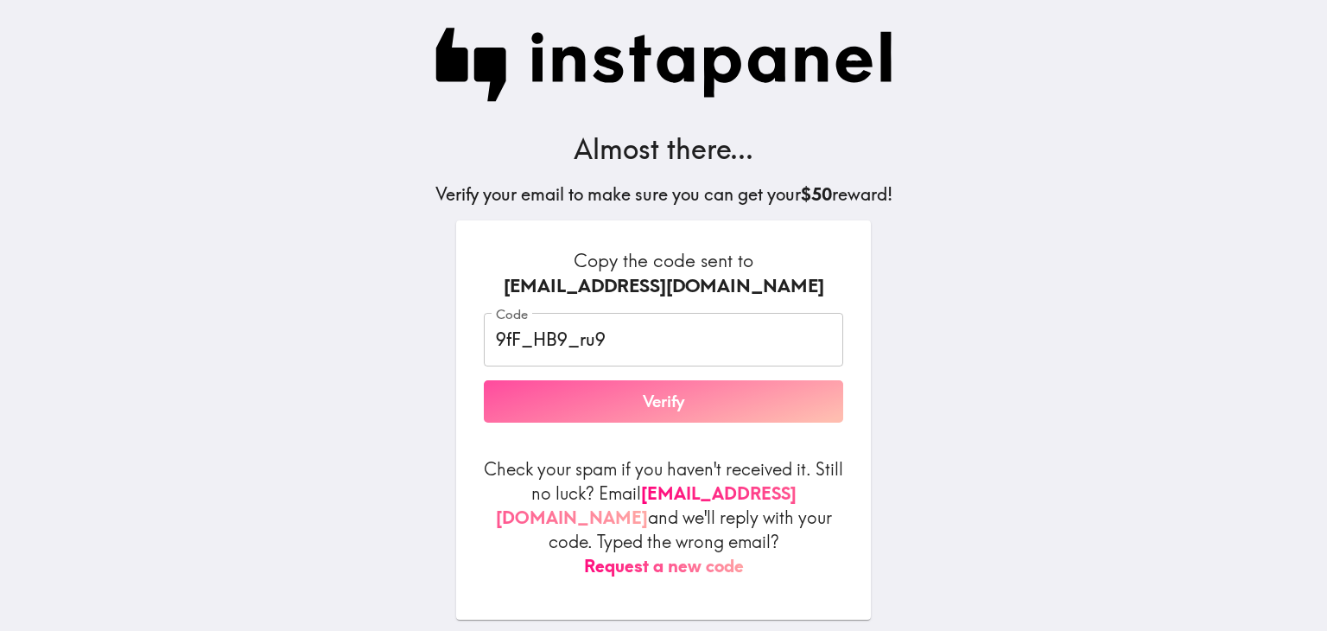
click at [664, 406] on button "Verify" at bounding box center [663, 401] width 359 height 43
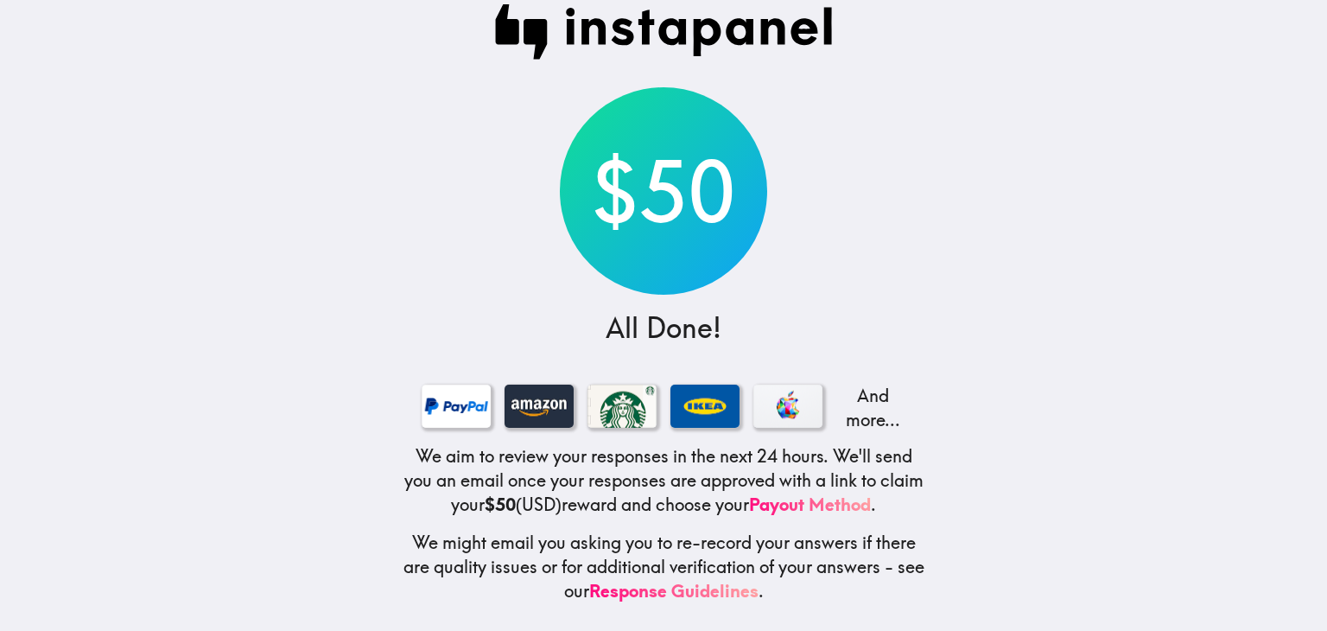
scroll to position [36, 0]
